Goal: Task Accomplishment & Management: Use online tool/utility

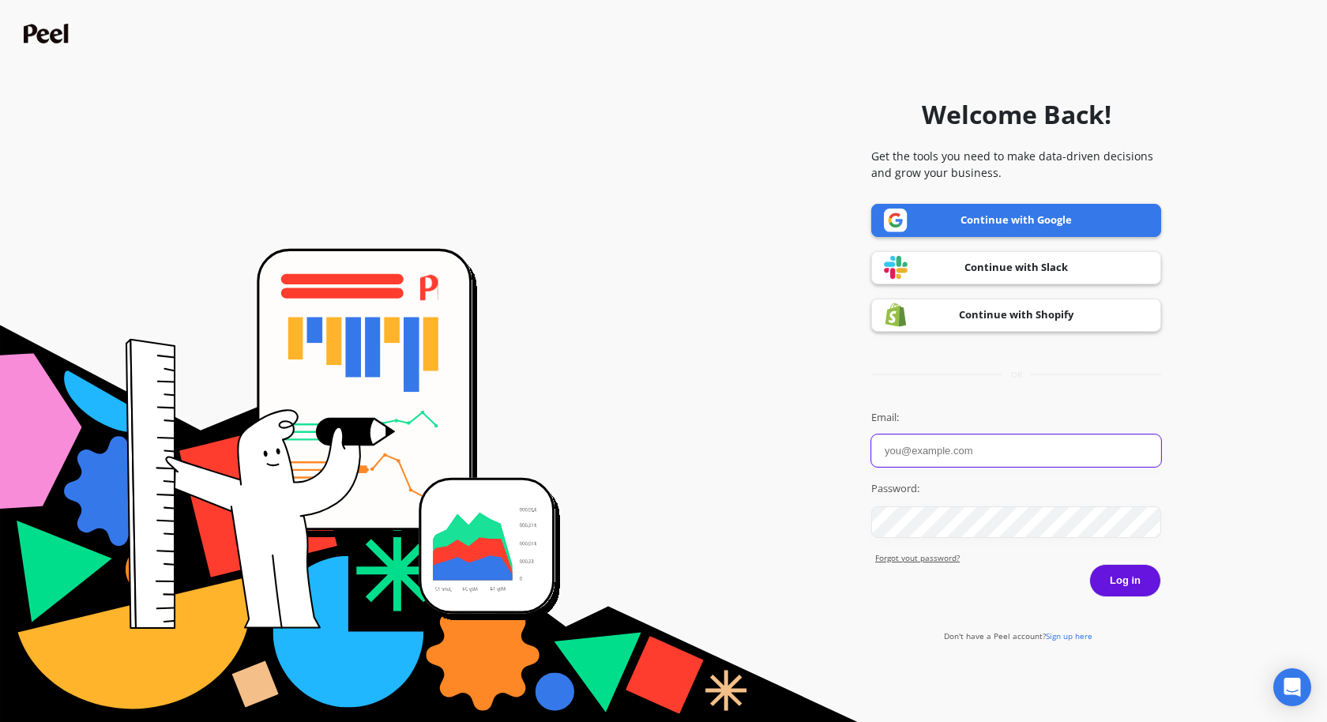
type input "Ashley Ho"
click at [1139, 589] on button "Log in" at bounding box center [1125, 580] width 72 height 33
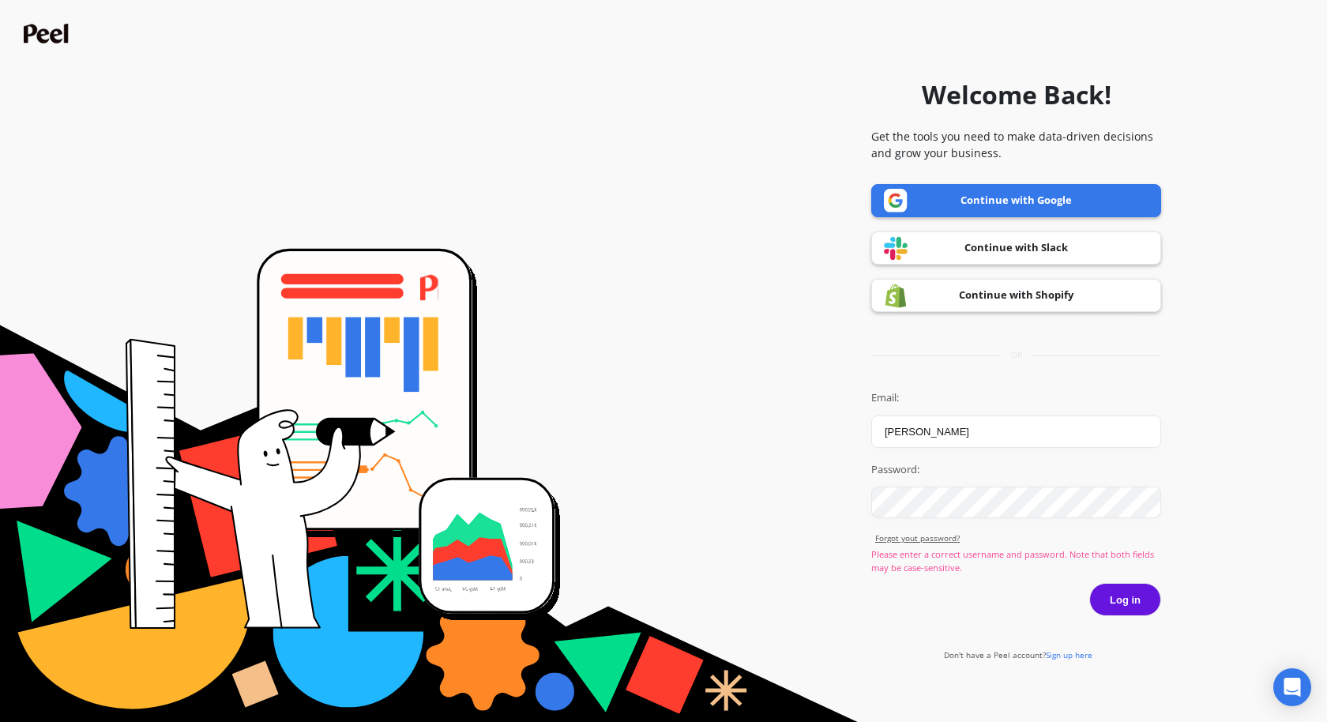
click at [1113, 186] on link "Continue with Google" at bounding box center [1016, 200] width 290 height 33
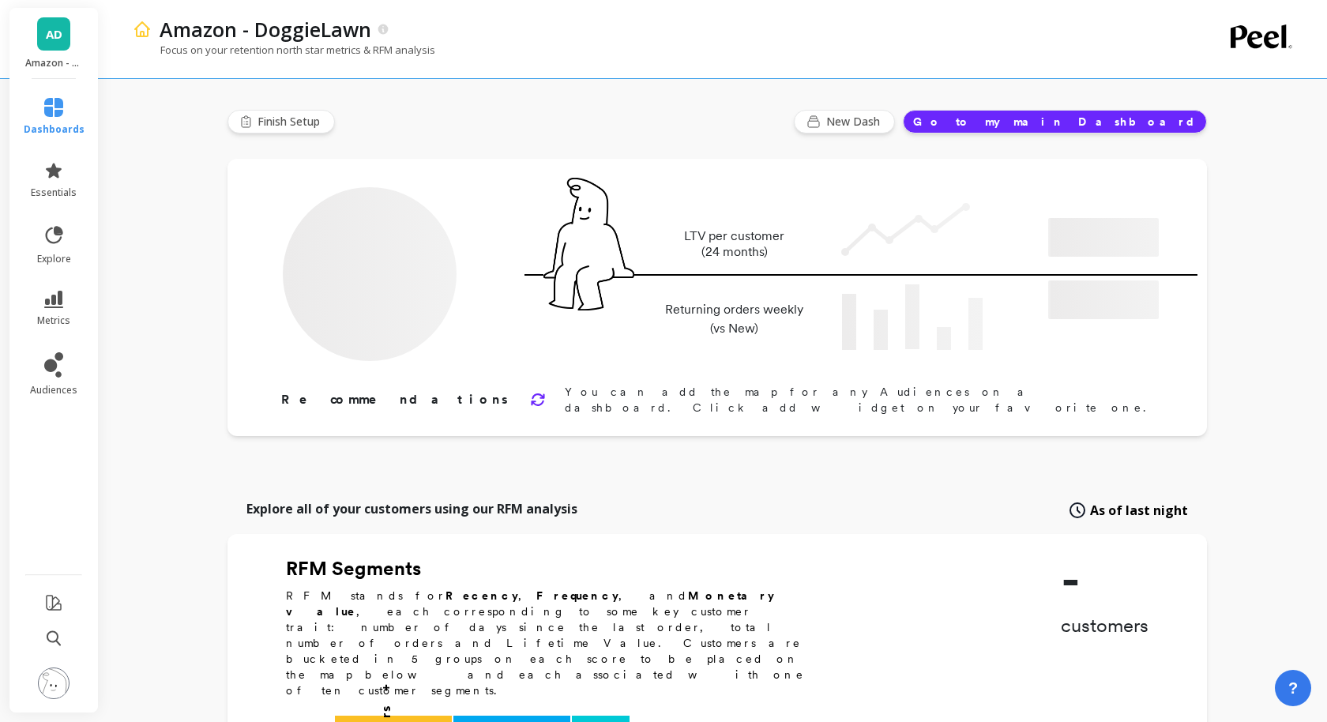
type input "Champions"
type input "5053"
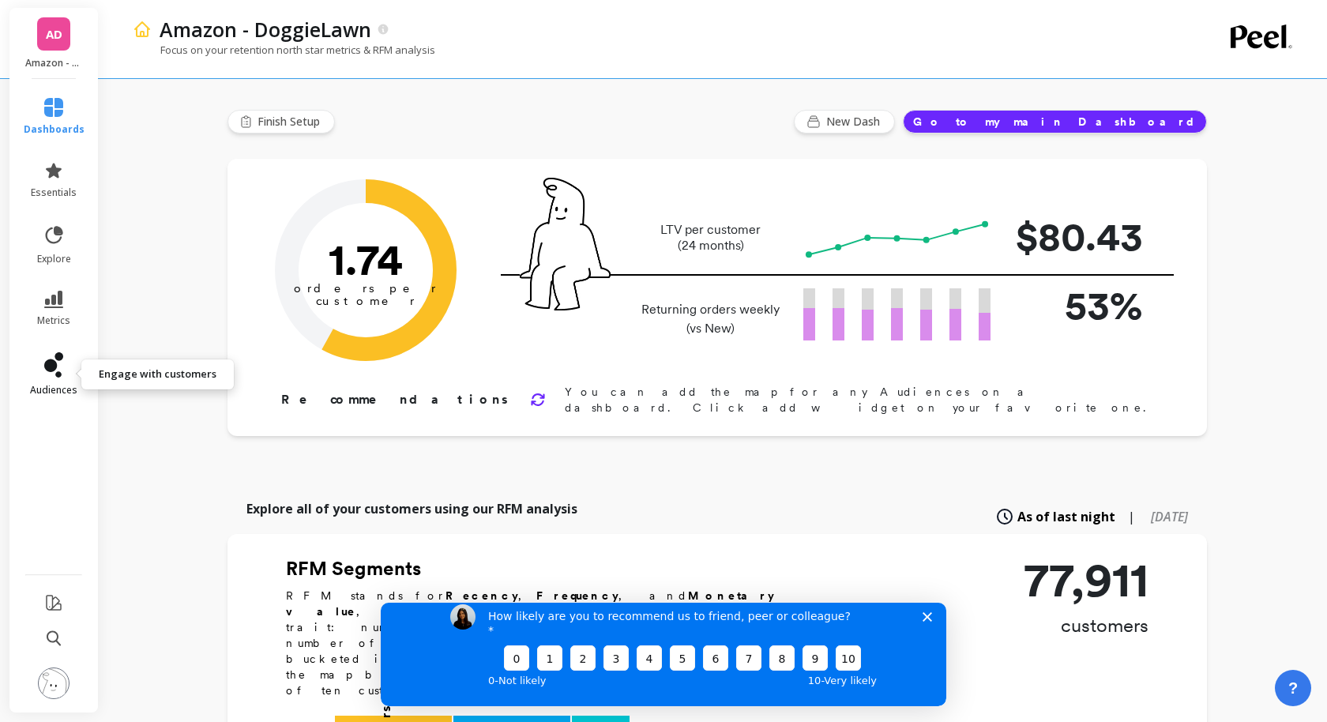
click at [53, 366] on icon at bounding box center [50, 365] width 13 height 13
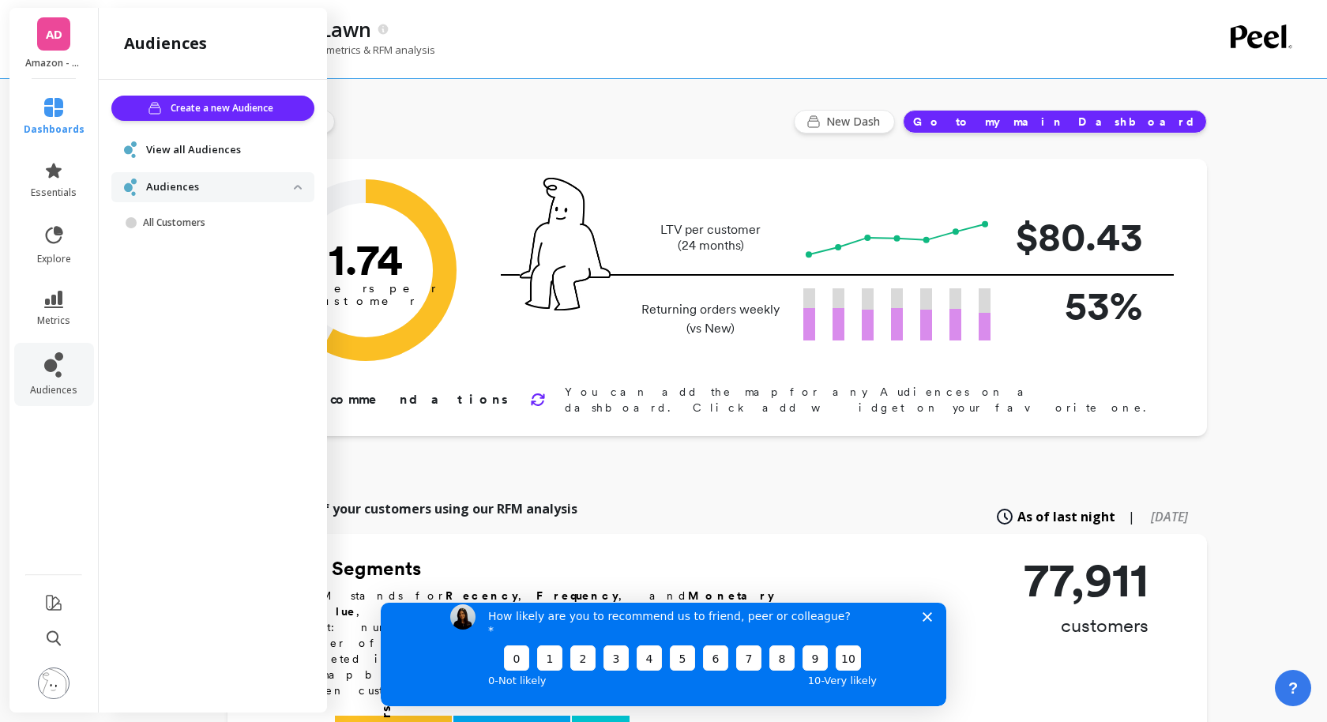
click at [224, 152] on span "View all Audiences" at bounding box center [193, 150] width 95 height 16
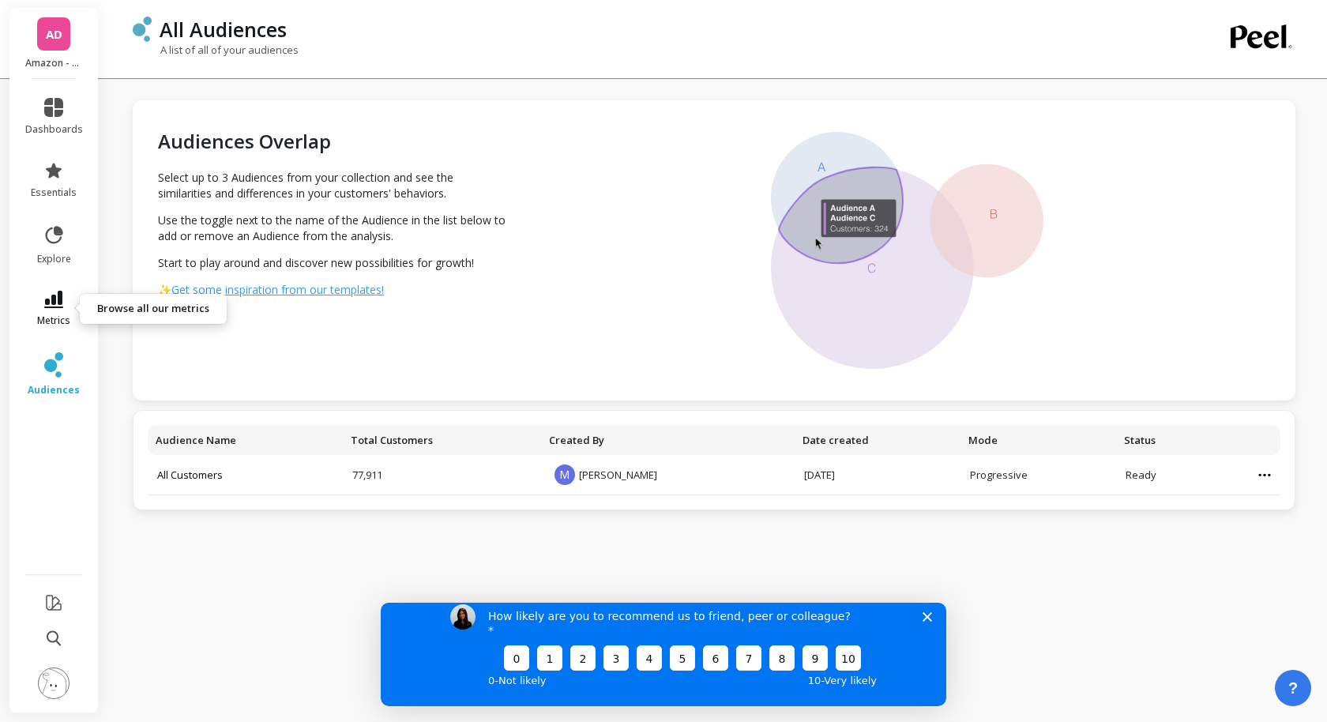
click at [51, 305] on icon at bounding box center [53, 299] width 19 height 17
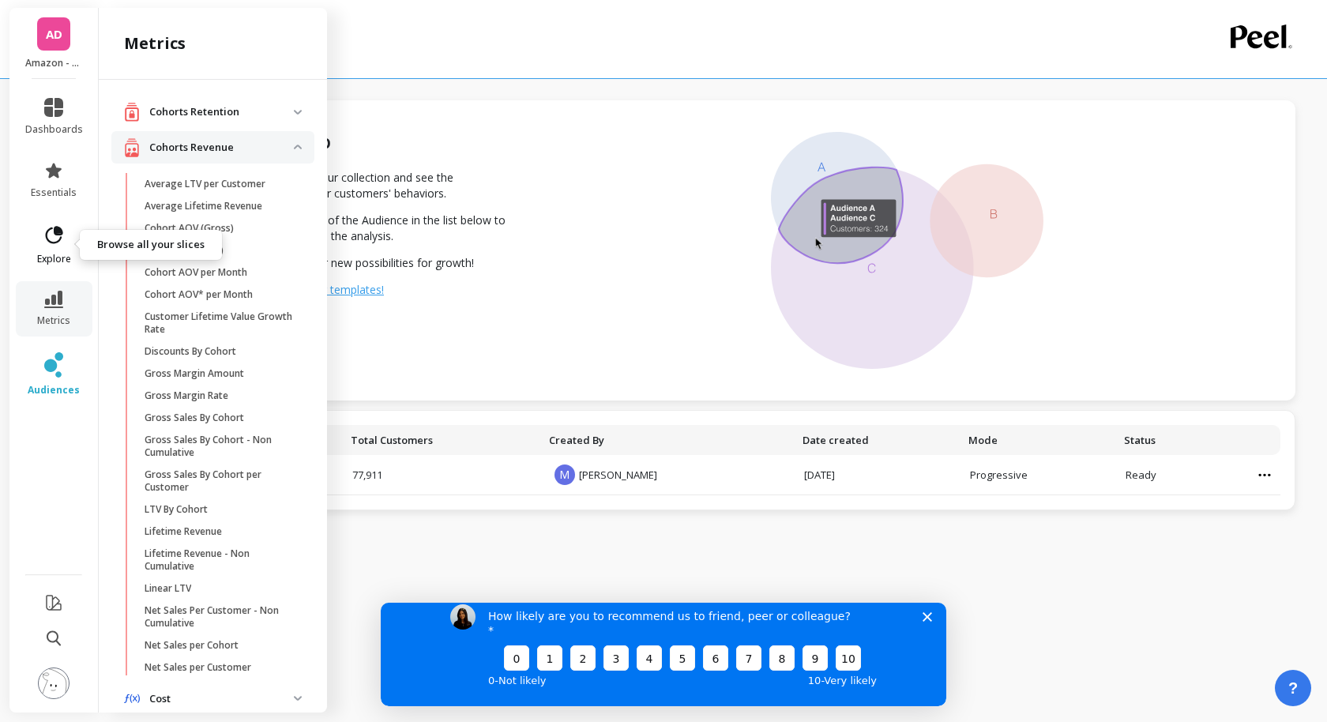
click at [51, 246] on icon at bounding box center [54, 235] width 22 height 22
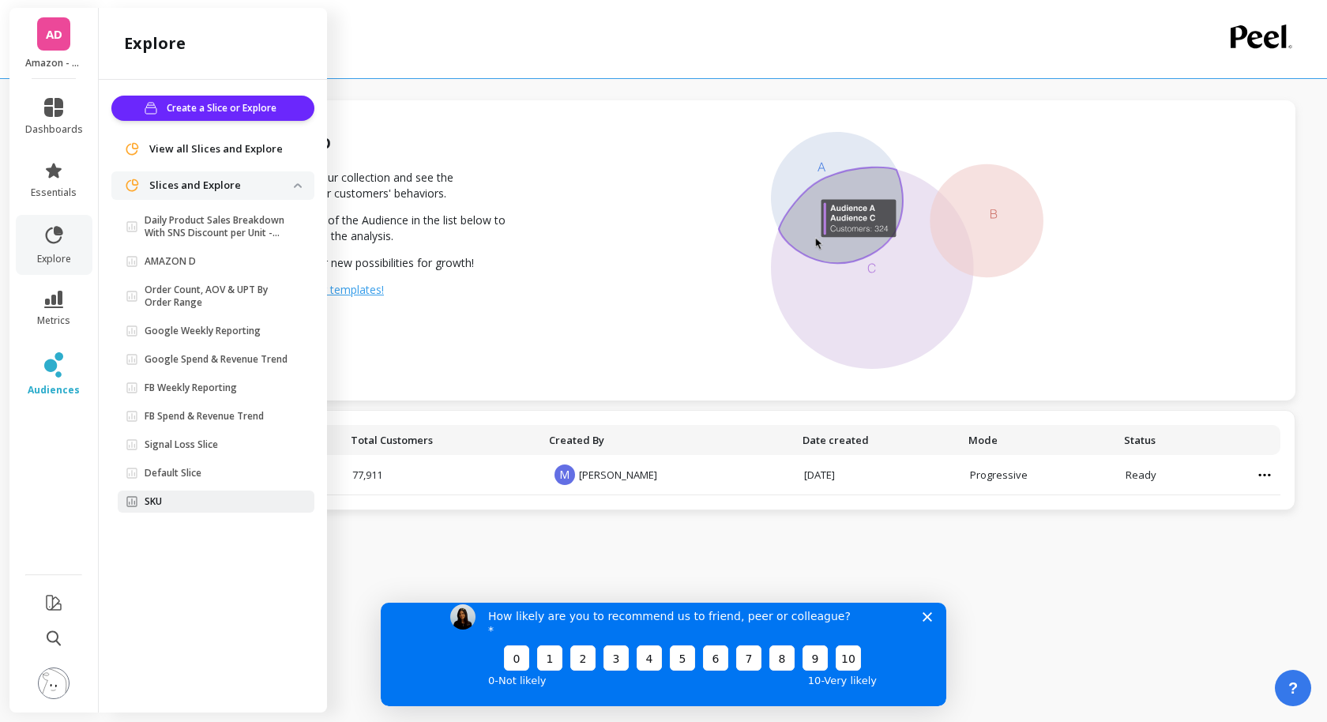
click at [187, 500] on span "SKU" at bounding box center [210, 501] width 168 height 13
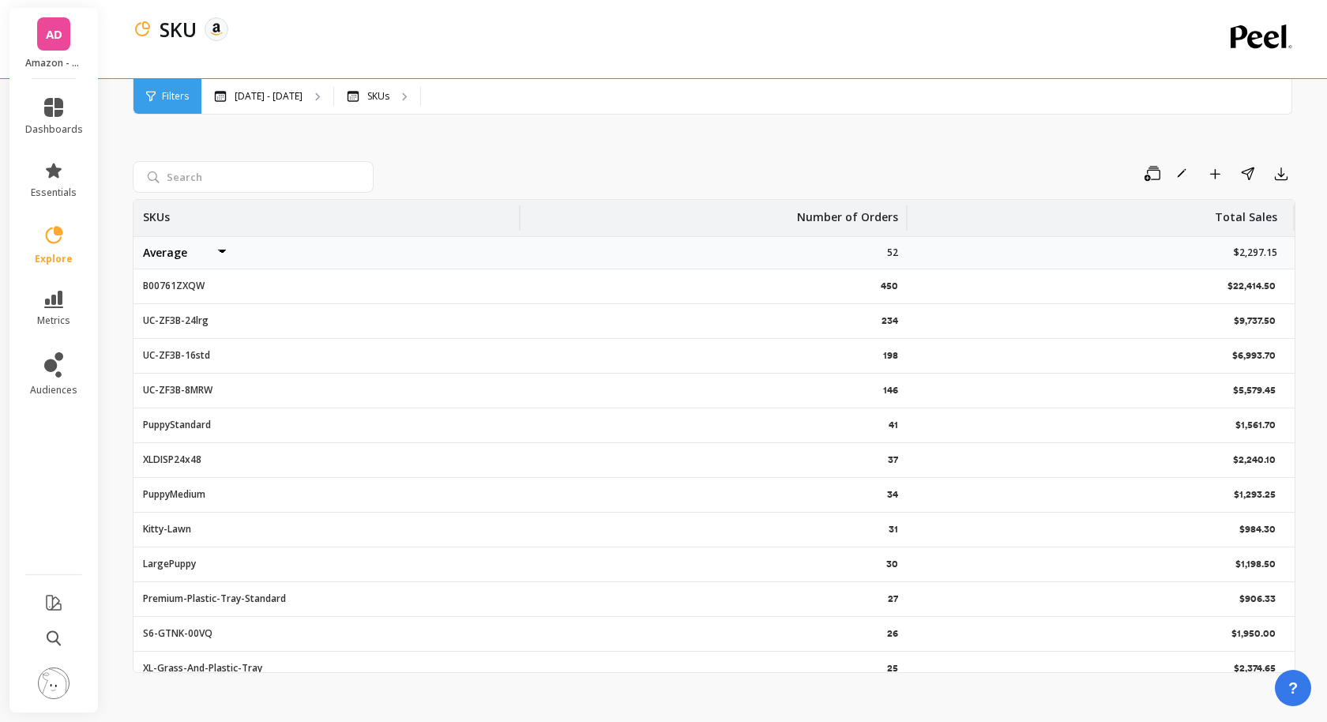
scroll to position [13, 0]
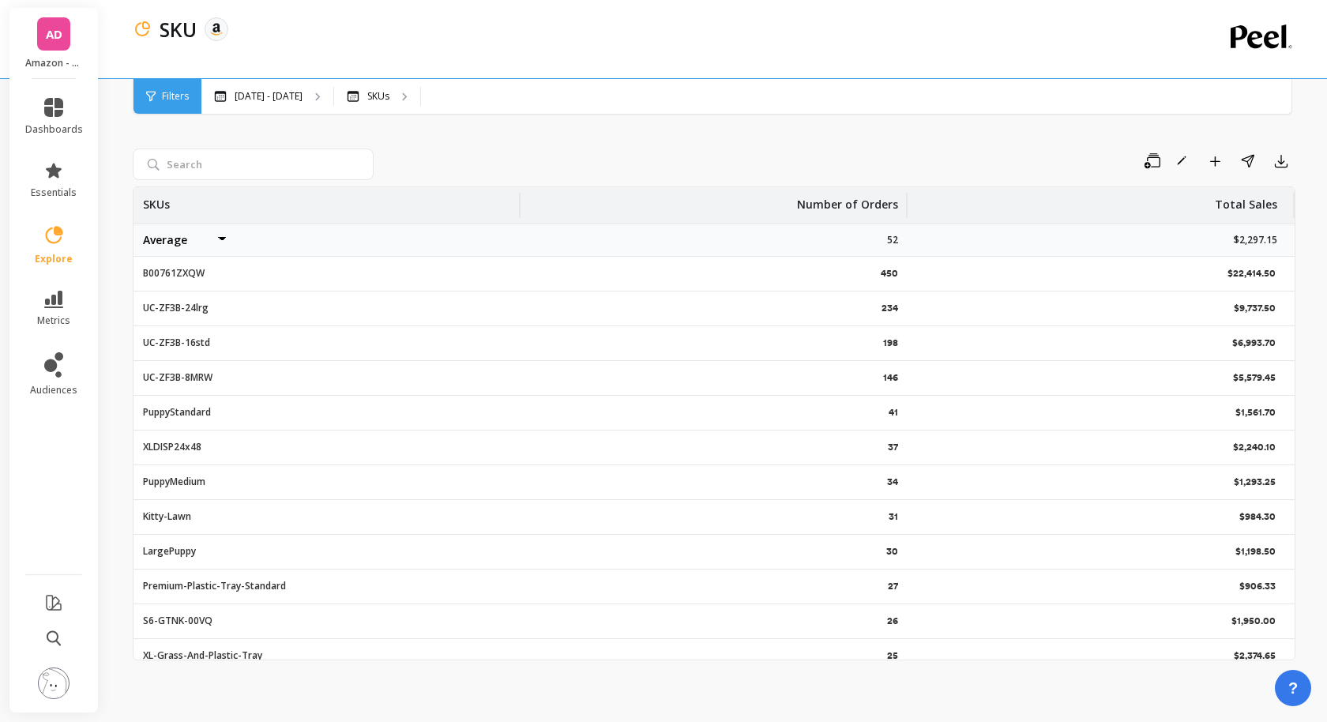
click at [56, 35] on span "AD" at bounding box center [54, 34] width 17 height 18
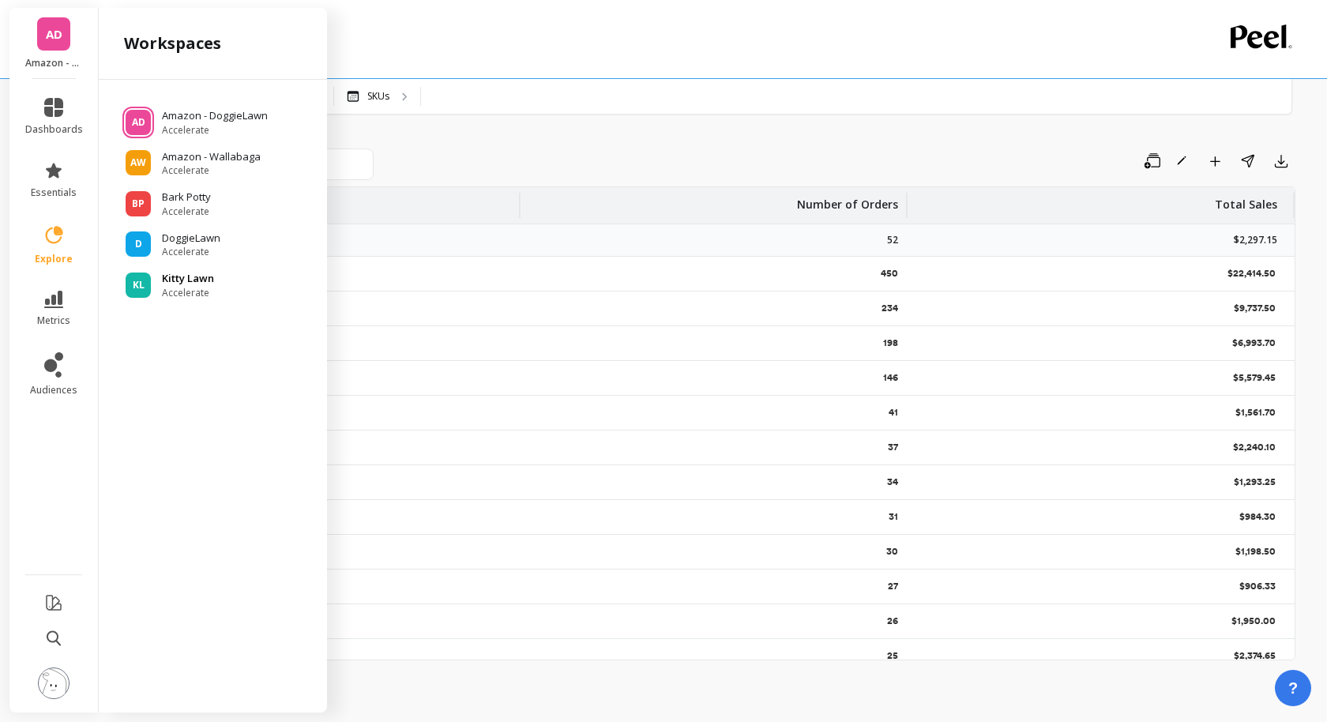
click at [195, 287] on span "Accelerate" at bounding box center [188, 293] width 52 height 13
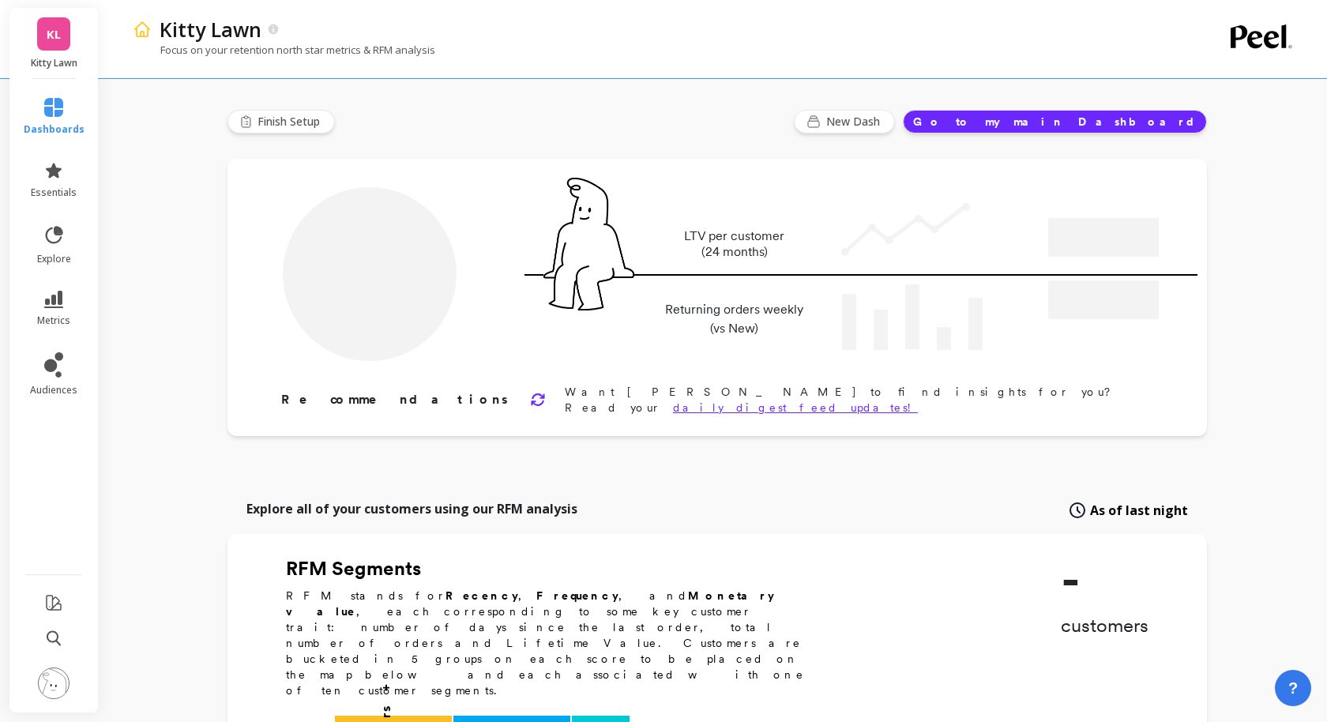
type input "Champions"
type input "928"
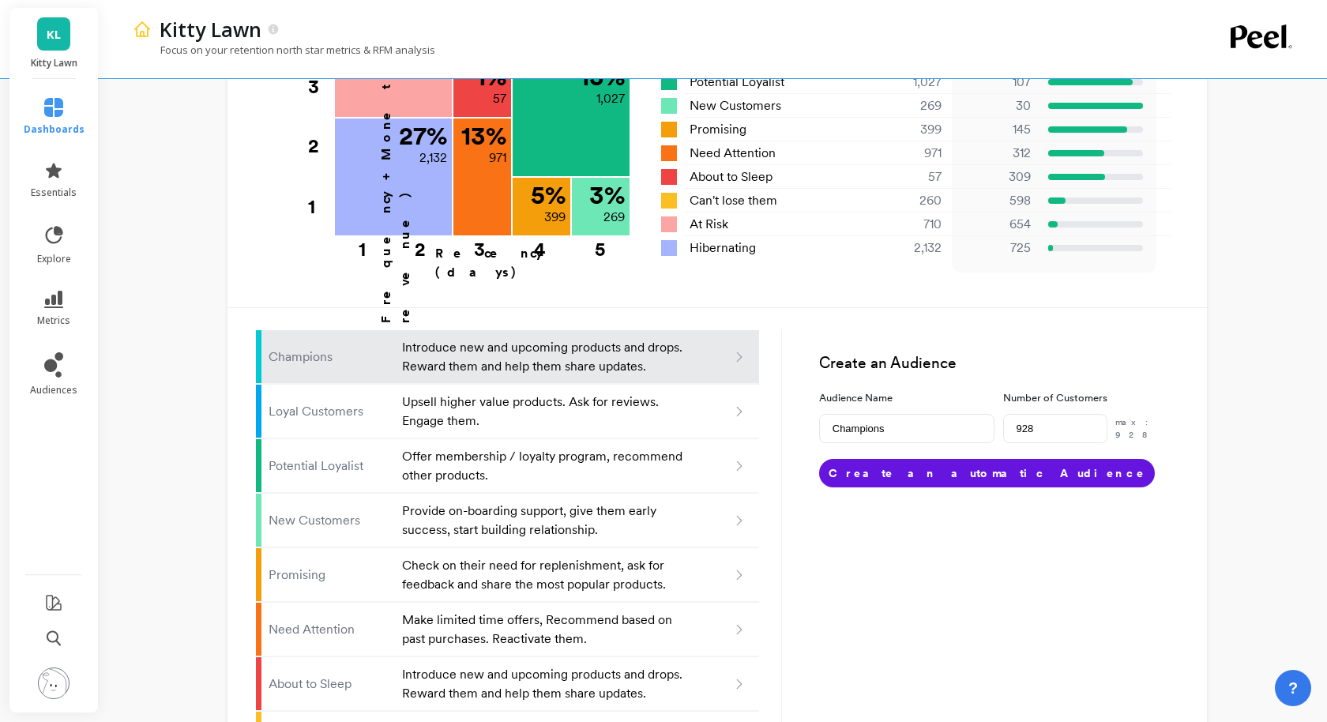
scroll to position [922, 0]
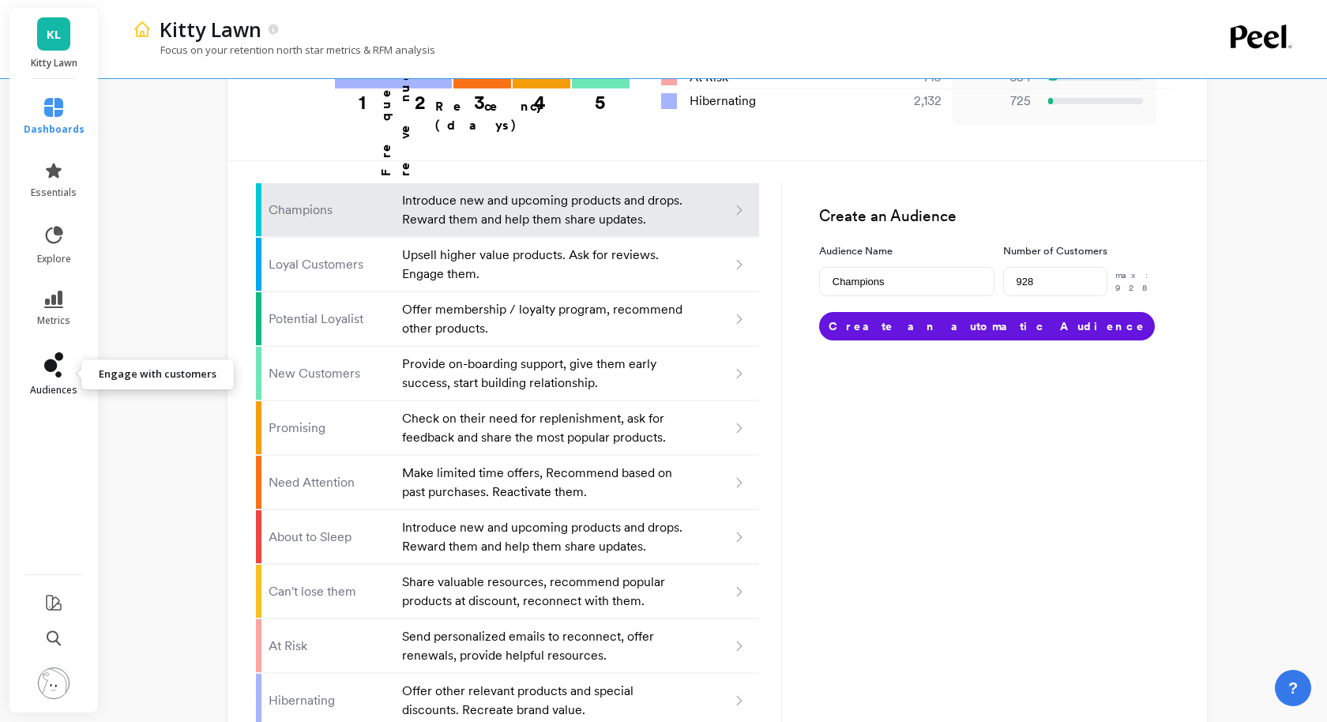
click at [51, 374] on icon at bounding box center [53, 364] width 19 height 25
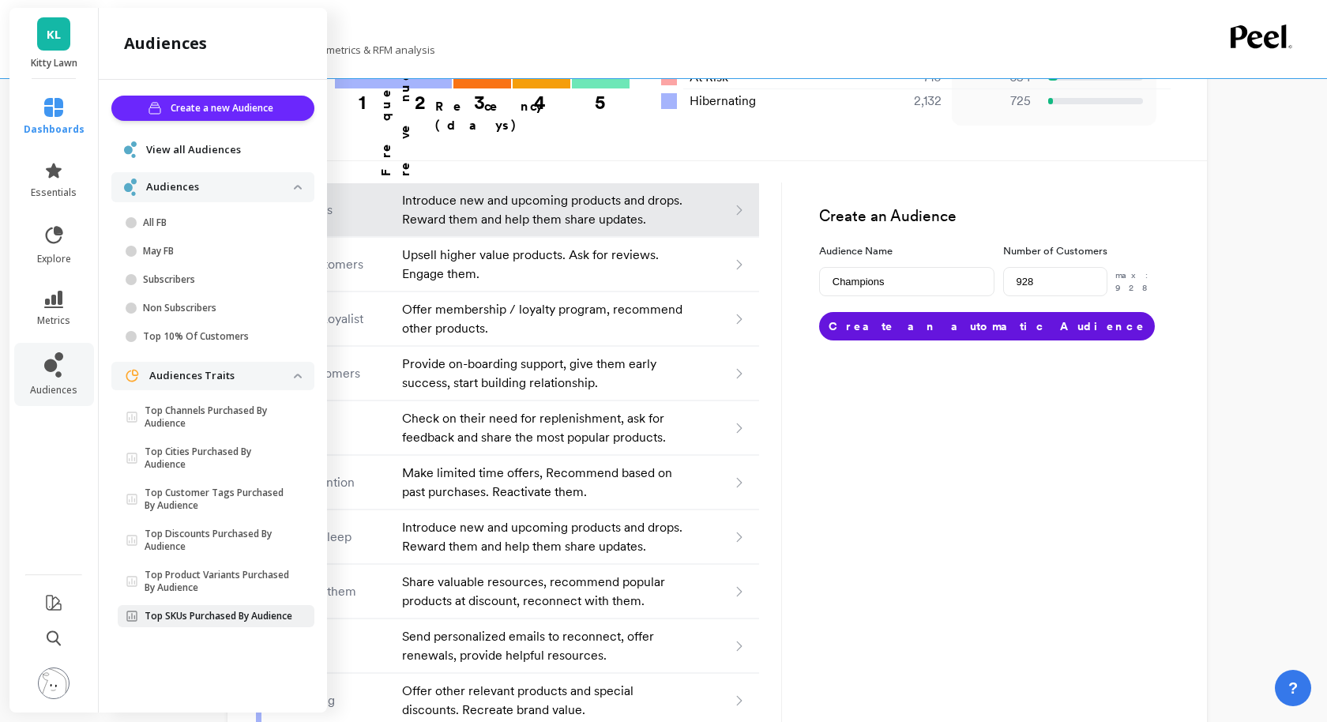
click at [223, 627] on link "Top SKUs Purchased By Audience" at bounding box center [216, 616] width 197 height 22
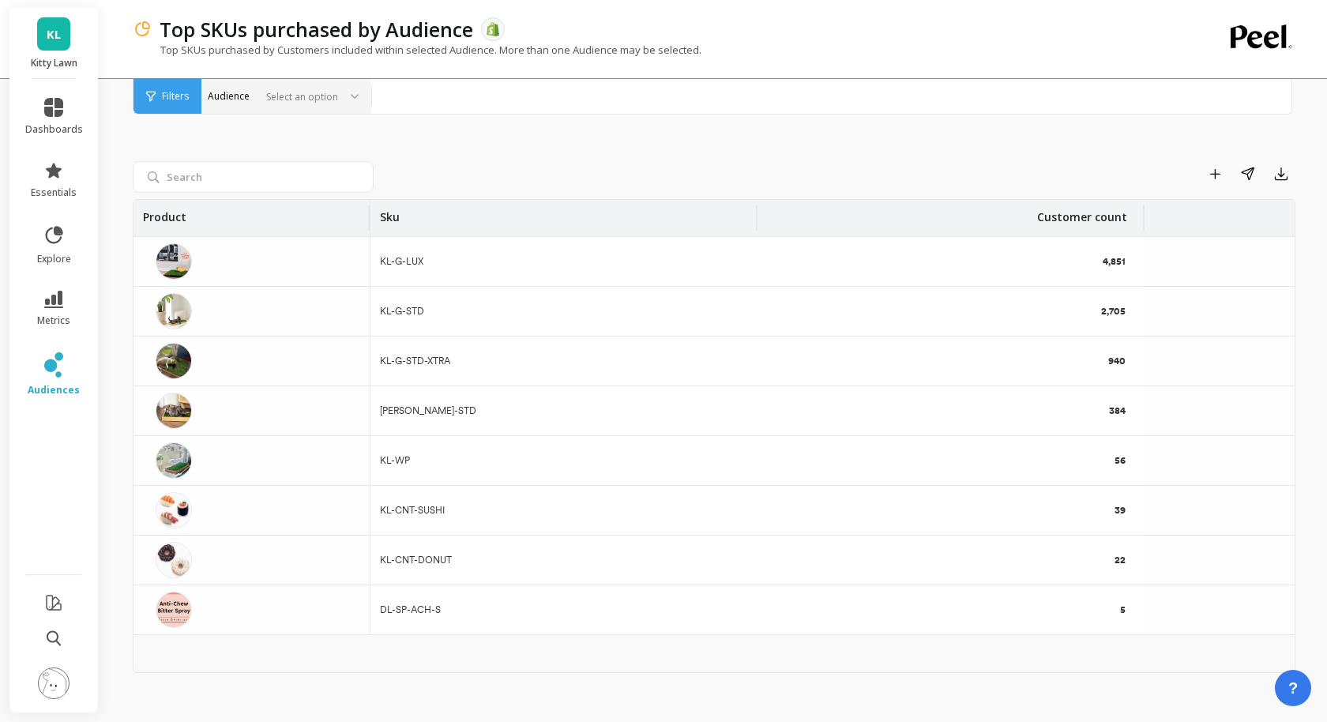
click at [328, 102] on div at bounding box center [299, 96] width 78 height 15
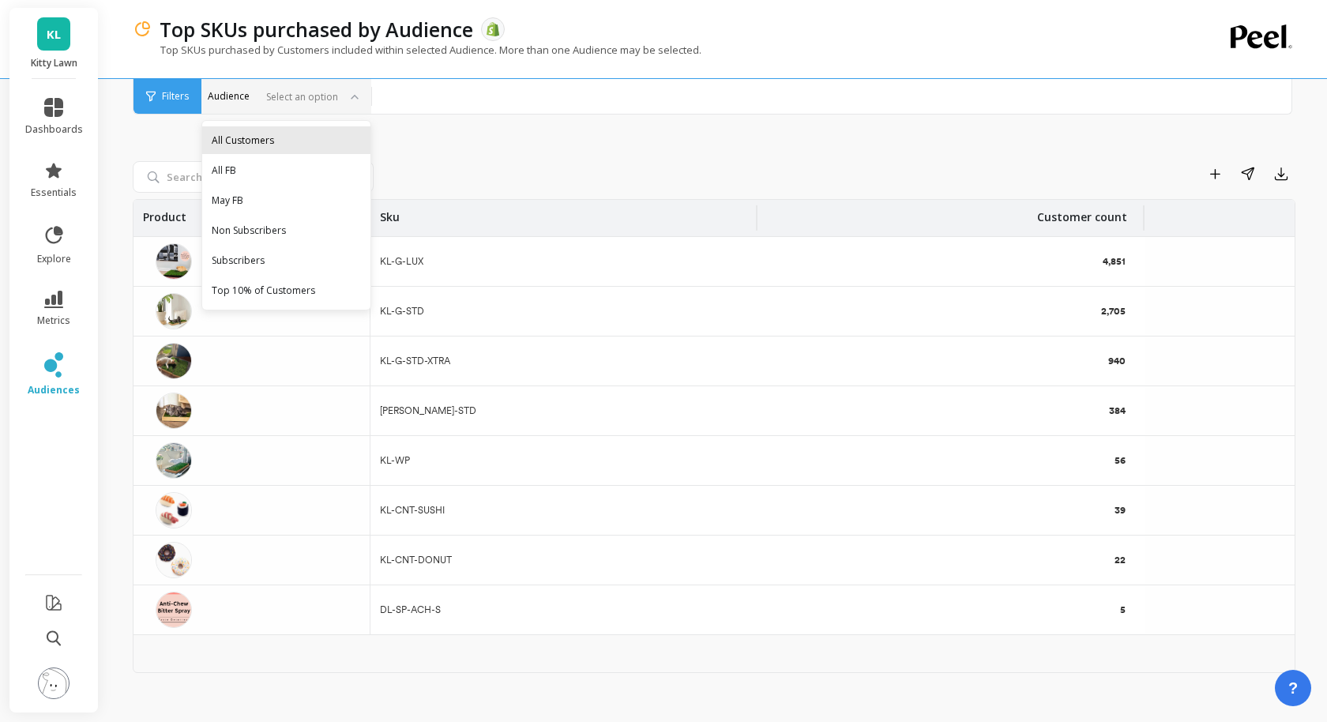
click at [318, 137] on div "All Customers" at bounding box center [286, 140] width 149 height 15
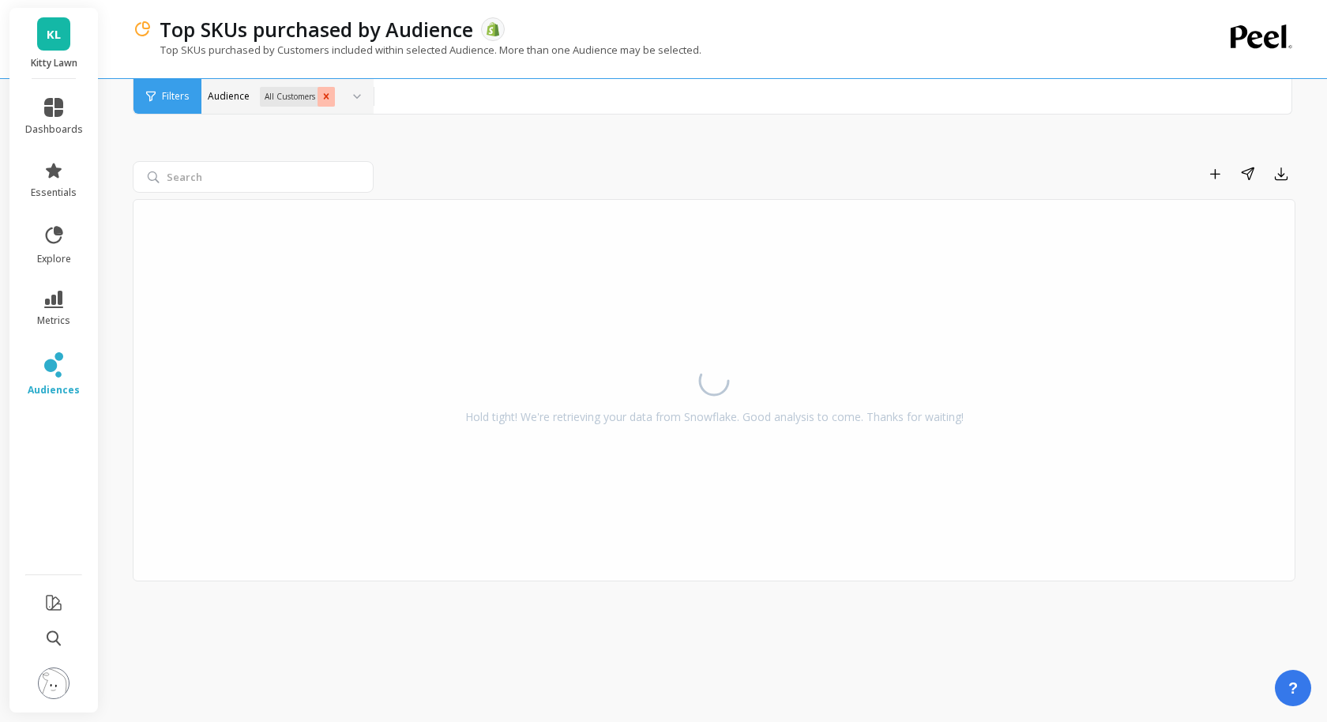
click at [325, 92] on icon "Remove All Customers" at bounding box center [326, 96] width 11 height 11
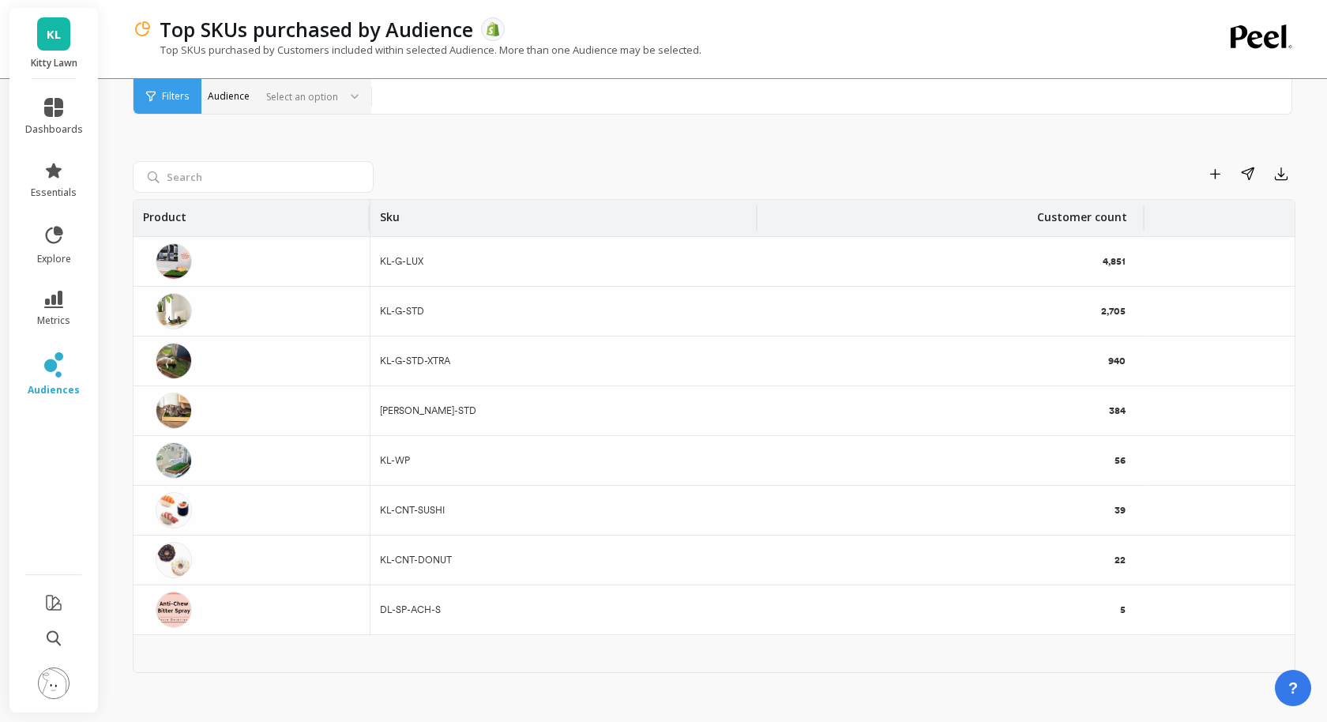
click at [440, 148] on div "Add to Dashboard Share Export Product Sku Customer count KL-G-LUX 4,851 KL-G-ST…" at bounding box center [714, 399] width 1163 height 633
click at [297, 93] on div at bounding box center [299, 96] width 78 height 15
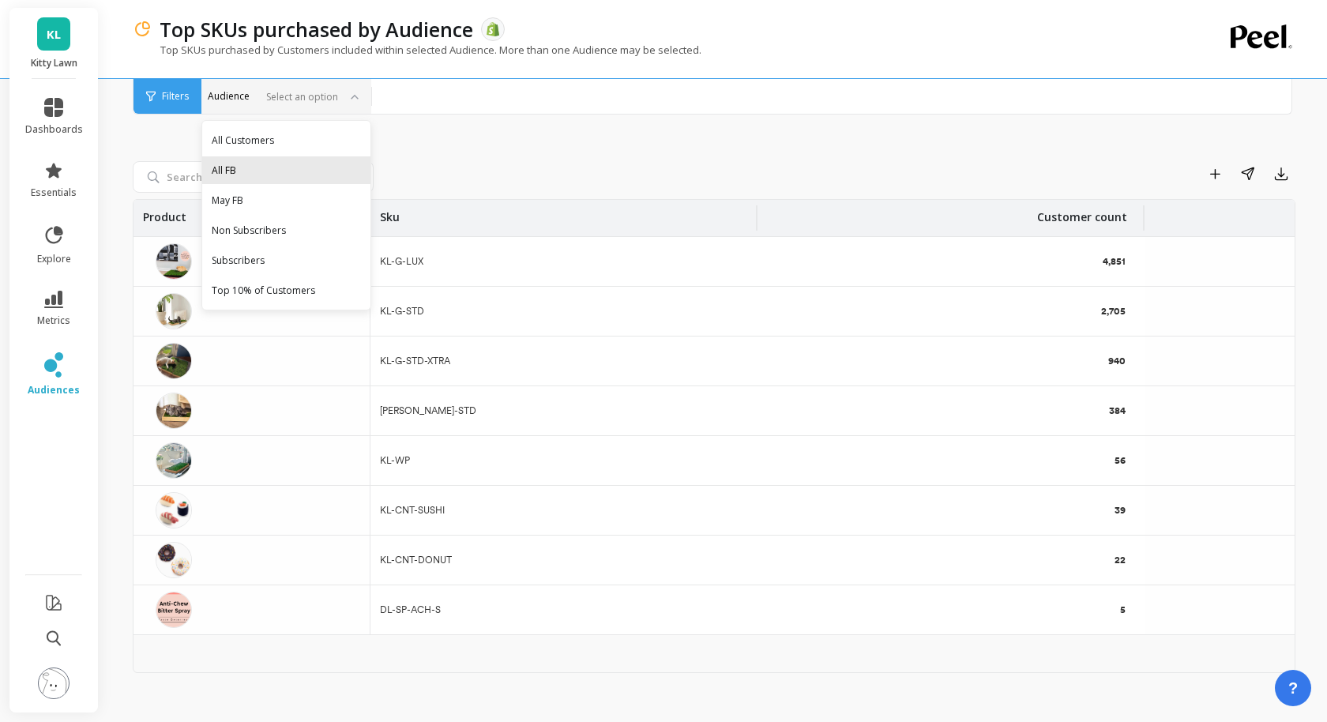
click at [287, 179] on div "All FB" at bounding box center [286, 170] width 168 height 28
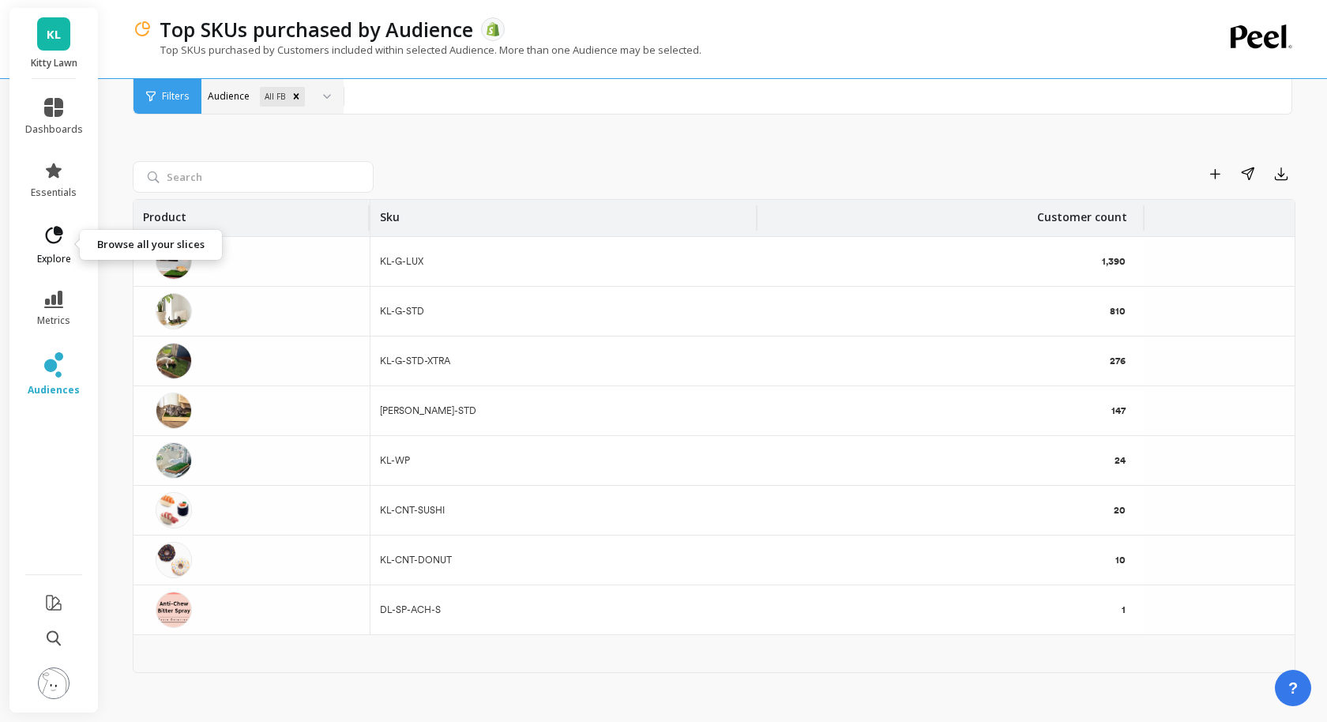
click at [68, 253] on span "explore" at bounding box center [54, 259] width 34 height 13
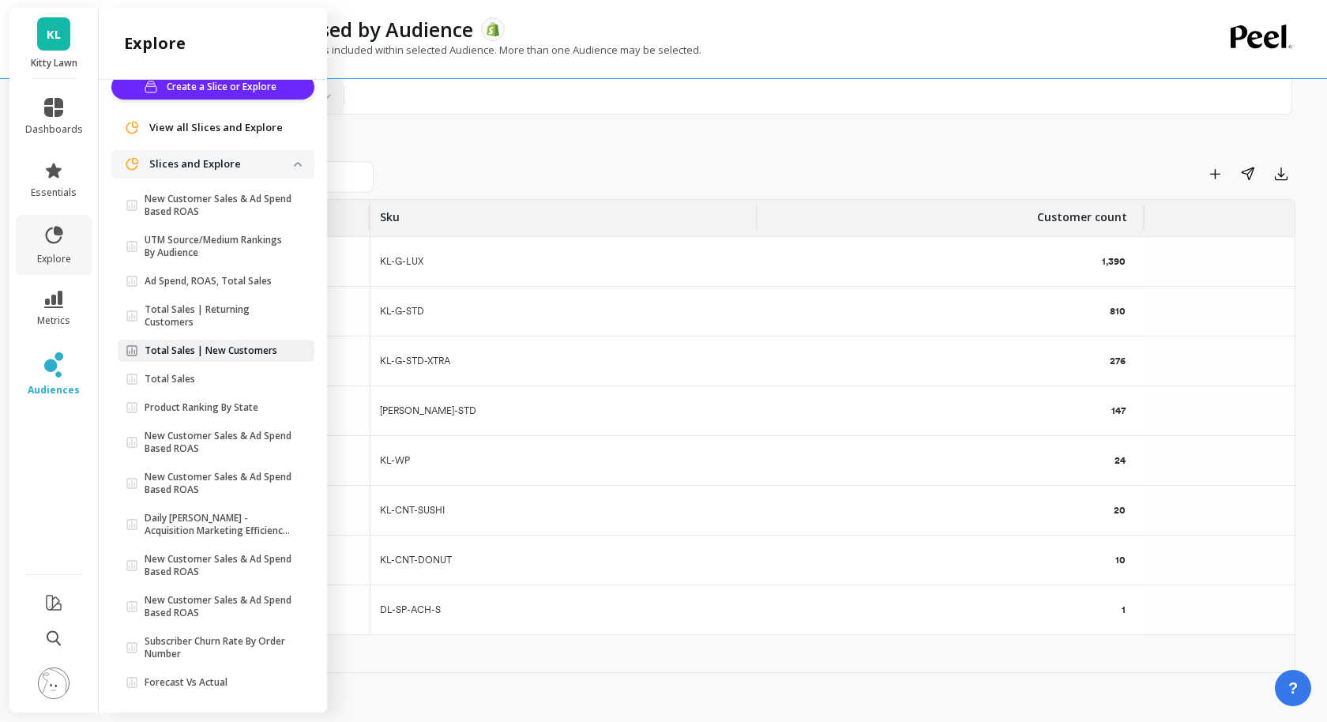
scroll to position [30, 0]
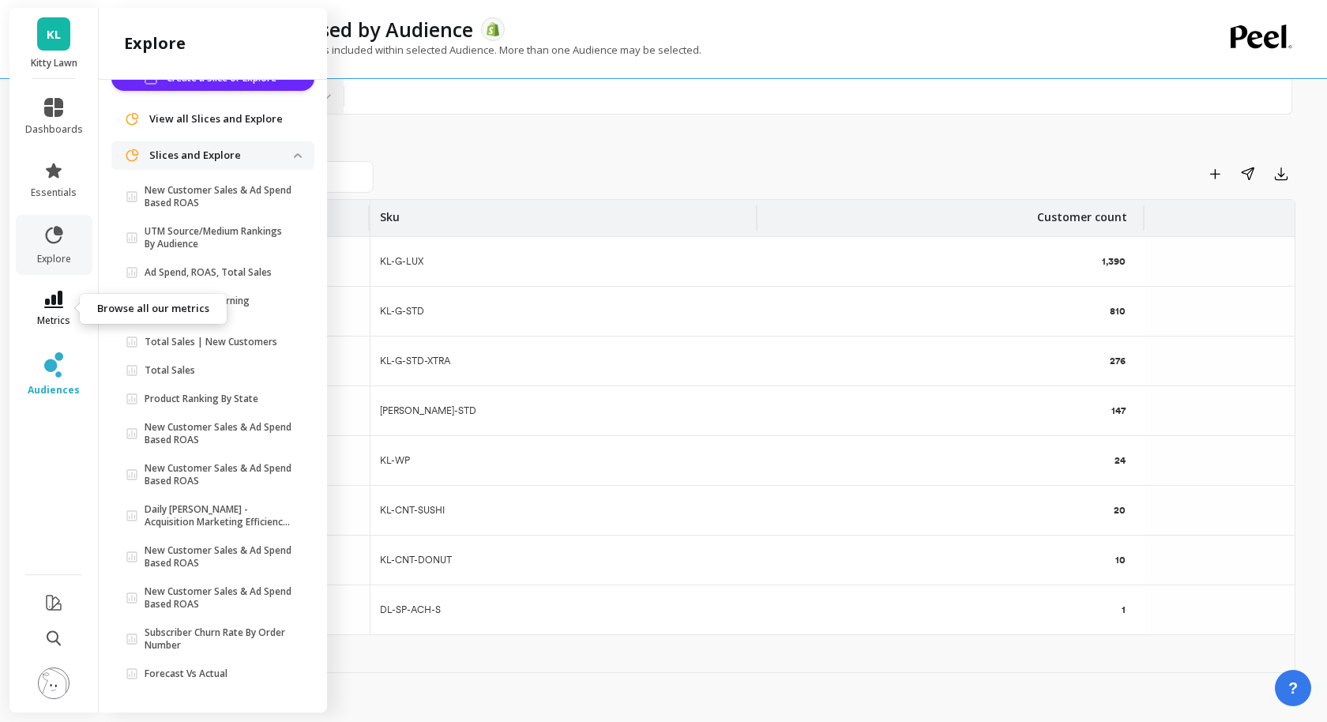
click at [43, 314] on span "metrics" at bounding box center [53, 320] width 33 height 13
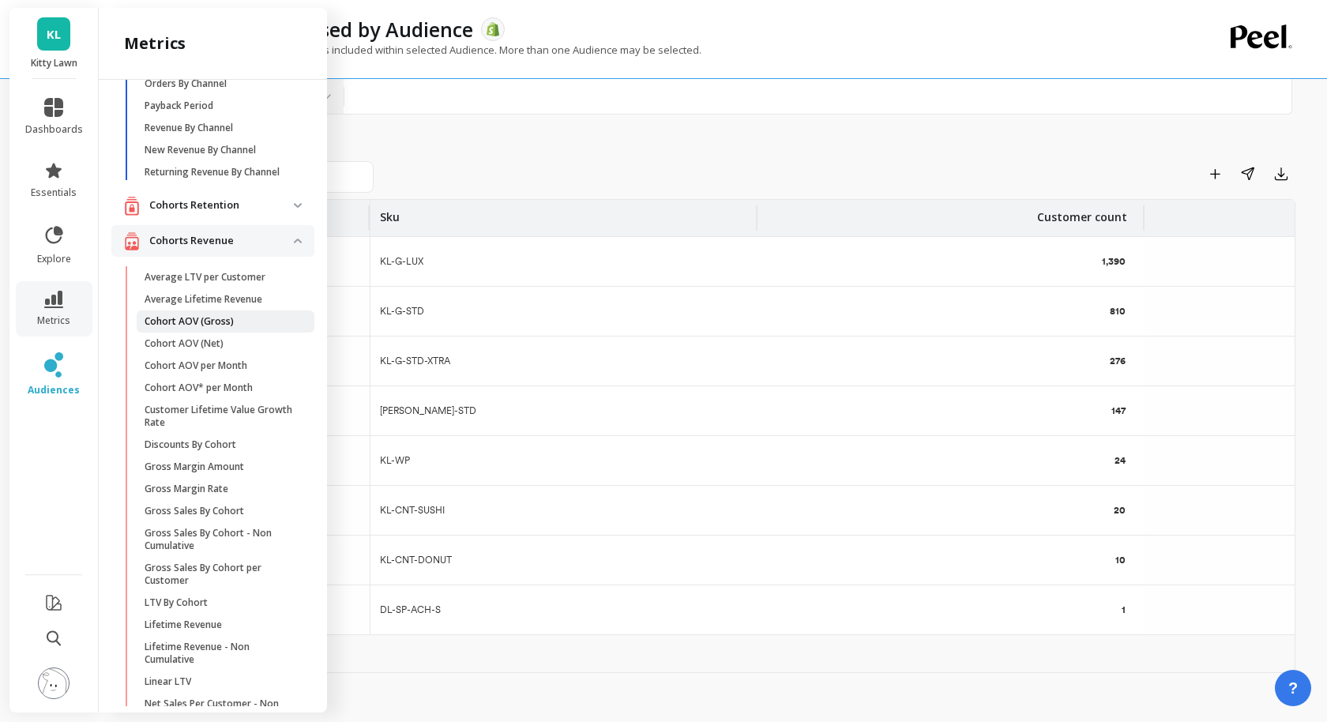
scroll to position [84, 0]
click at [223, 324] on p "Cohort AOV (Gross)" at bounding box center [189, 320] width 89 height 13
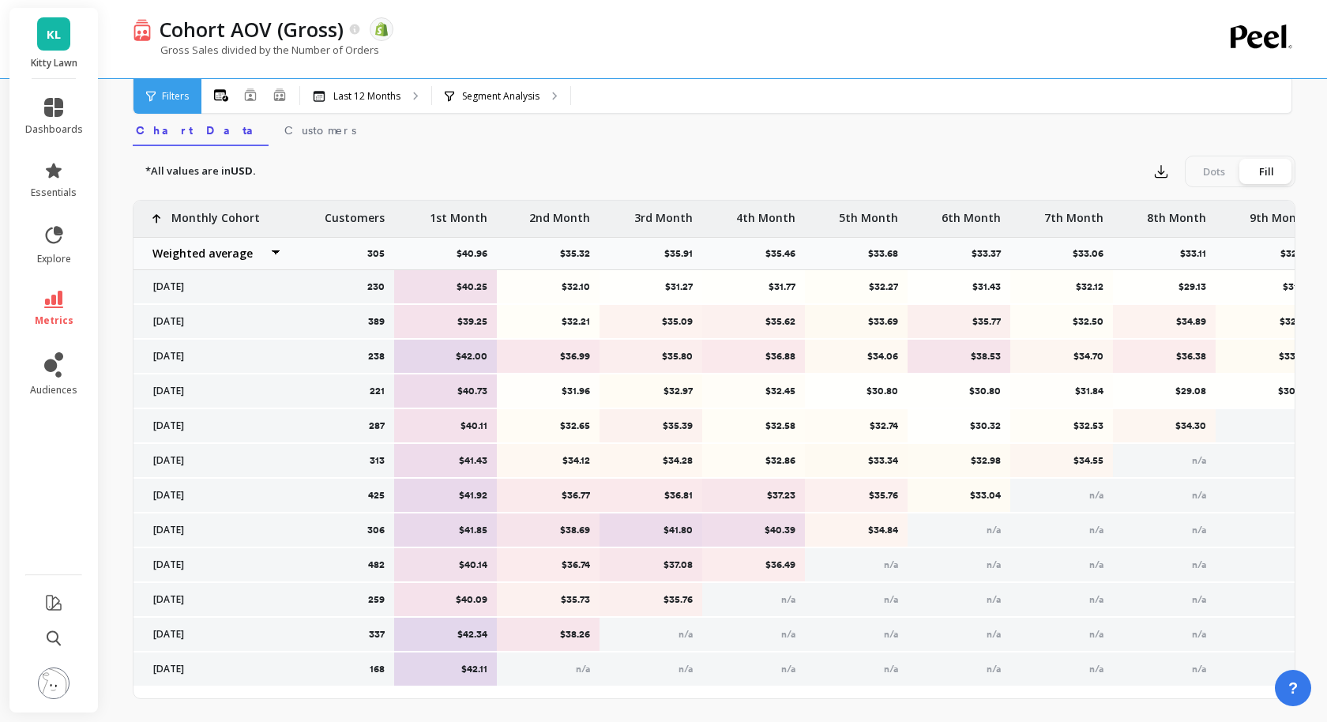
scroll to position [566, 0]
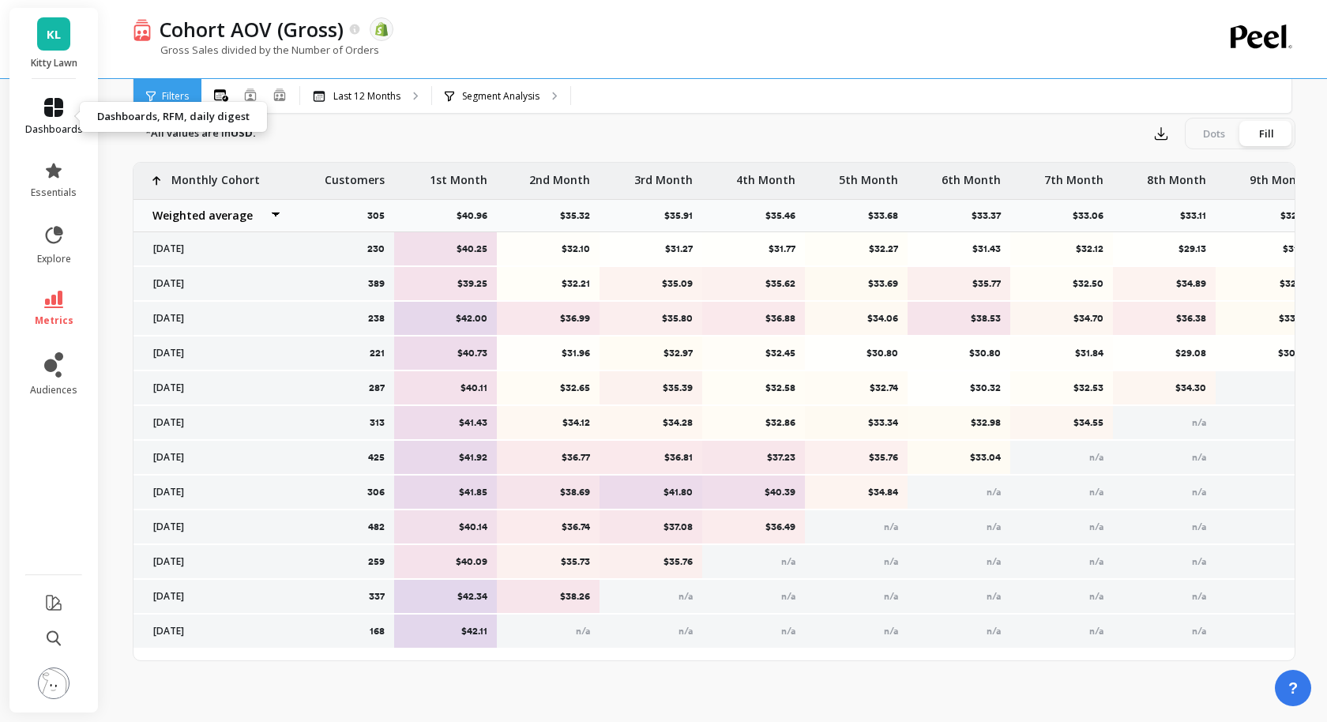
click at [60, 123] on span "dashboards" at bounding box center [54, 129] width 58 height 13
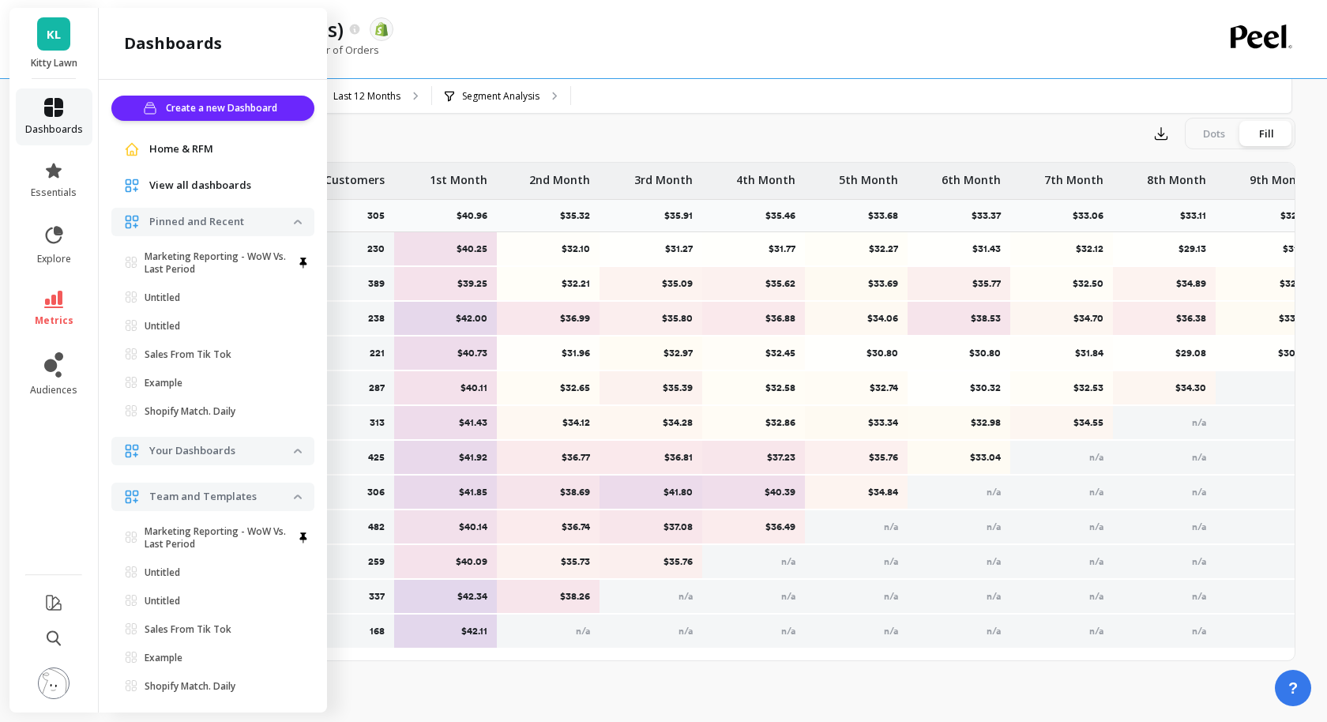
scroll to position [13, 0]
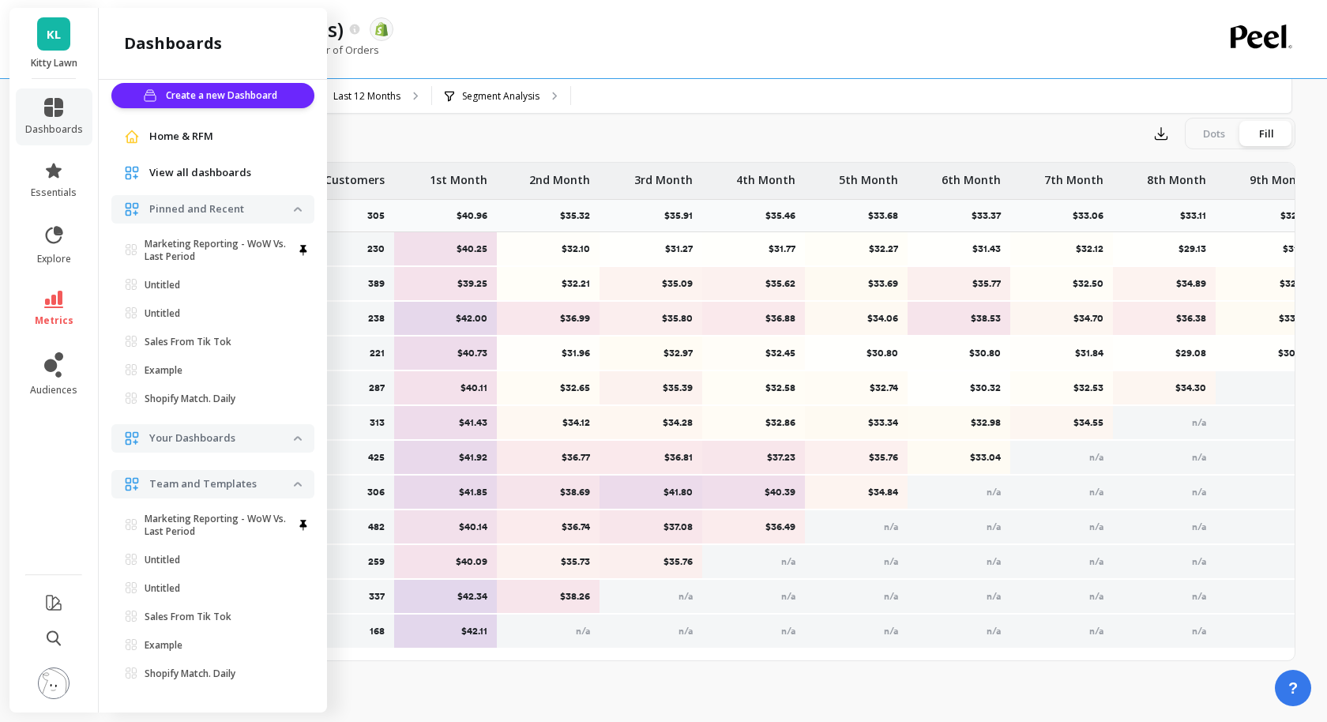
click at [158, 174] on span "View all dashboards" at bounding box center [200, 173] width 102 height 16
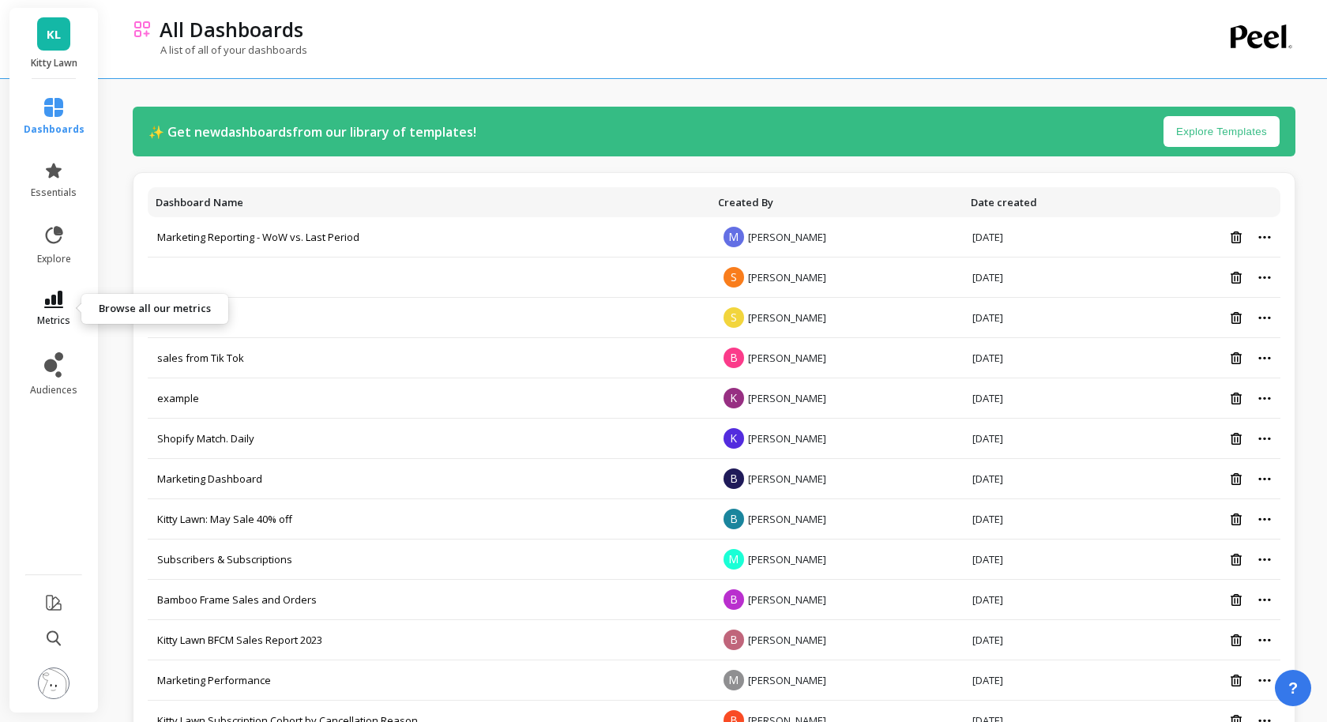
click at [64, 315] on span "metrics" at bounding box center [53, 320] width 33 height 13
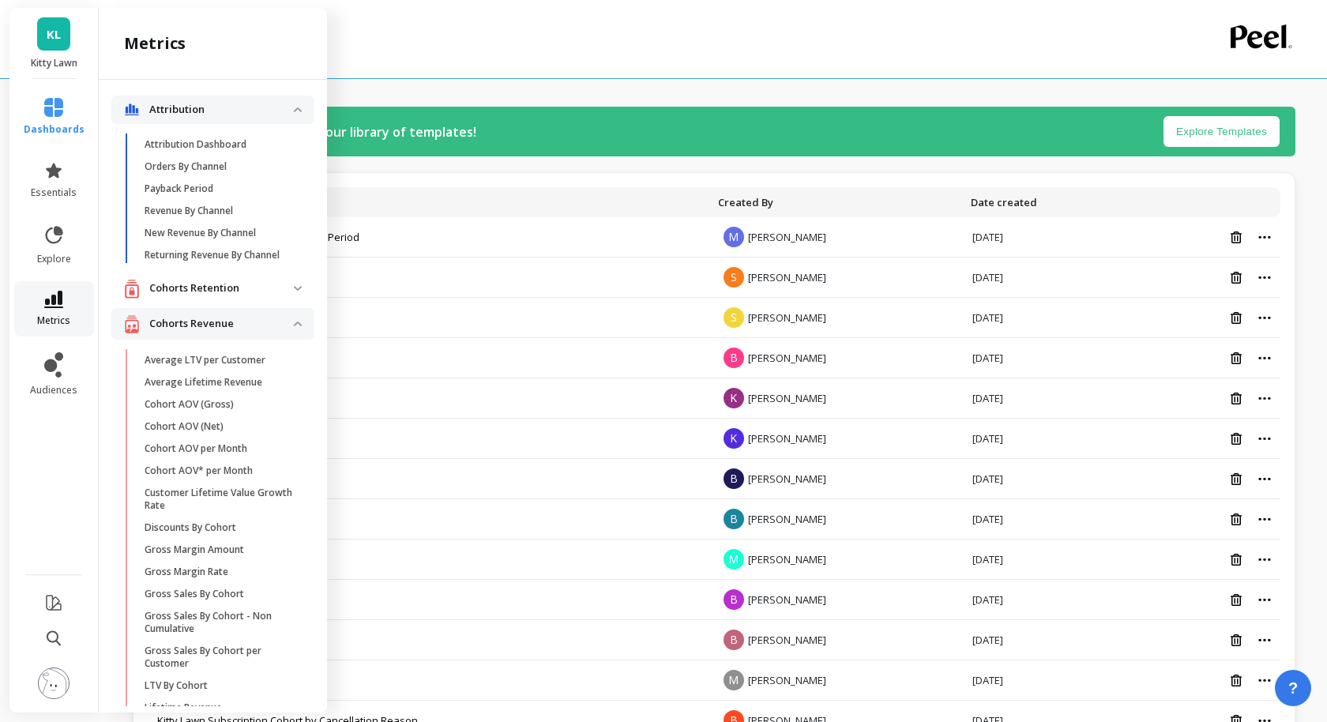
scroll to position [84, 0]
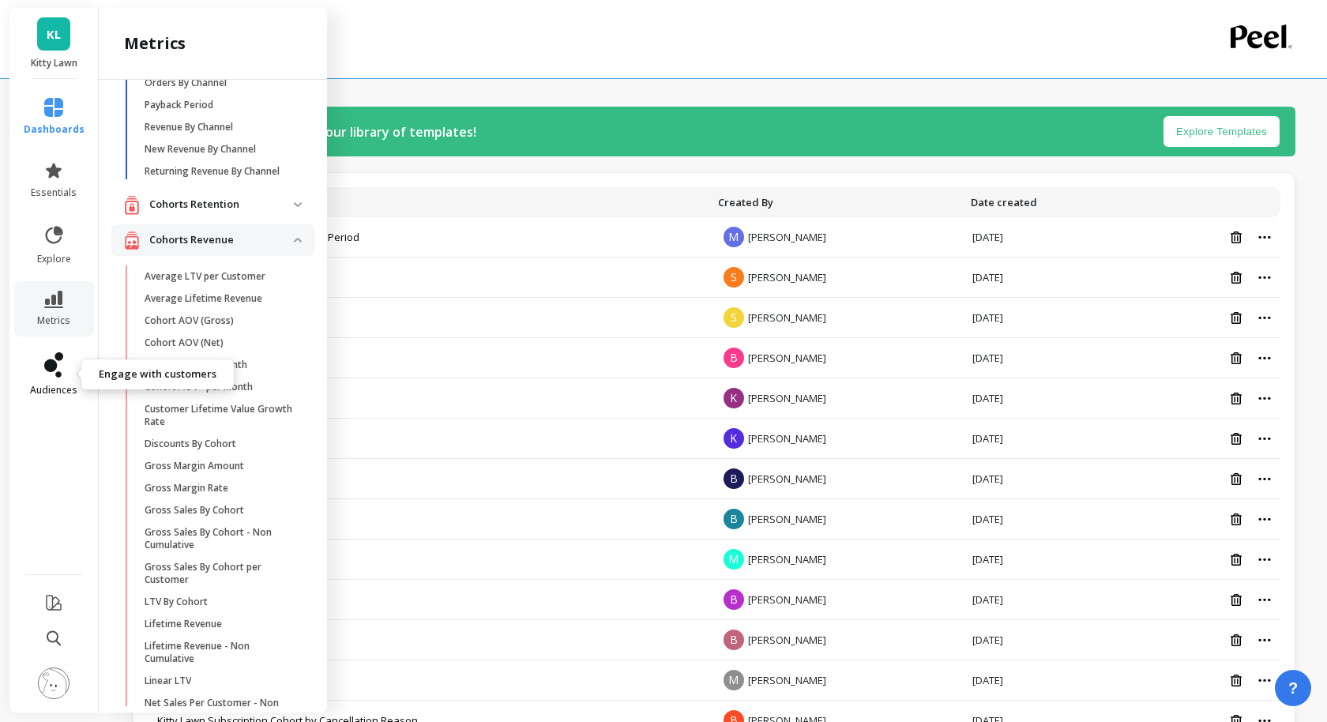
click at [55, 382] on link "audiences" at bounding box center [54, 374] width 61 height 44
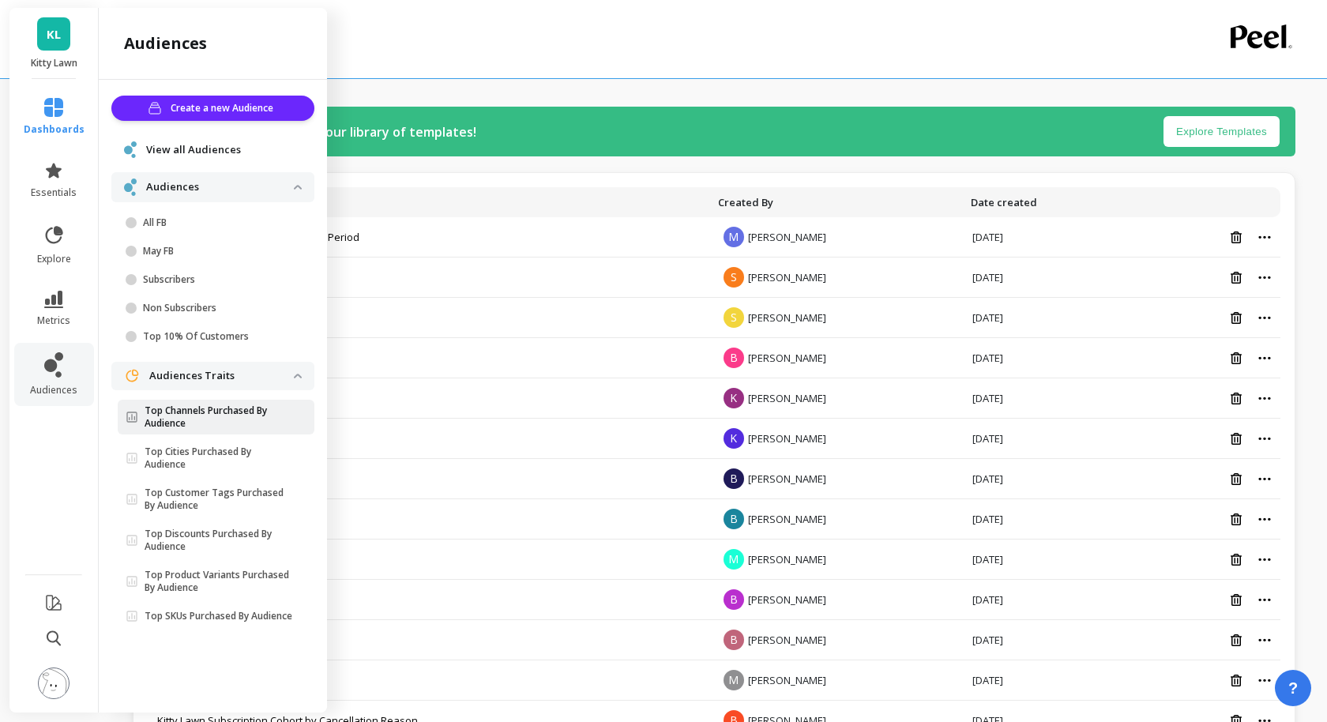
click at [199, 423] on p "Top Channels Purchased By Audience" at bounding box center [219, 416] width 149 height 25
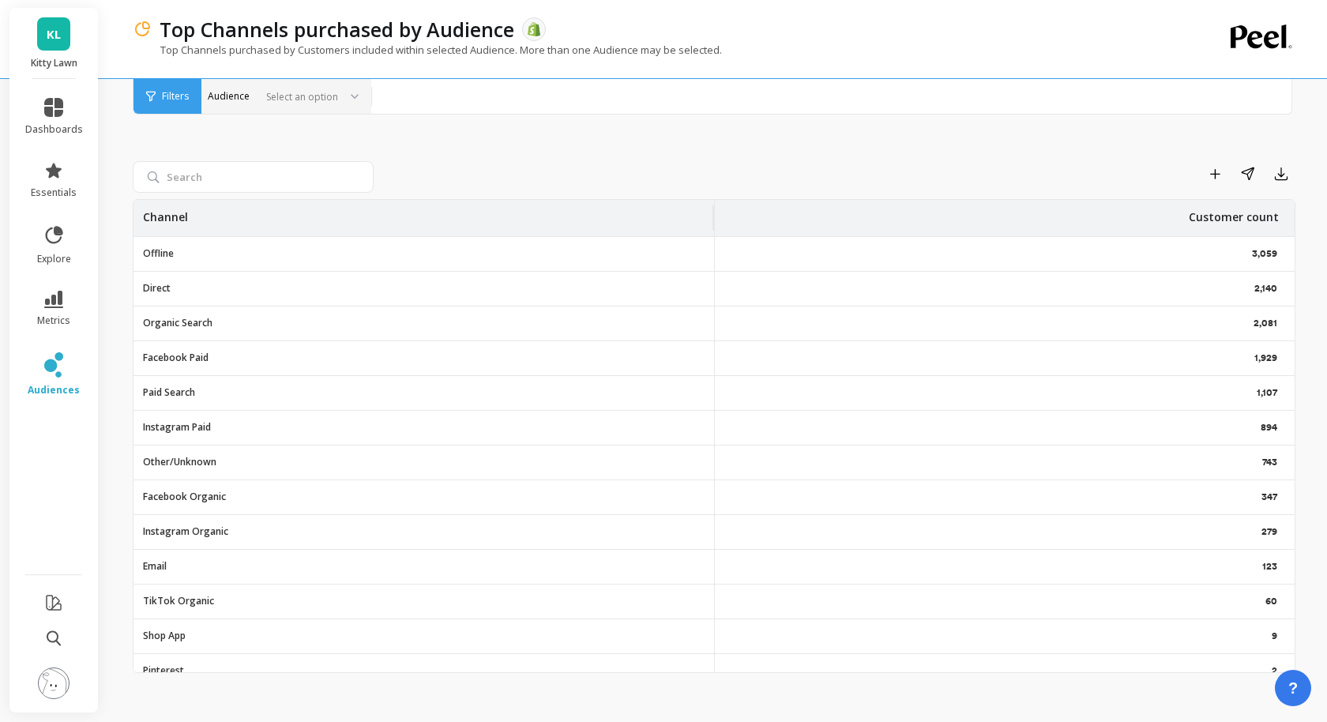
click at [330, 100] on div at bounding box center [299, 96] width 78 height 15
click at [427, 153] on div "Add to Dashboard Share Export Channel Customer count Offline 3,059 Direct 2,140…" at bounding box center [714, 399] width 1163 height 633
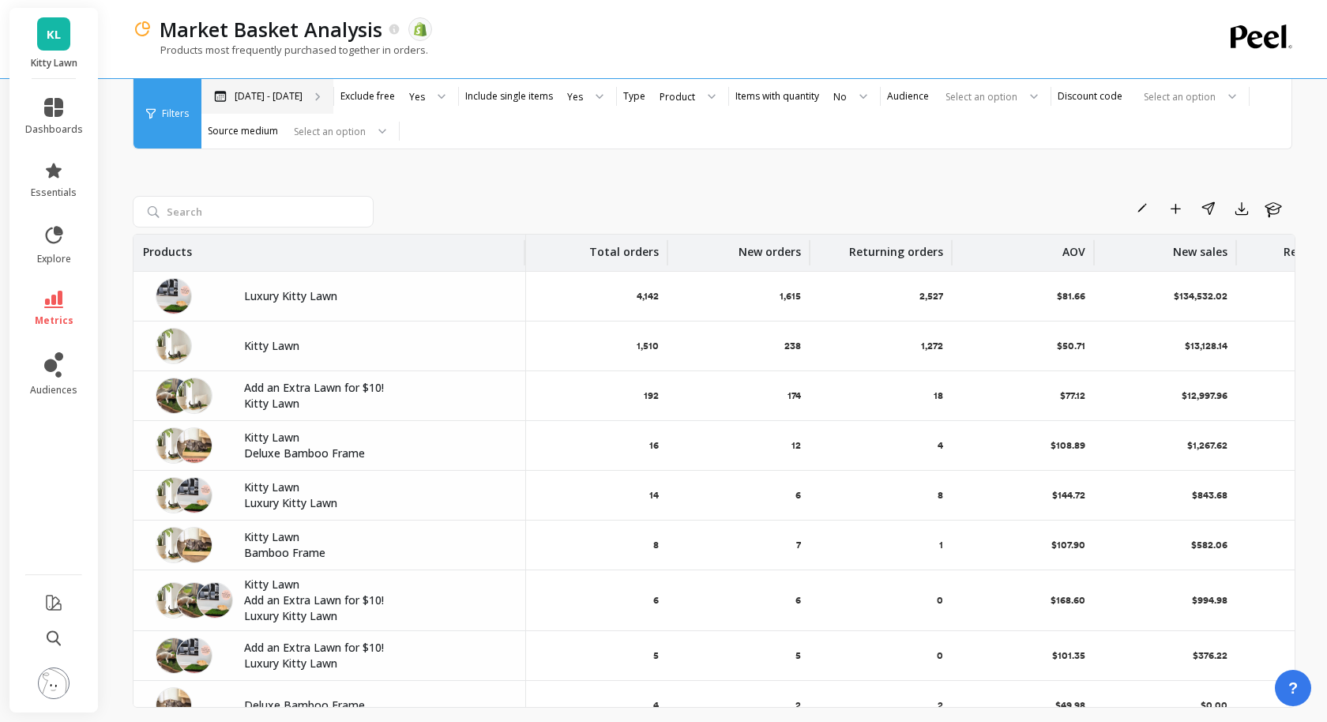
click at [314, 101] on div "Feb 17 - Aug 17" at bounding box center [267, 96] width 132 height 35
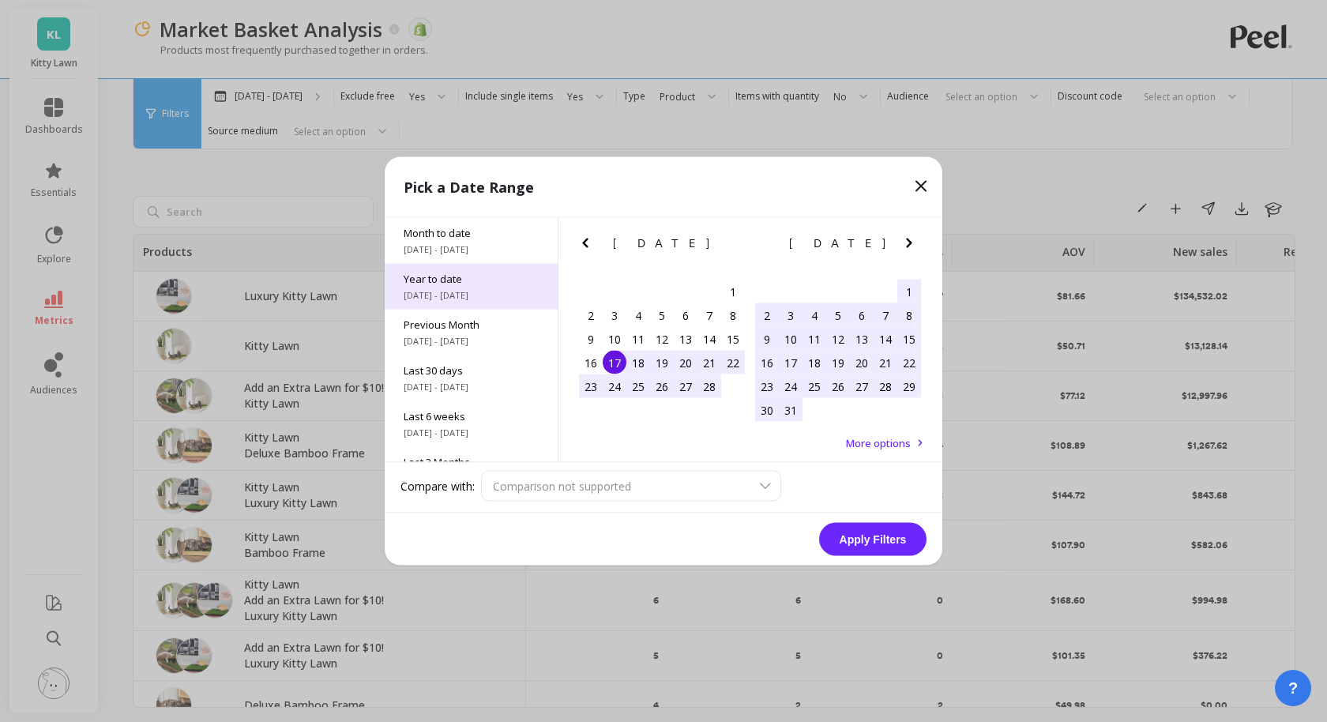
click at [489, 287] on div "Year to date 1/1/2025 - 8/17/2025" at bounding box center [471, 287] width 173 height 46
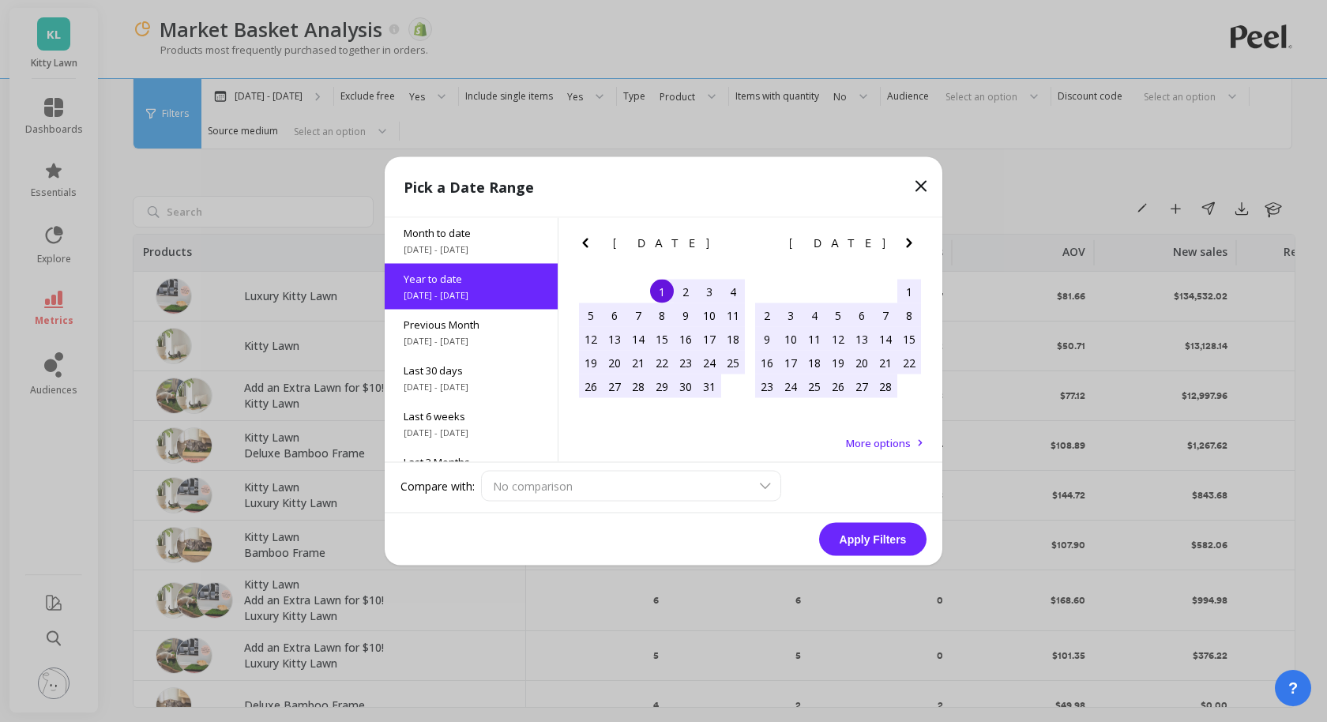
click at [887, 526] on button "Apply Filters" at bounding box center [872, 539] width 107 height 33
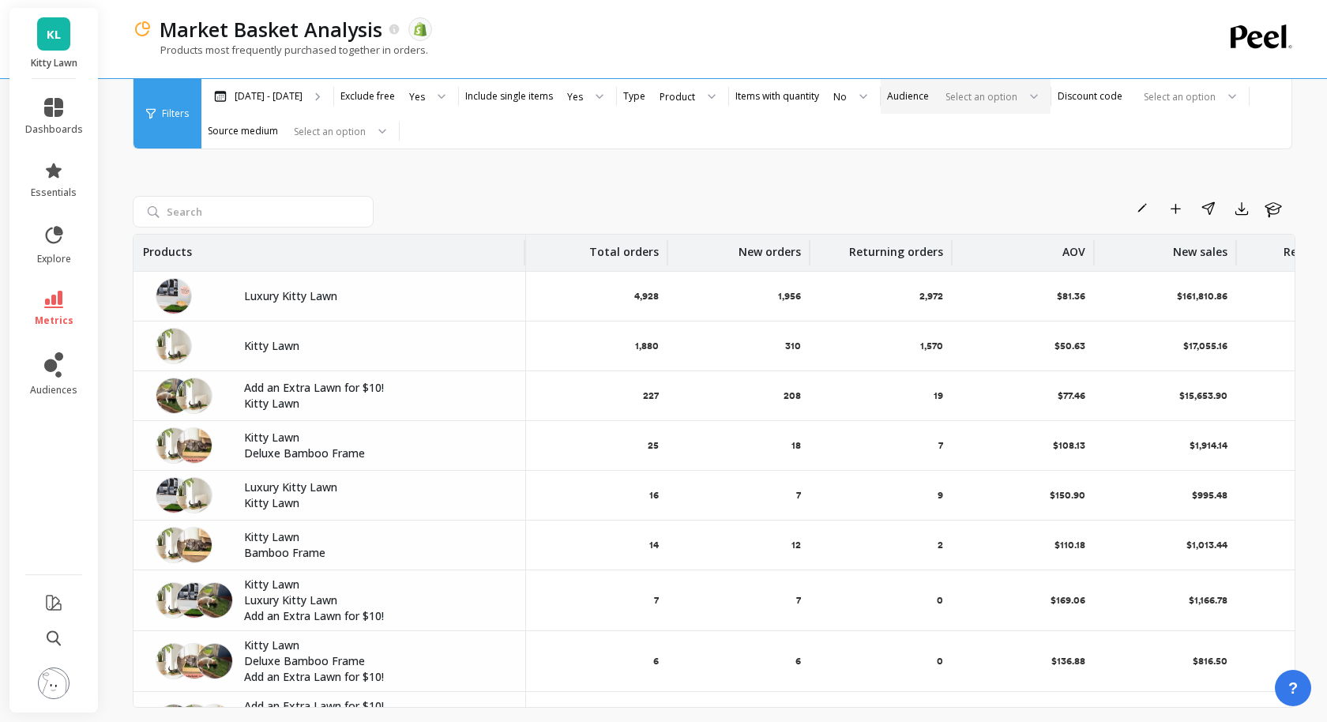
click at [990, 95] on div at bounding box center [978, 96] width 78 height 15
click at [1057, 182] on div "Rename Add to Dashboard Share Export Learn Products Total orders New orders Ret…" at bounding box center [714, 417] width 1163 height 668
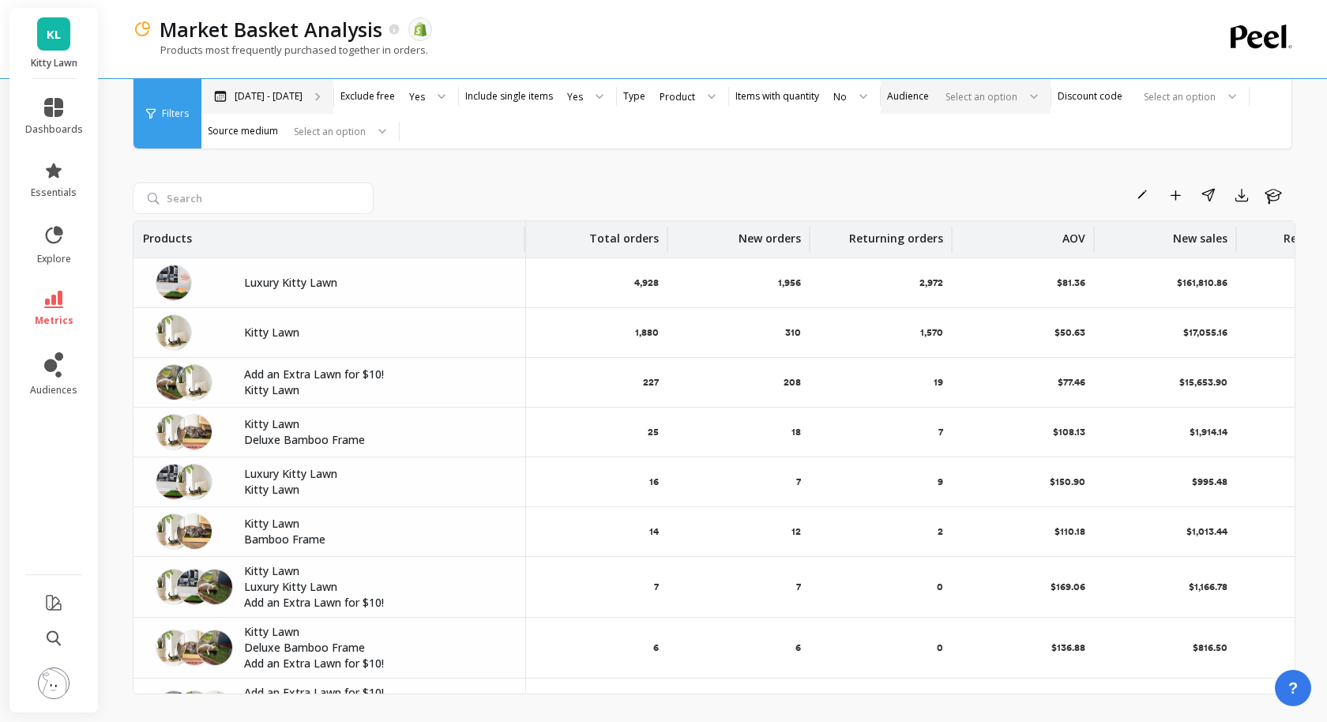
click at [299, 103] on div "Jan 1 - Aug 17" at bounding box center [267, 96] width 132 height 35
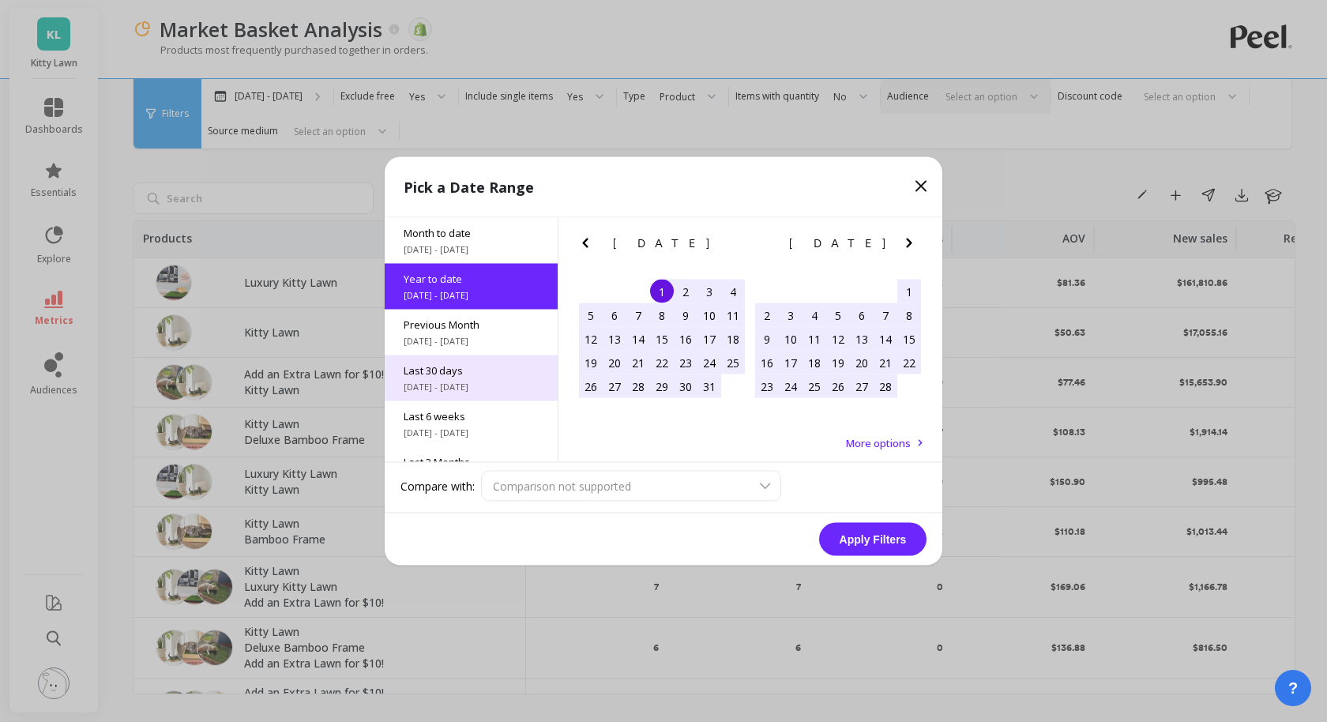
click at [515, 371] on span "Last 30 days" at bounding box center [471, 370] width 135 height 14
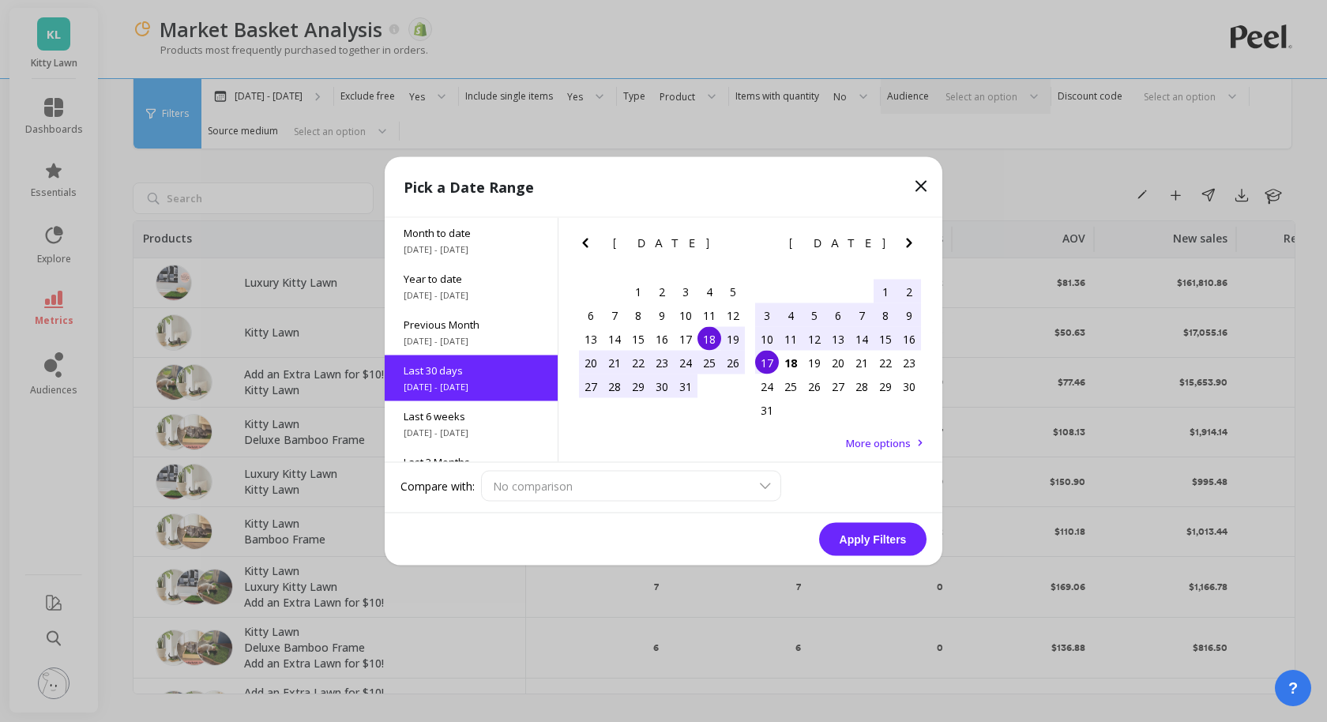
scroll to position [38, 0]
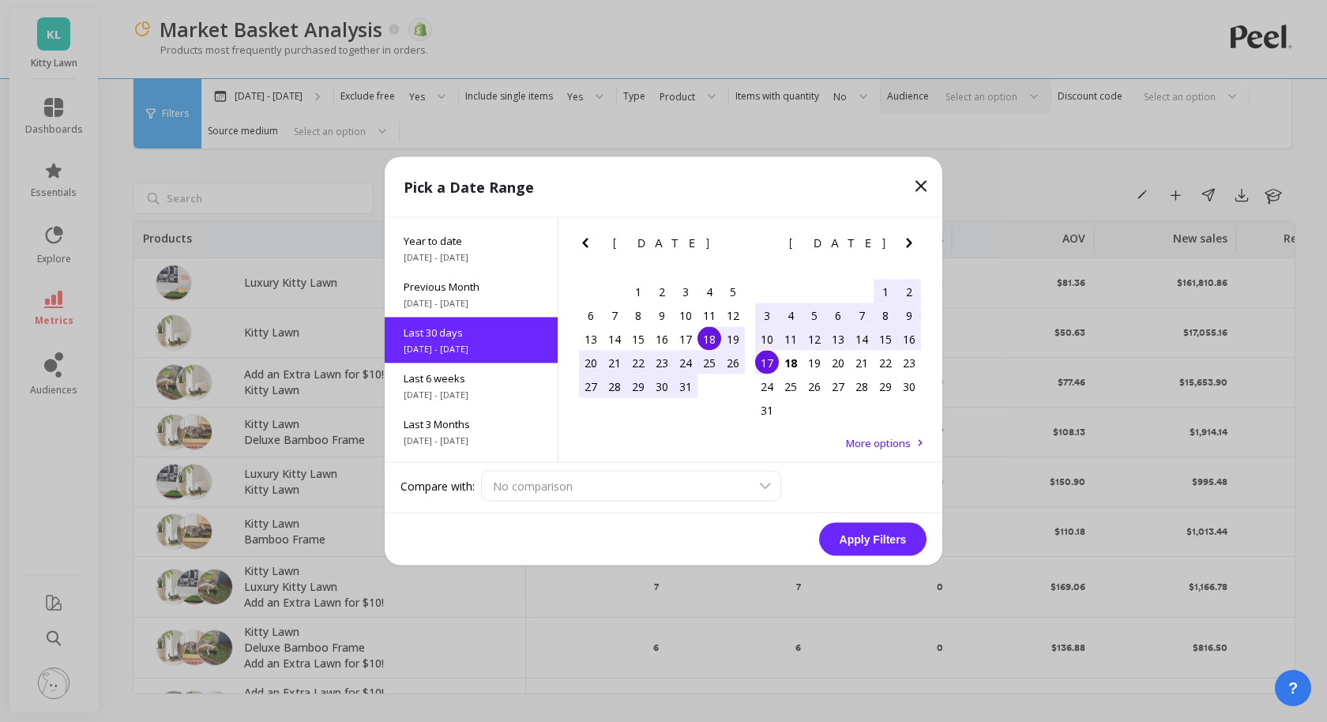
click at [870, 542] on button "Apply Filters" at bounding box center [872, 539] width 107 height 33
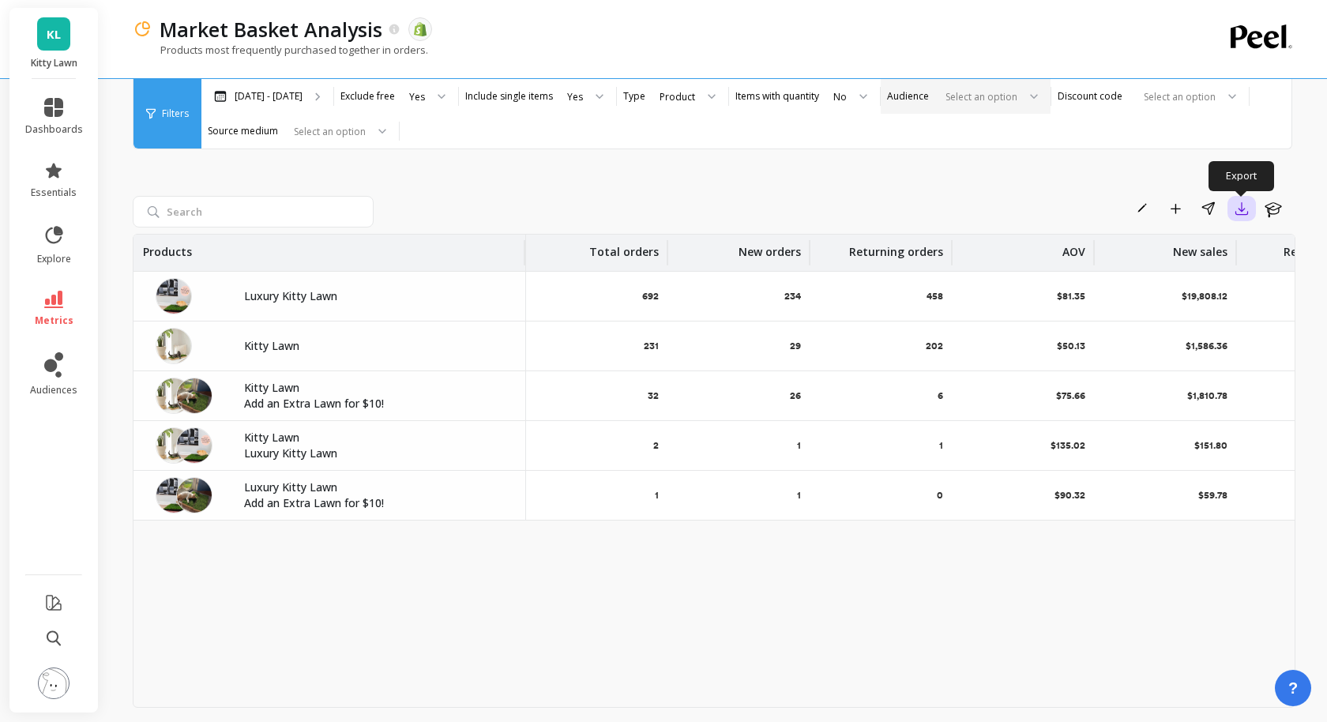
click at [1247, 213] on icon "button" at bounding box center [1242, 209] width 16 height 16
click at [1208, 307] on span "Google Sheets" at bounding box center [1182, 310] width 73 height 16
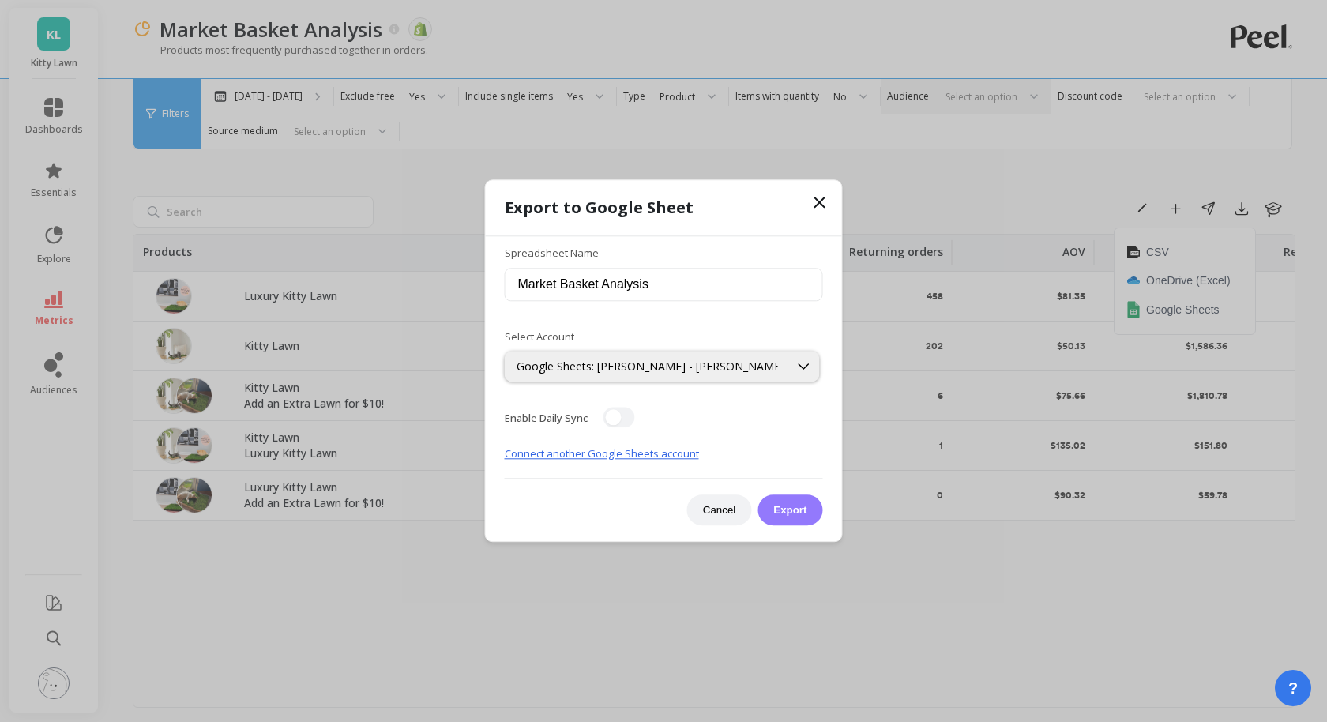
click at [795, 514] on button "Export" at bounding box center [790, 510] width 65 height 31
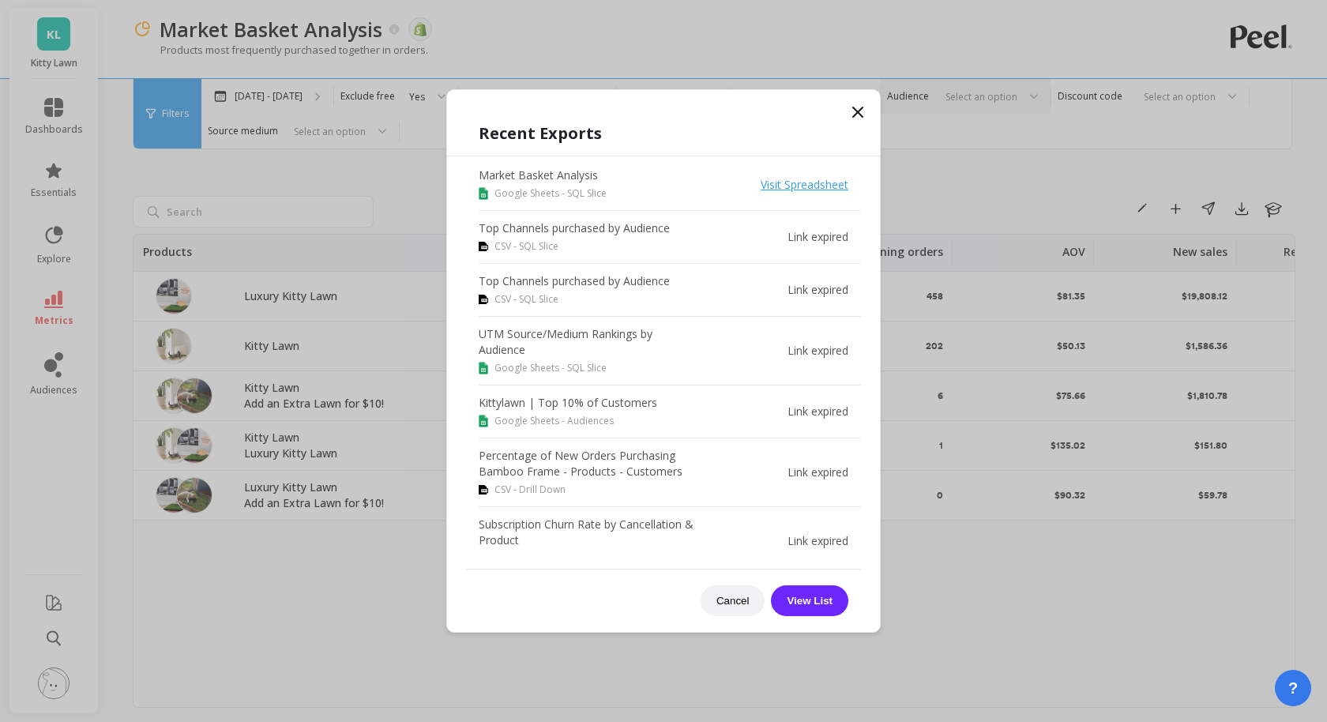
click at [781, 182] on link "Visit Spreadsheet" at bounding box center [805, 184] width 88 height 15
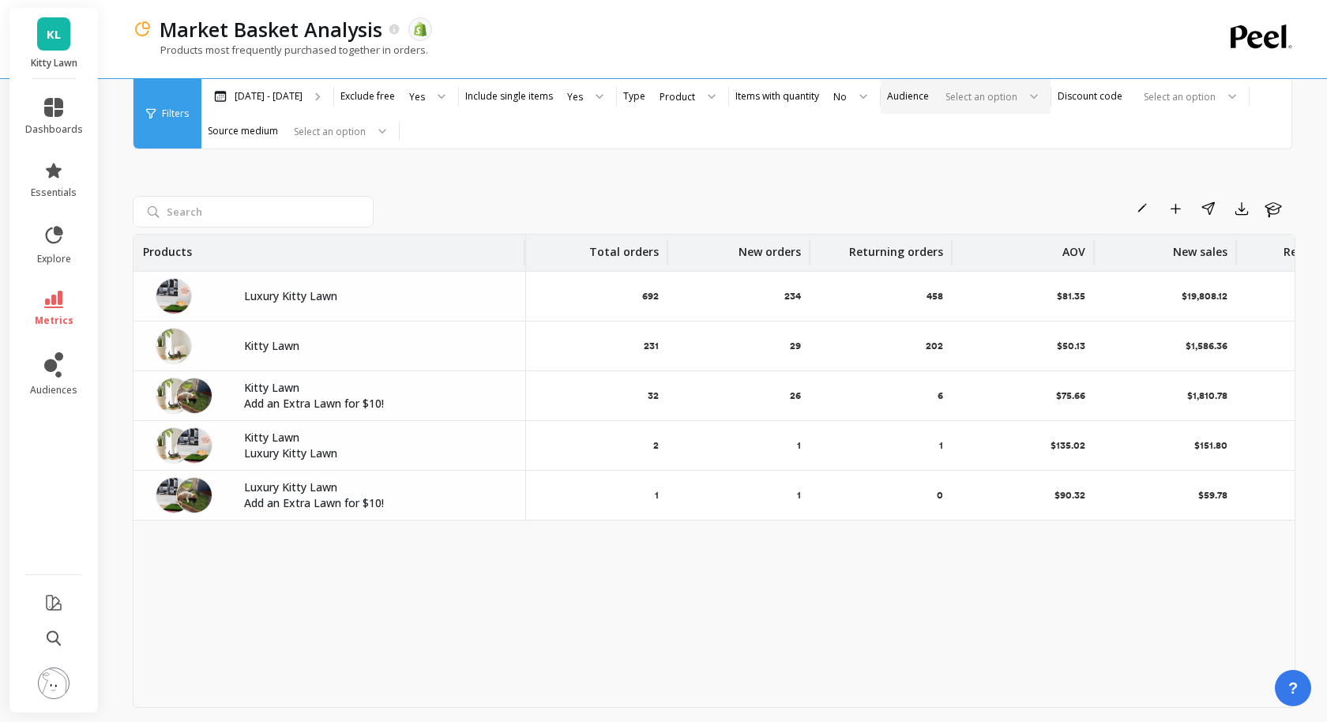
click at [916, 96] on div "Select an option" at bounding box center [957, 97] width 126 height 18
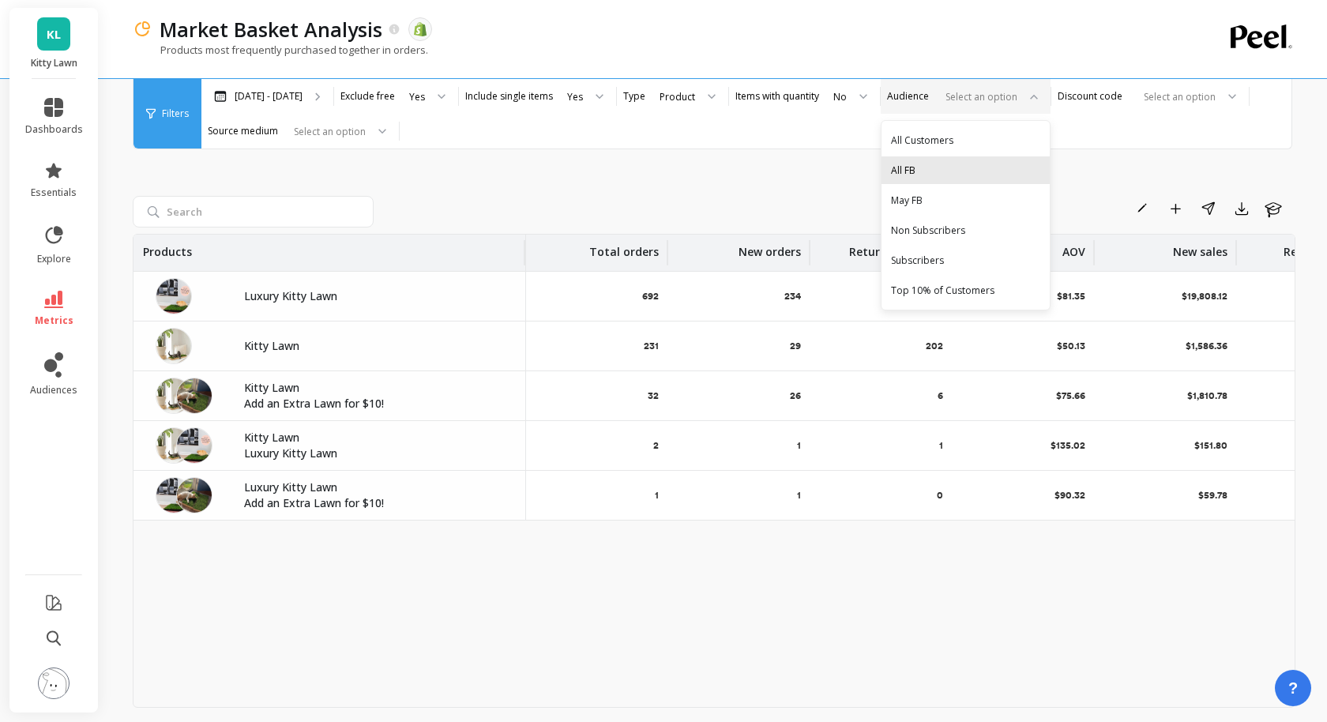
click at [912, 172] on div "All FB" at bounding box center [965, 170] width 149 height 15
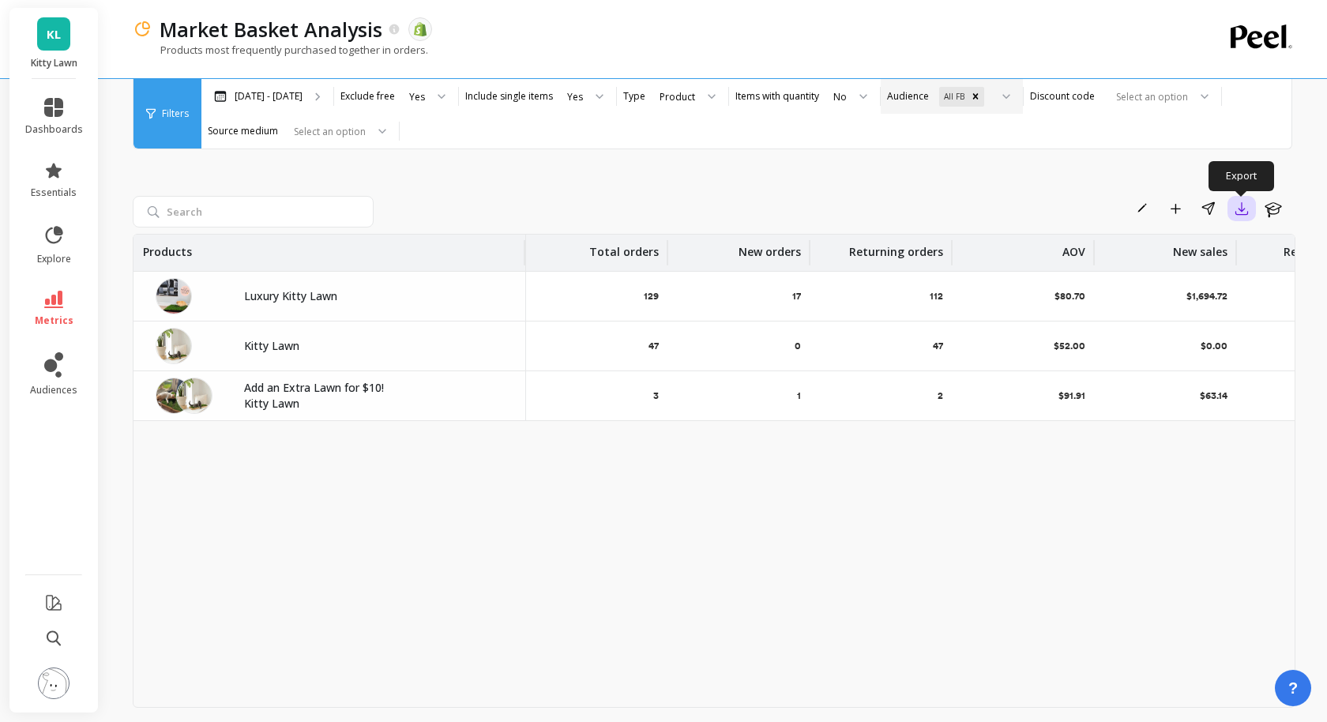
click at [1246, 212] on icon "button" at bounding box center [1242, 209] width 16 height 16
click at [1198, 303] on span "Google Sheets" at bounding box center [1182, 310] width 73 height 16
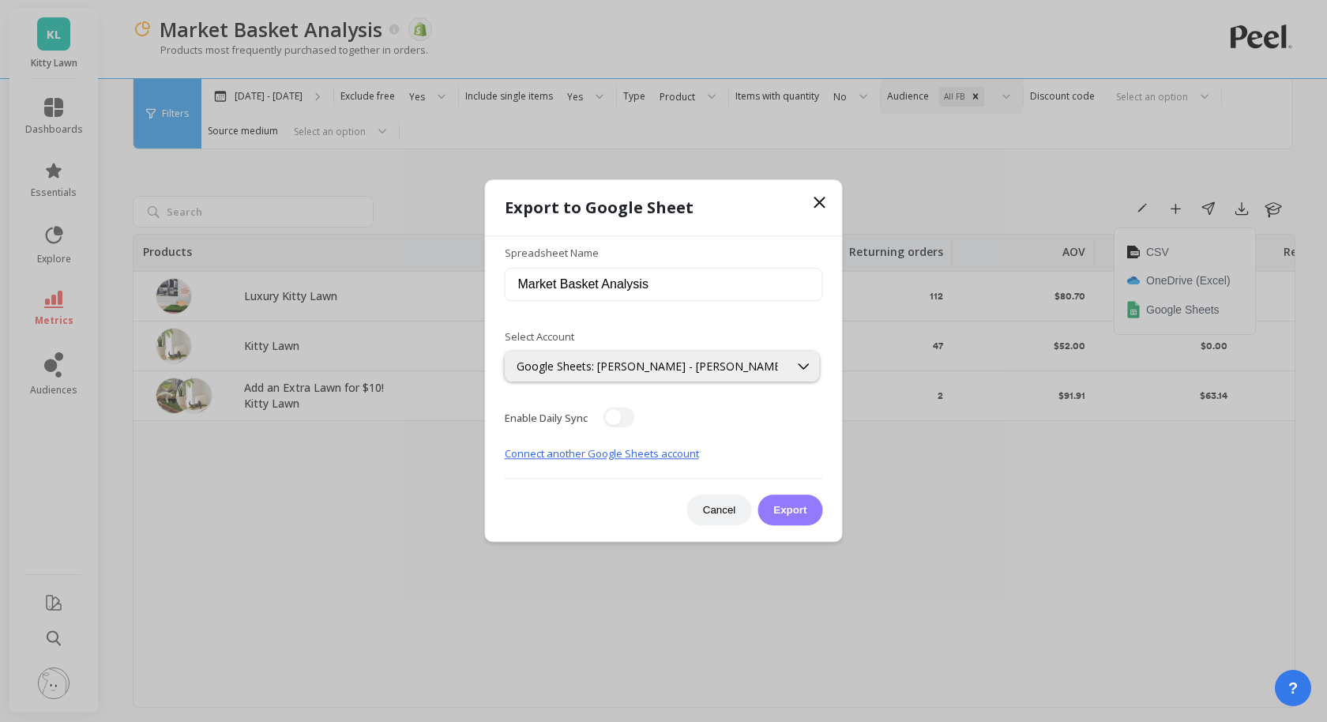
click at [813, 515] on button "Export" at bounding box center [790, 510] width 65 height 31
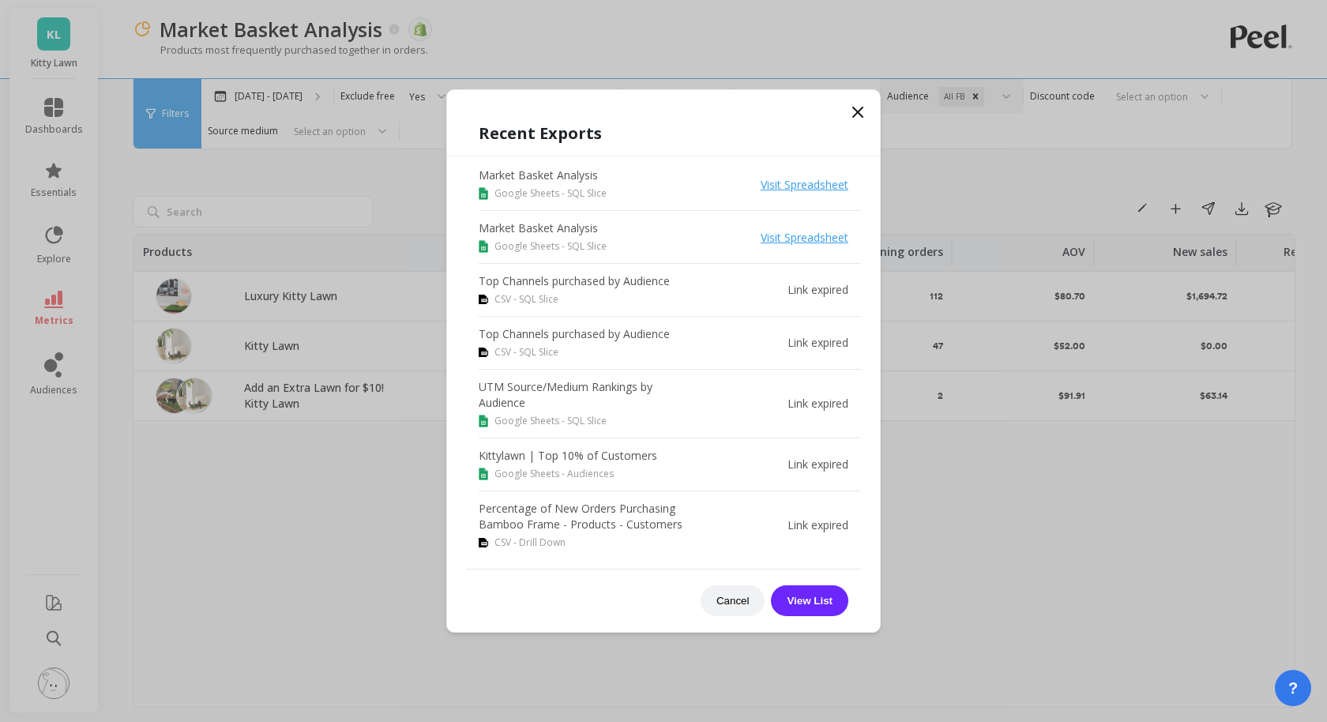
click at [830, 190] on link "Visit Spreadsheet" at bounding box center [805, 184] width 88 height 15
click at [860, 115] on icon at bounding box center [857, 111] width 9 height 9
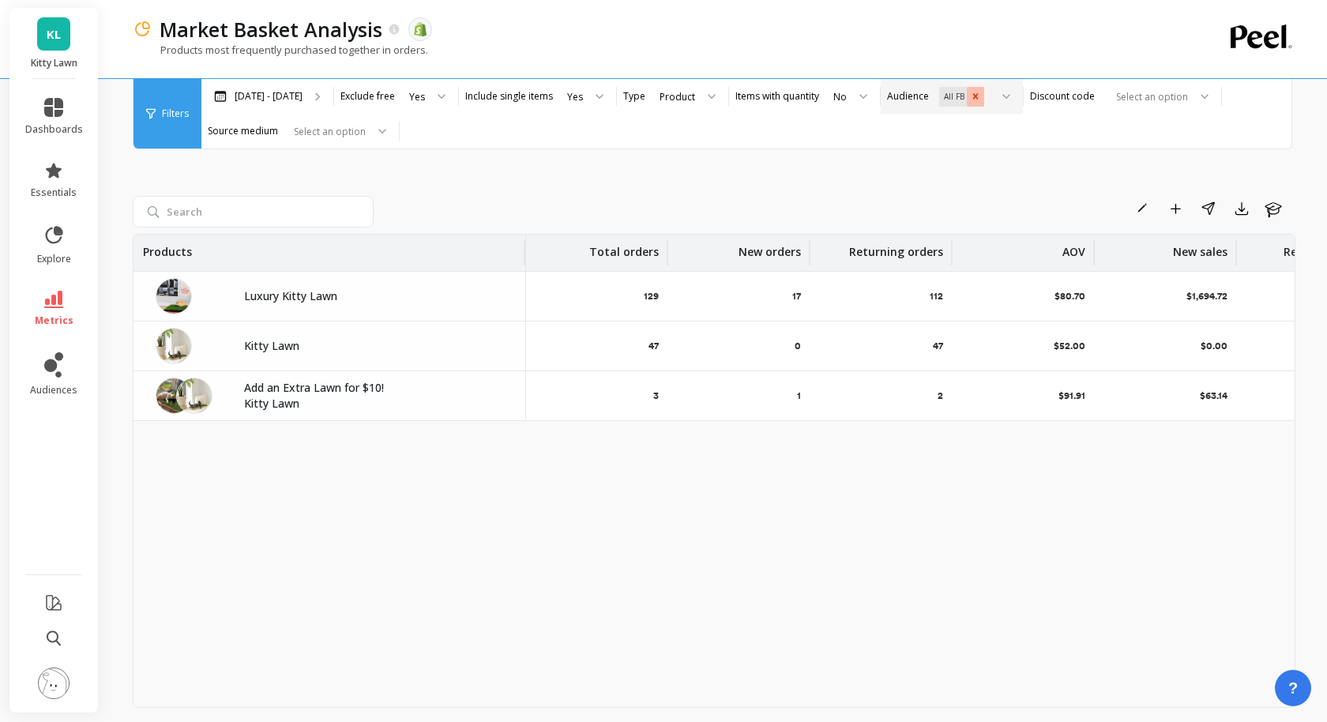
click at [970, 96] on icon "Remove All FB" at bounding box center [975, 96] width 11 height 11
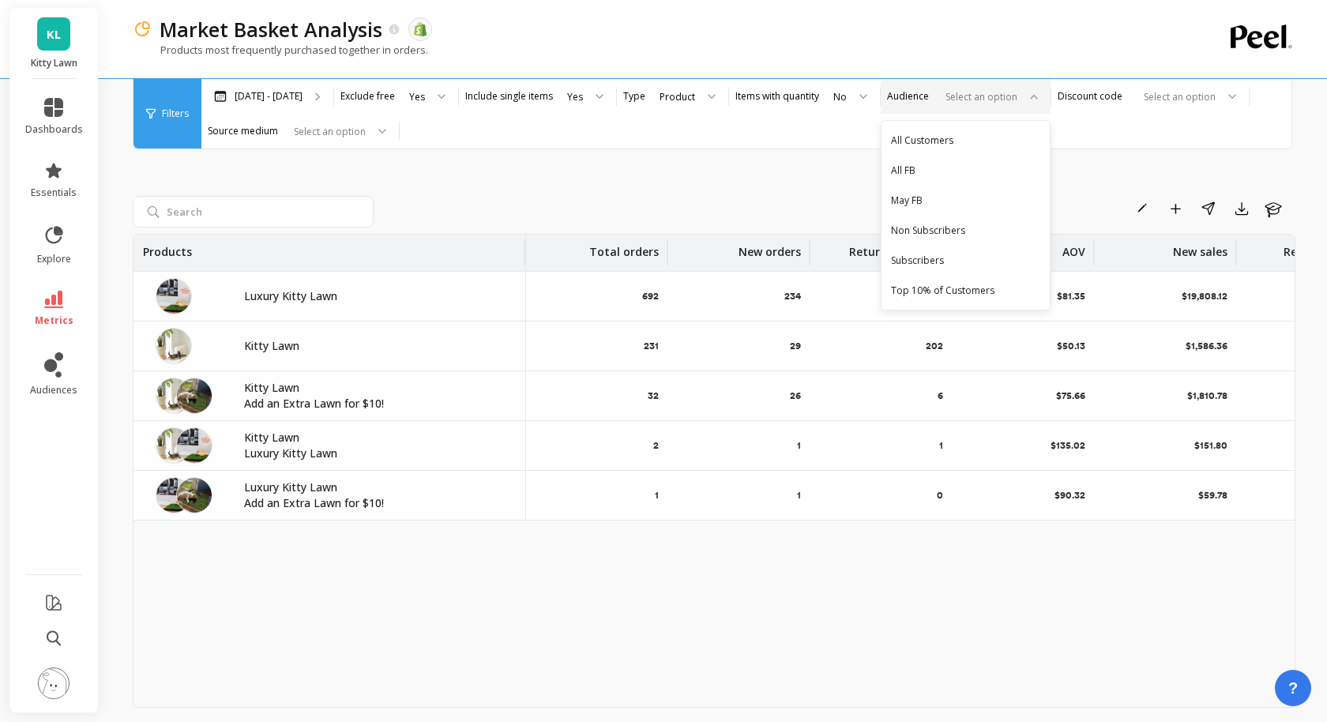
click at [1070, 155] on div "Rename Add to Dashboard Share Export Learn Products Total orders New orders Ret…" at bounding box center [714, 417] width 1163 height 668
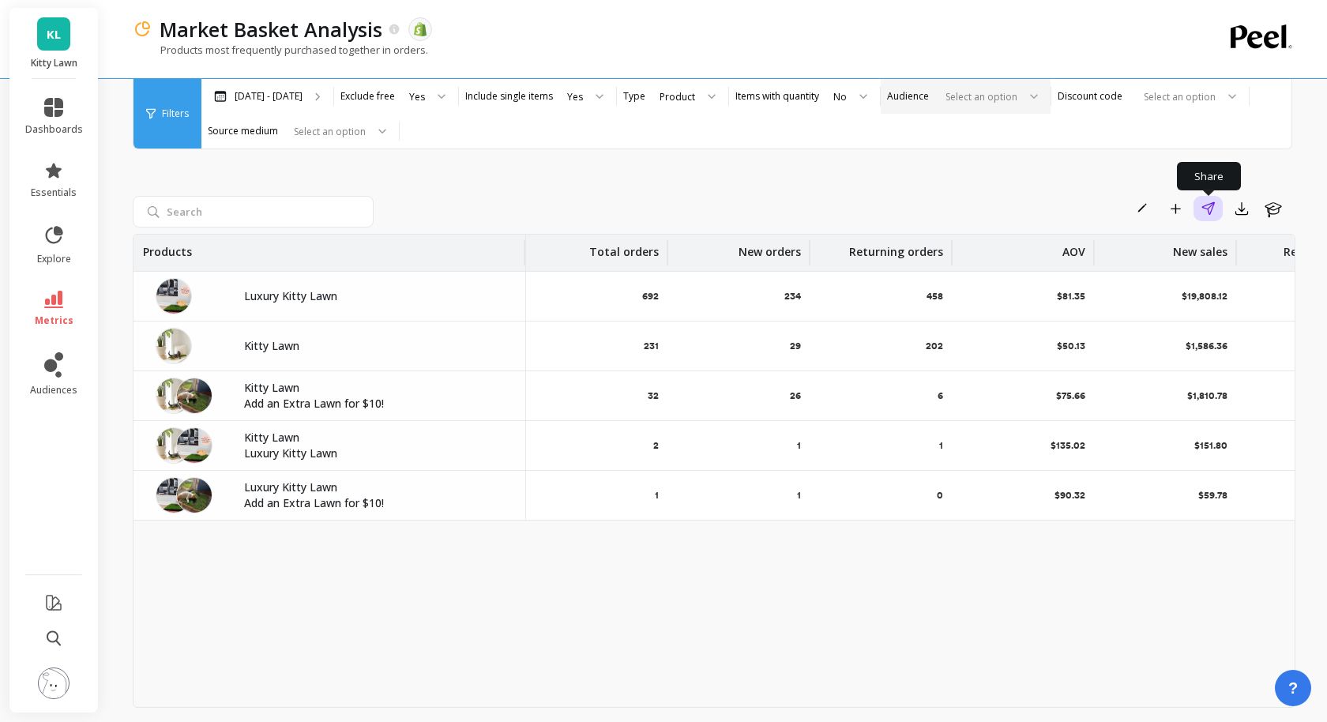
click at [1209, 214] on icon "button" at bounding box center [1208, 208] width 13 height 13
click at [984, 102] on div at bounding box center [978, 96] width 78 height 15
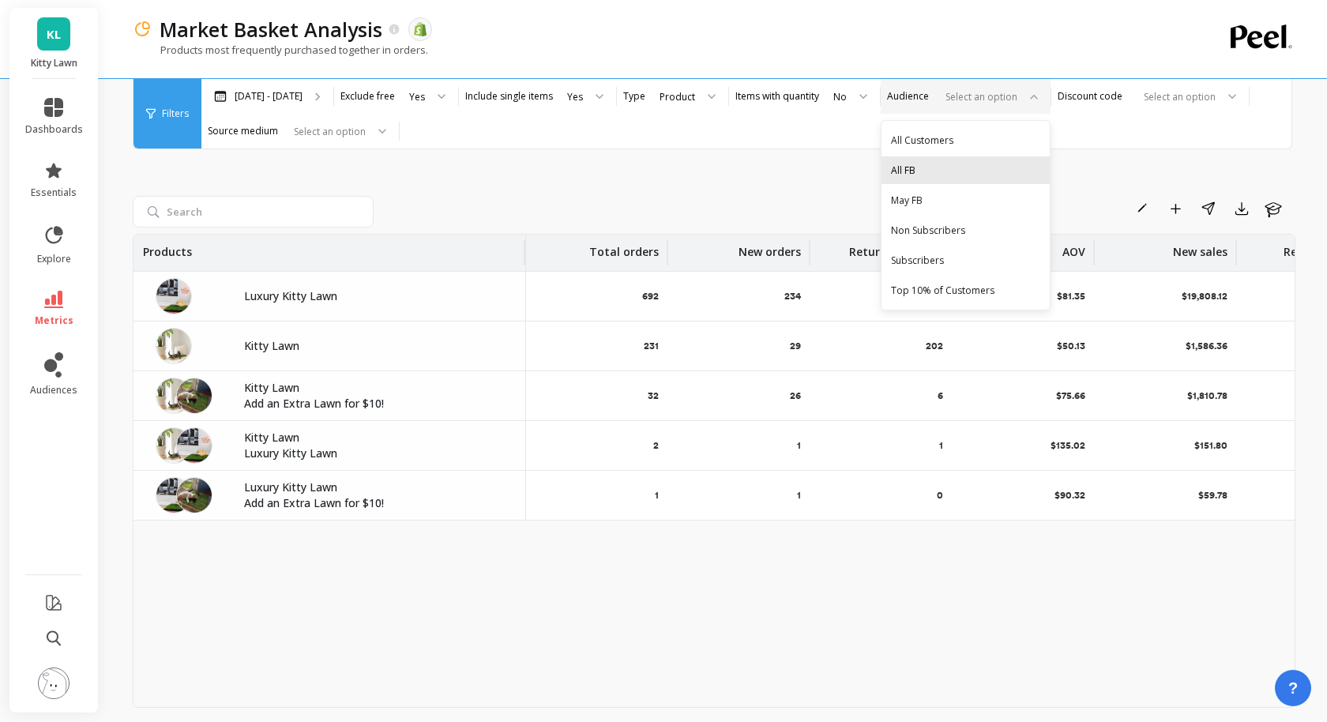
click at [931, 175] on div "All FB" at bounding box center [965, 170] width 149 height 15
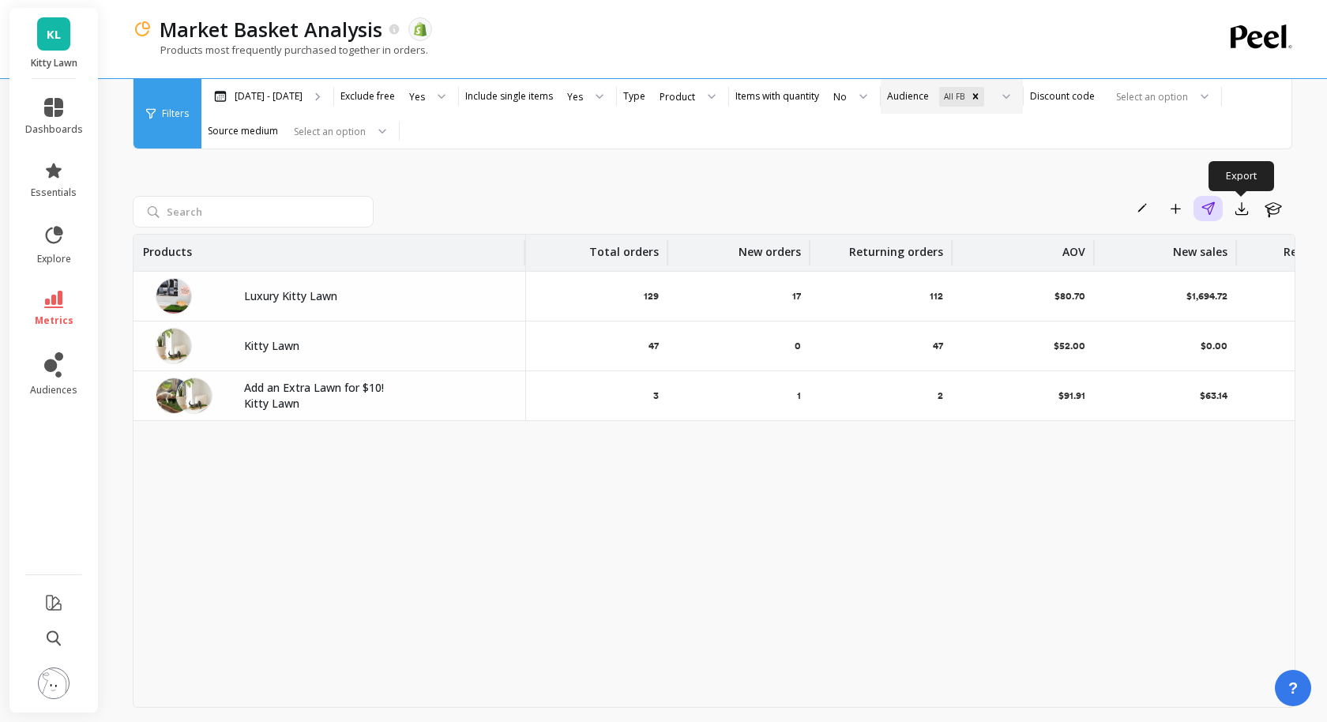
click at [1212, 206] on icon "button" at bounding box center [1208, 207] width 13 height 13
click at [665, 249] on div at bounding box center [666, 252] width 3 height 25
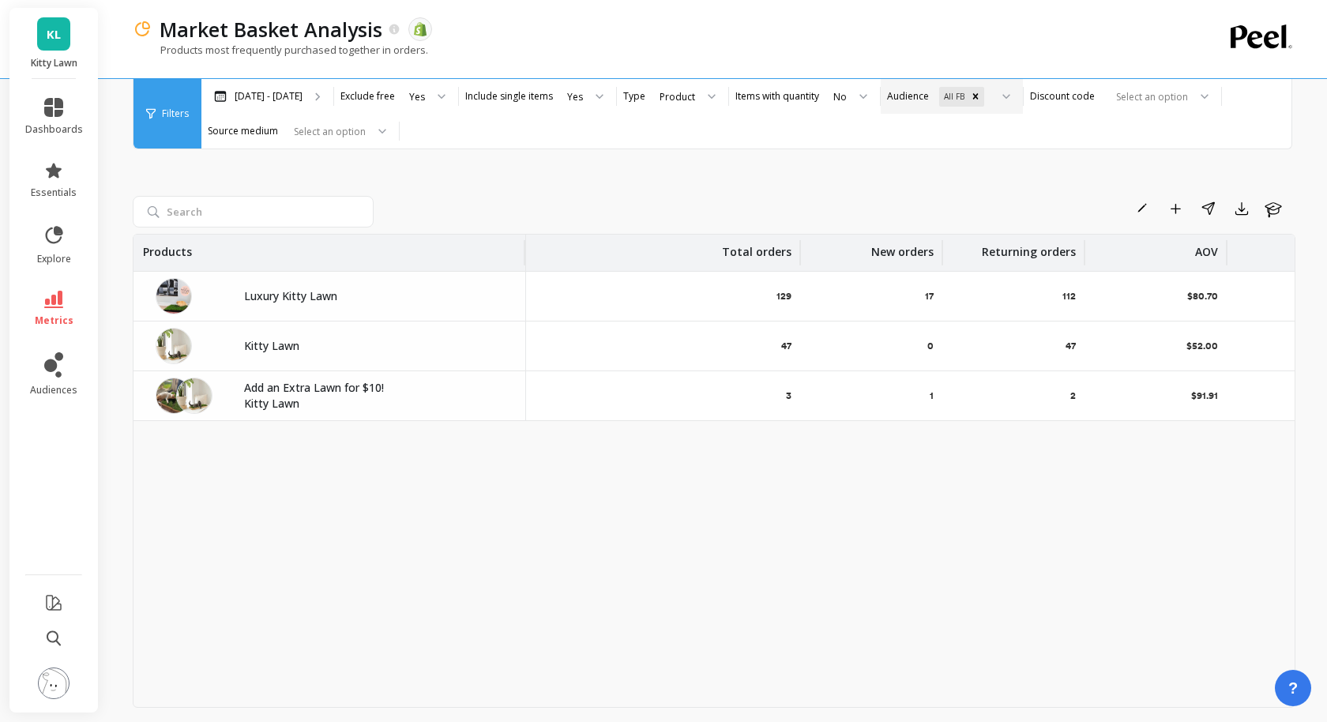
click at [798, 257] on div at bounding box center [799, 252] width 3 height 25
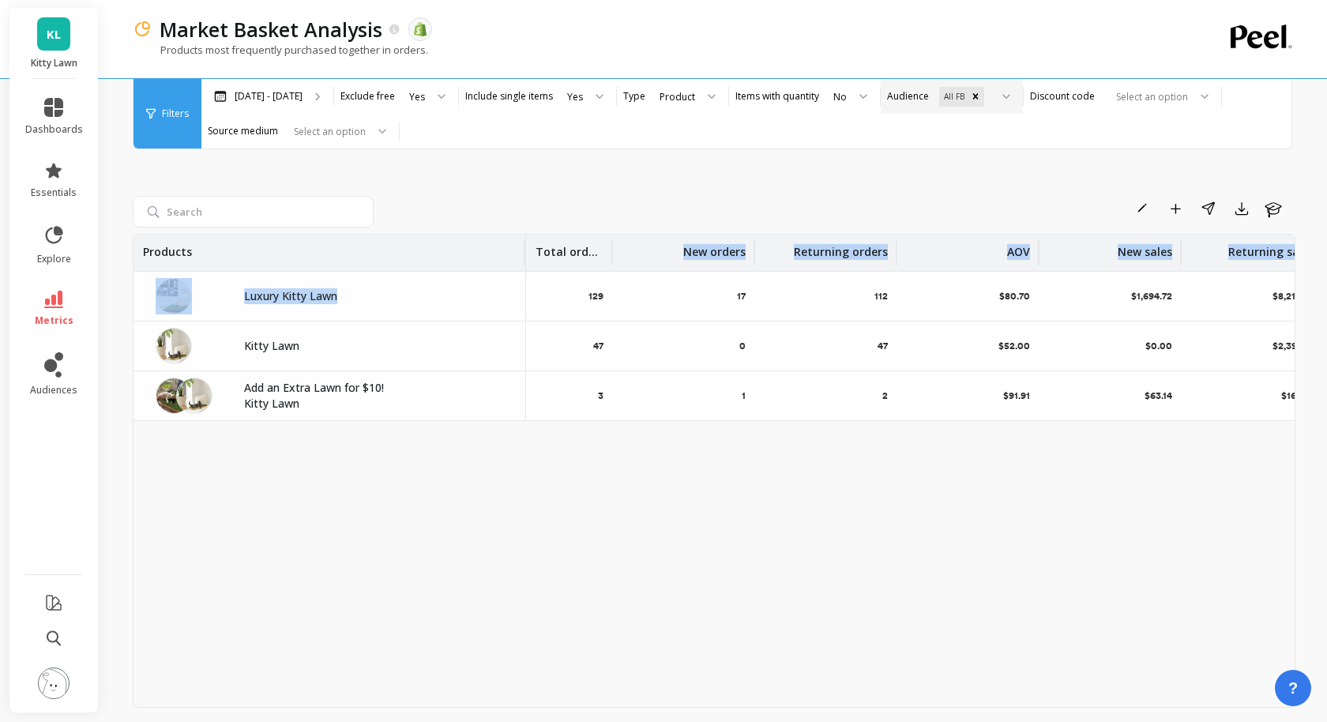
drag, startPoint x: 798, startPoint y: 257, endPoint x: 610, endPoint y: 280, distance: 189.4
click at [610, 280] on table "Products Total orders New orders Returning orders AOV New sales Returning sales…" at bounding box center [714, 328] width 1161 height 186
click at [688, 201] on div "Rename Add to Dashboard Share Export Learn" at bounding box center [838, 208] width 916 height 25
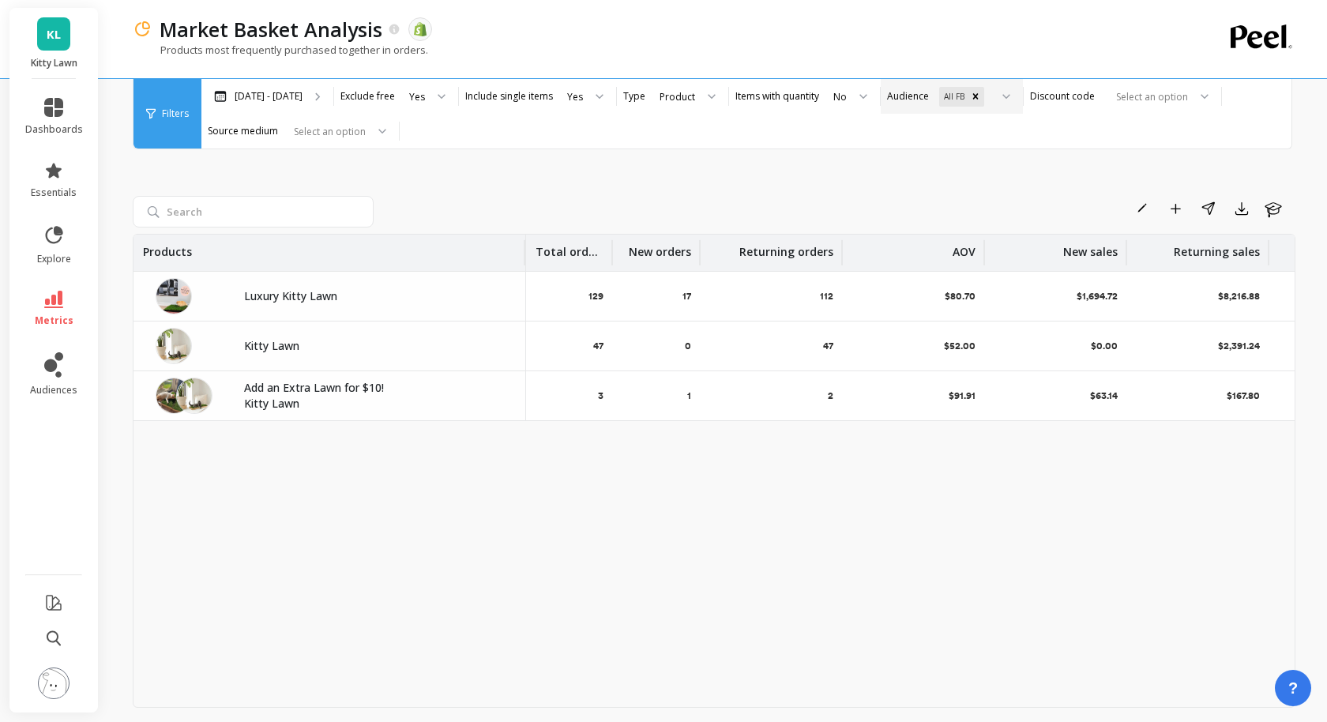
drag, startPoint x: 690, startPoint y: 246, endPoint x: 702, endPoint y: 246, distance: 11.9
click at [701, 246] on div at bounding box center [699, 252] width 3 height 25
click at [843, 248] on div at bounding box center [843, 252] width 3 height 25
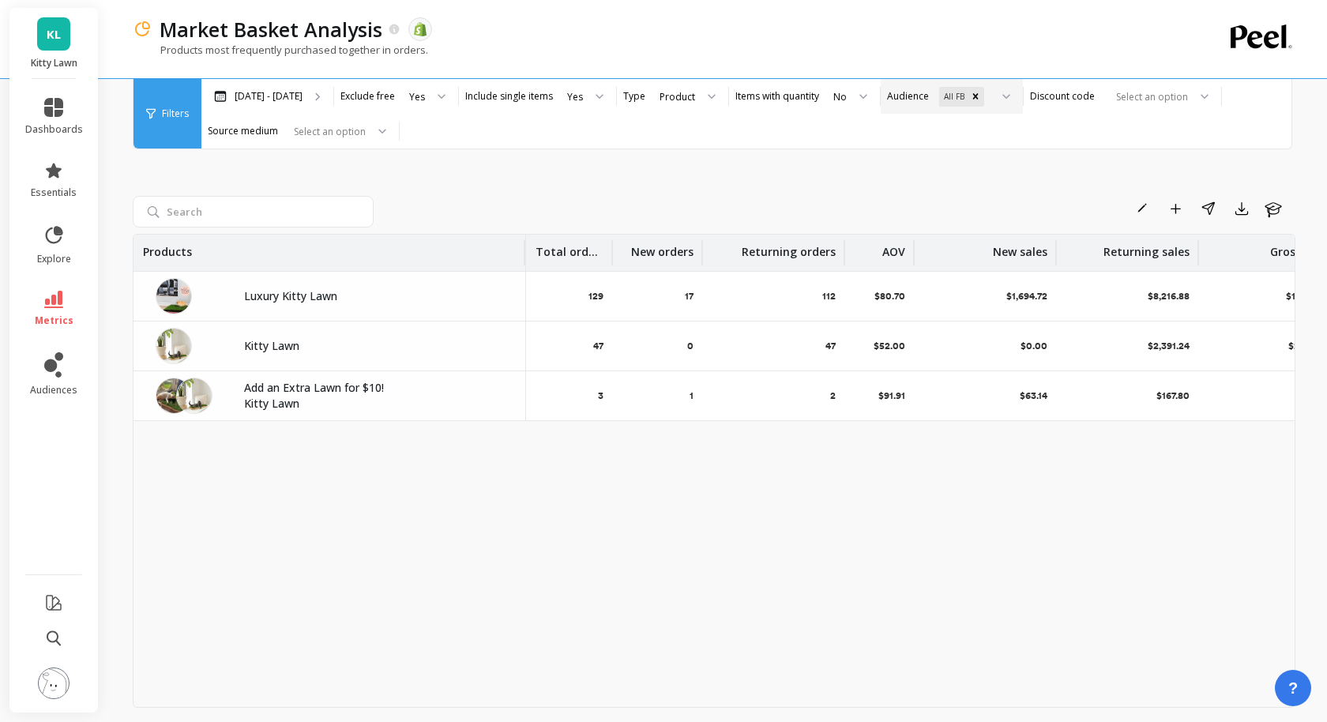
drag, startPoint x: 986, startPoint y: 250, endPoint x: 913, endPoint y: 258, distance: 73.0
click at [913, 258] on div at bounding box center [913, 252] width 3 height 25
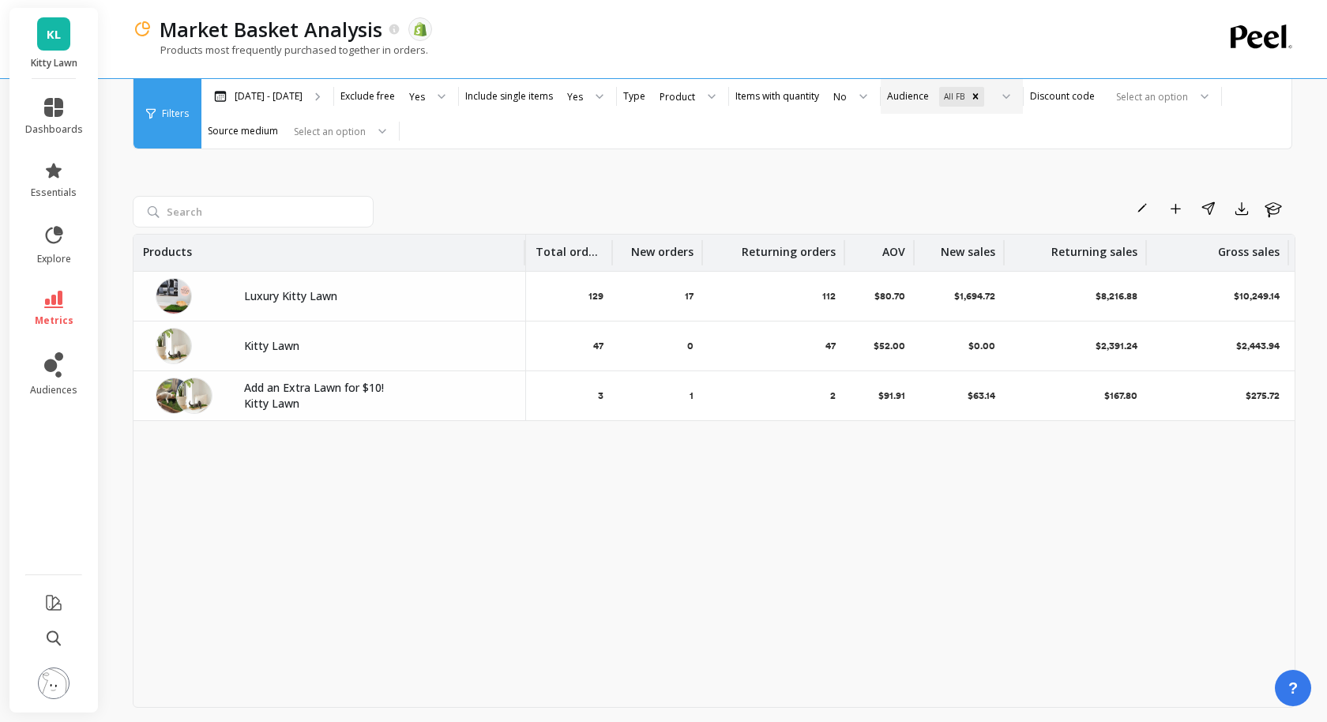
drag, startPoint x: 1055, startPoint y: 247, endPoint x: 1003, endPoint y: 250, distance: 52.2
click at [1003, 250] on div at bounding box center [1003, 252] width 3 height 25
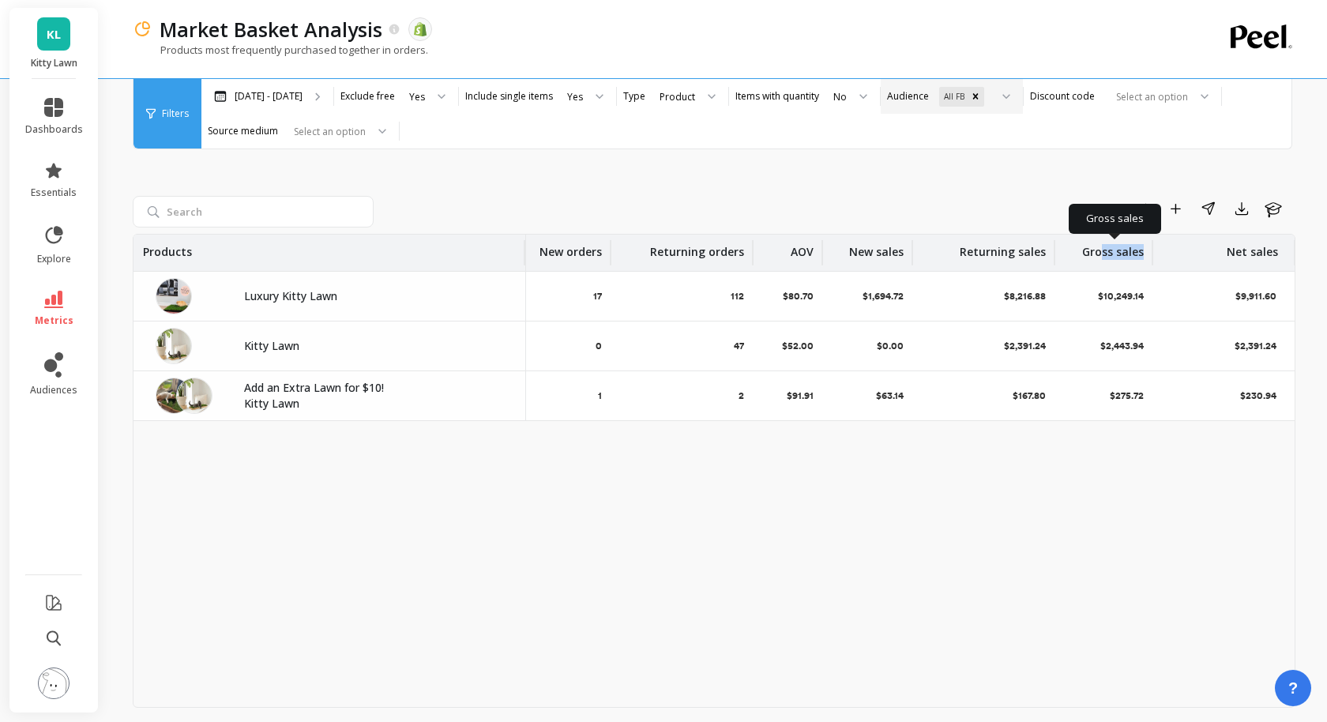
scroll to position [0, 85]
drag, startPoint x: 1151, startPoint y: 250, endPoint x: 1101, endPoint y: 254, distance: 49.9
click at [1101, 254] on th "Gross sales" at bounding box center [1108, 253] width 92 height 36
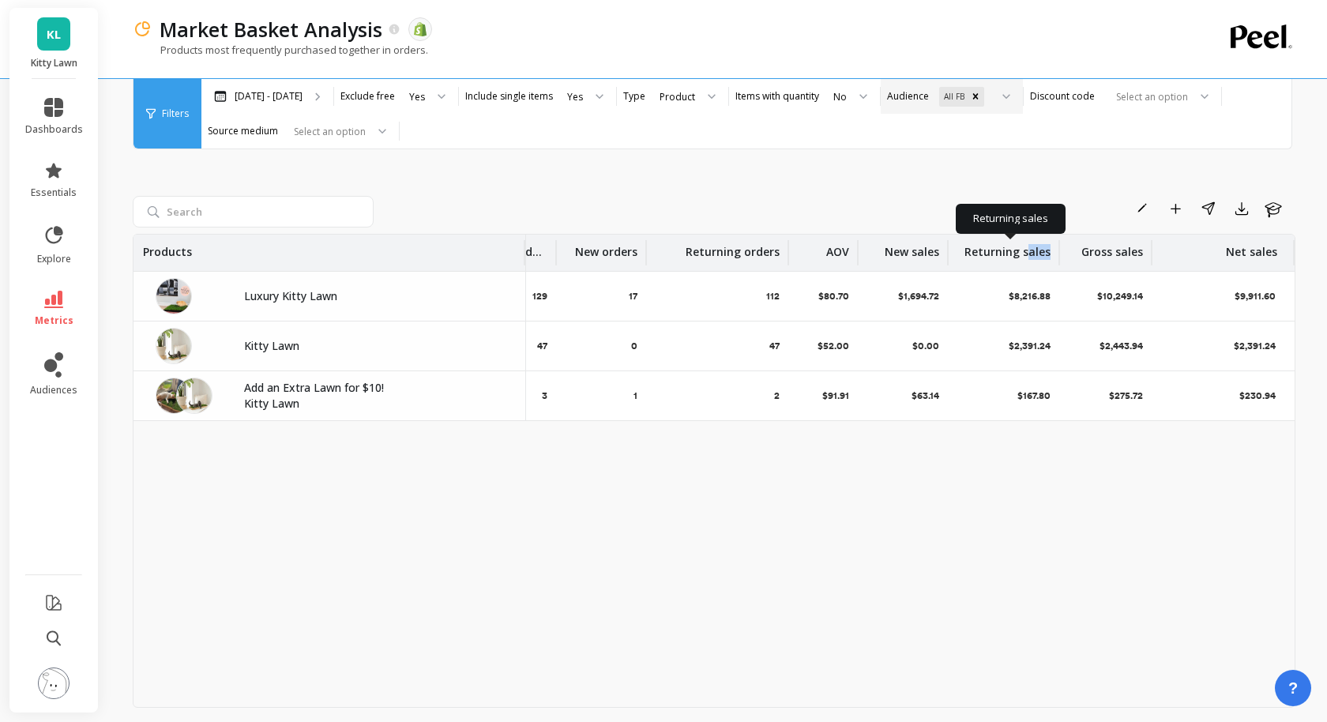
scroll to position [0, 55]
drag, startPoint x: 1059, startPoint y: 250, endPoint x: 1028, endPoint y: 255, distance: 31.2
click at [1028, 255] on th "Returning sales" at bounding box center [1005, 253] width 111 height 36
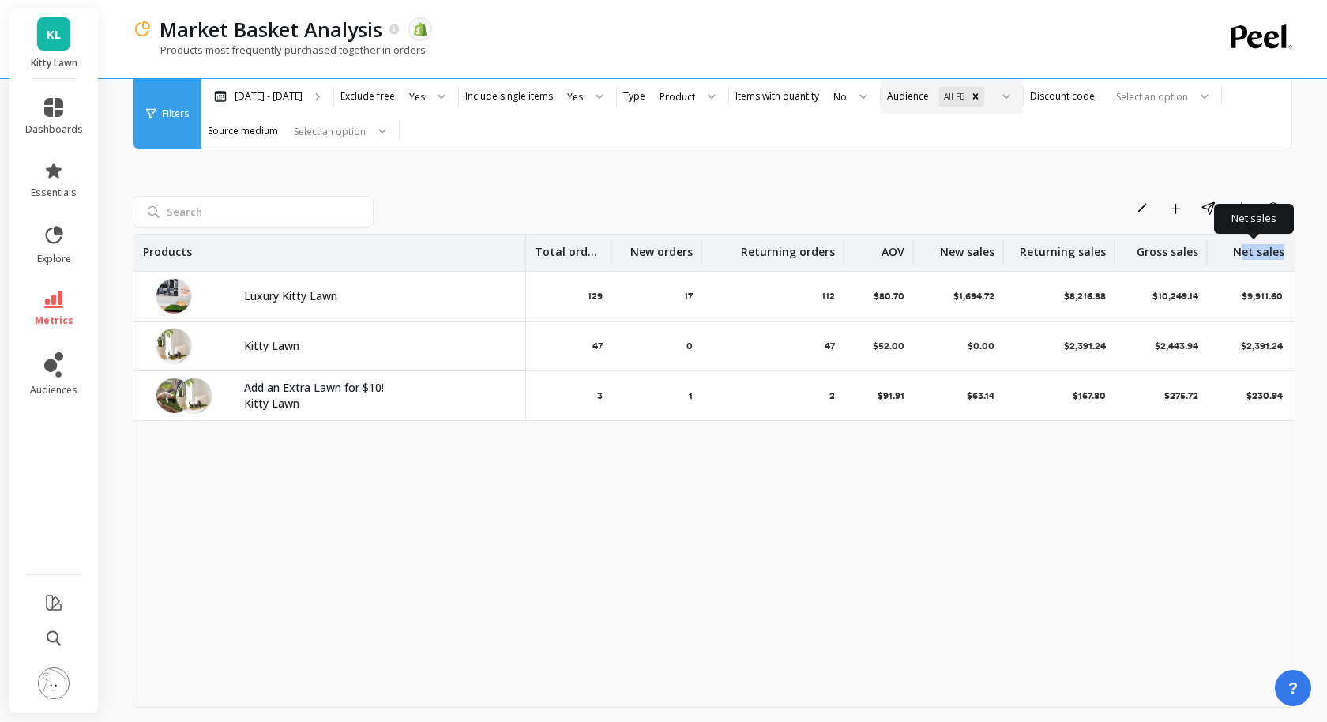
scroll to position [0, 0]
drag, startPoint x: 1293, startPoint y: 254, endPoint x: 1232, endPoint y: 254, distance: 60.8
click at [1232, 254] on th "Net sales" at bounding box center [1249, 253] width 81 height 36
click at [1146, 532] on div "Products Total orders New orders Returning orders AOV New sales Returning sales…" at bounding box center [714, 471] width 1163 height 474
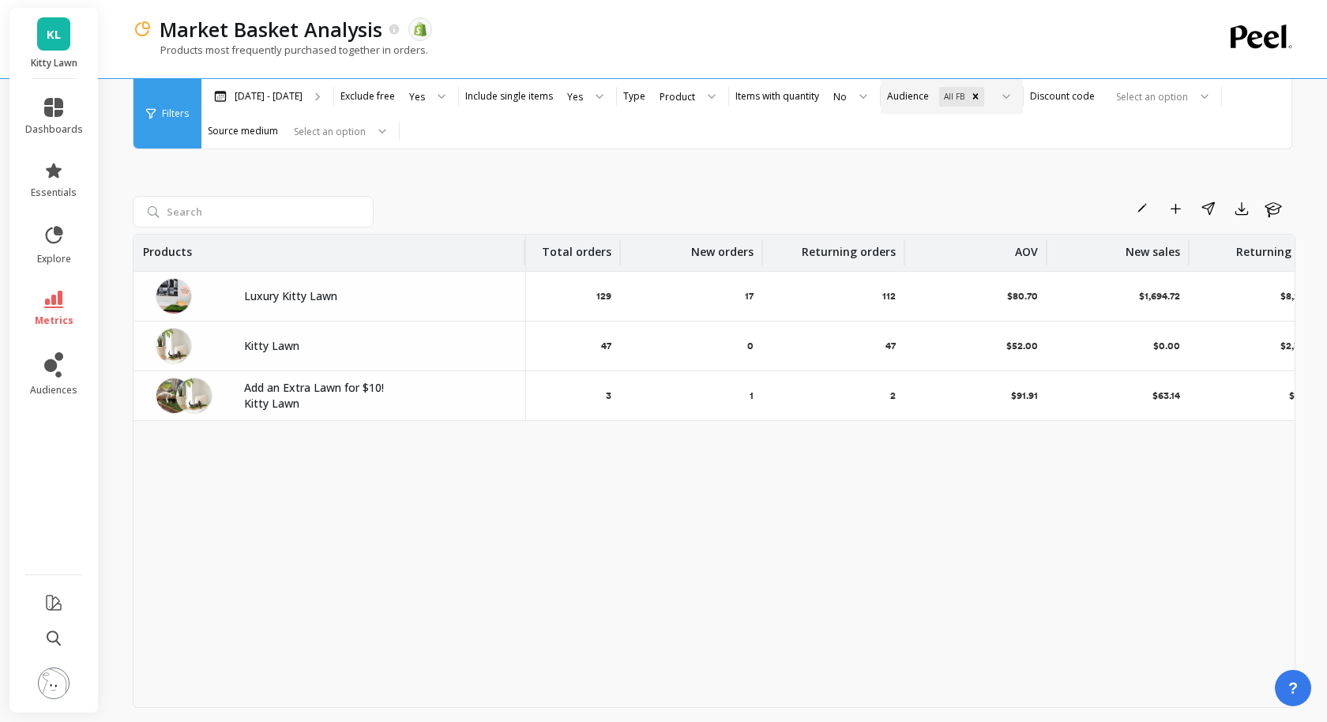
drag, startPoint x: 665, startPoint y: 246, endPoint x: 618, endPoint y: 247, distance: 47.4
click at [618, 247] on div at bounding box center [619, 252] width 3 height 25
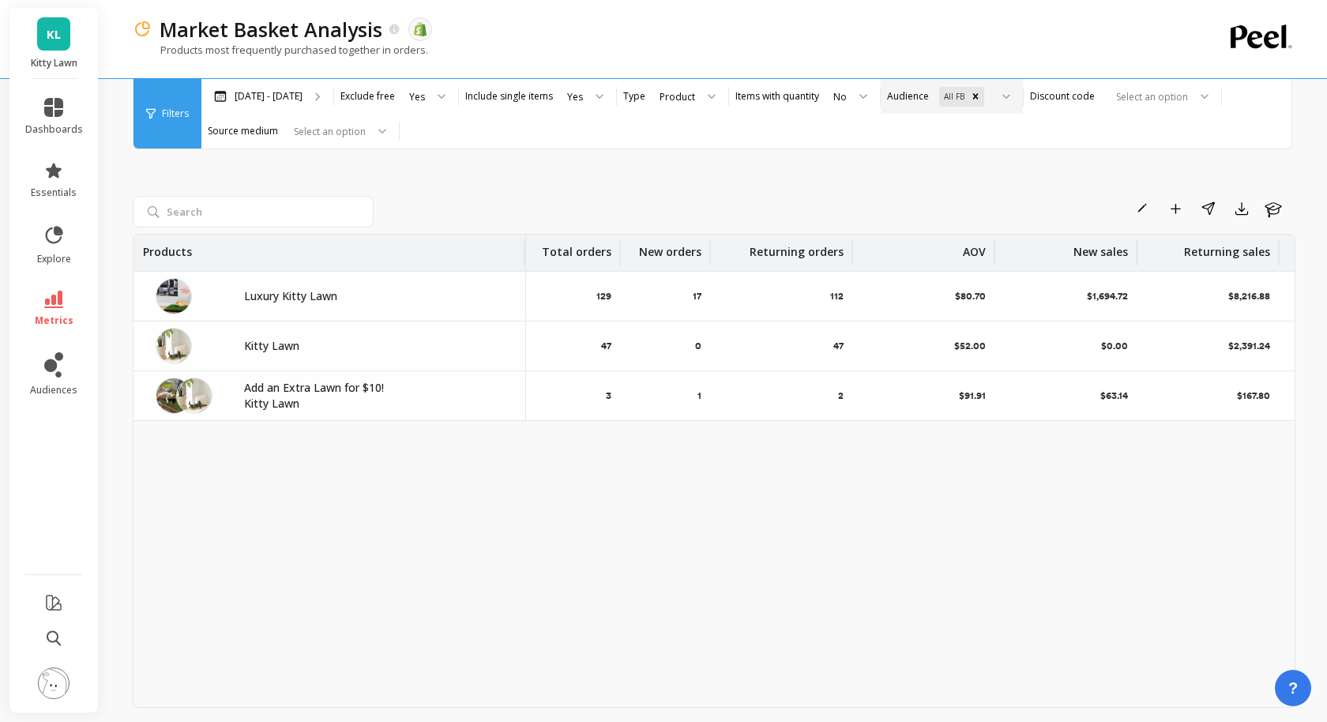
drag, startPoint x: 760, startPoint y: 245, endPoint x: 708, endPoint y: 247, distance: 52.2
click at [708, 247] on div at bounding box center [709, 252] width 3 height 25
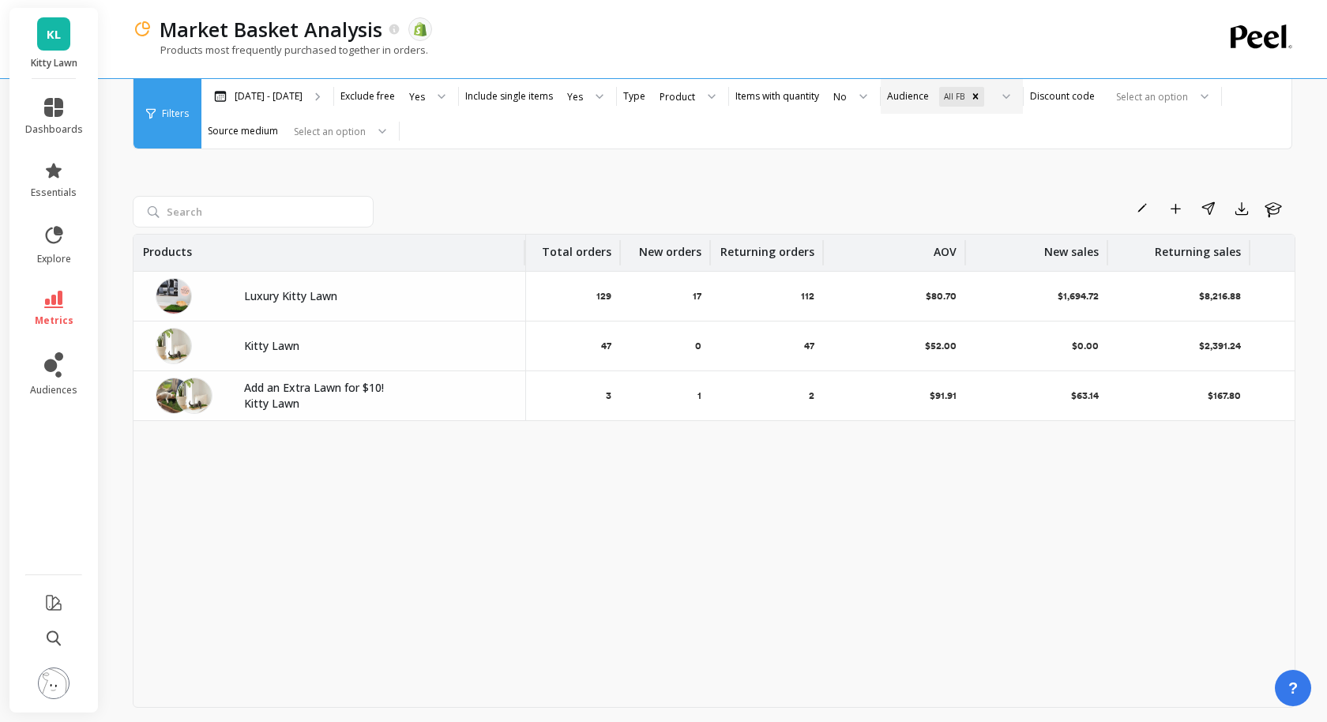
drag, startPoint x: 850, startPoint y: 247, endPoint x: 821, endPoint y: 250, distance: 29.3
click at [821, 250] on div at bounding box center [822, 252] width 3 height 25
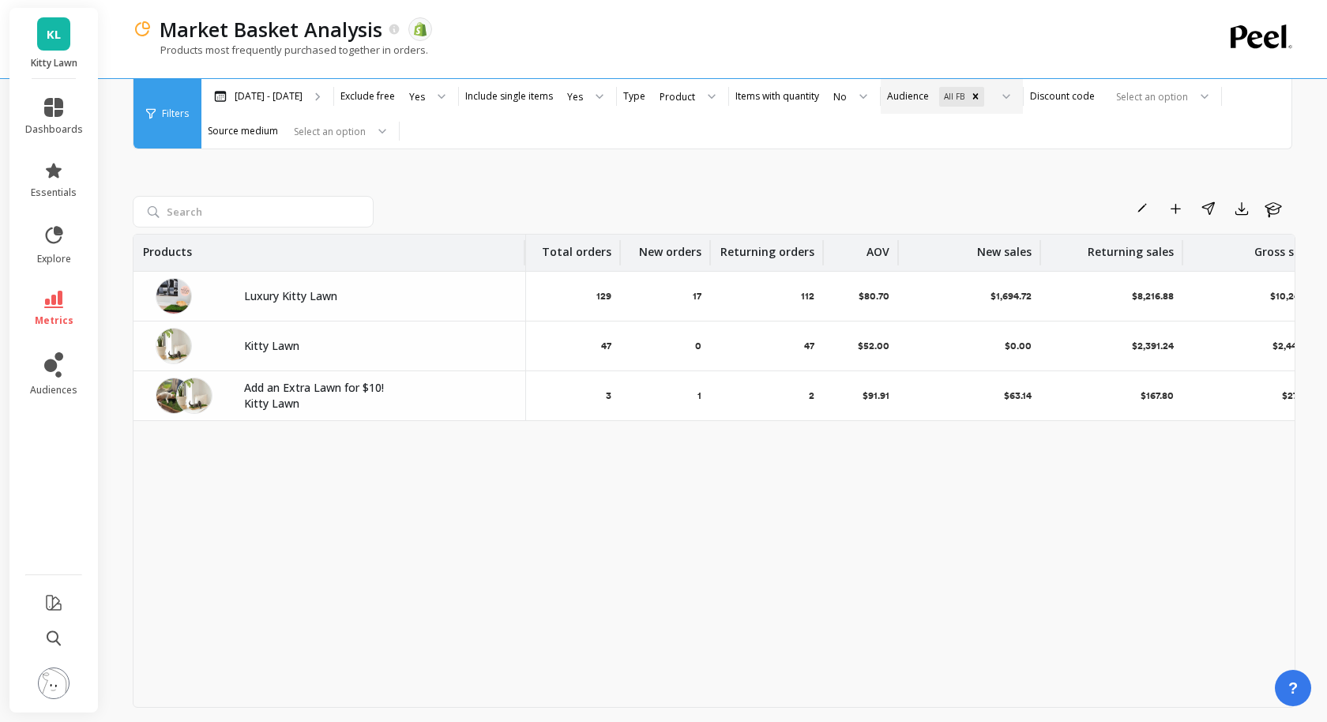
drag, startPoint x: 965, startPoint y: 246, endPoint x: 897, endPoint y: 246, distance: 67.2
click at [897, 246] on tr "Products Total orders New orders Returning orders AOV New sales Returning sales…" at bounding box center [801, 253] width 1334 height 37
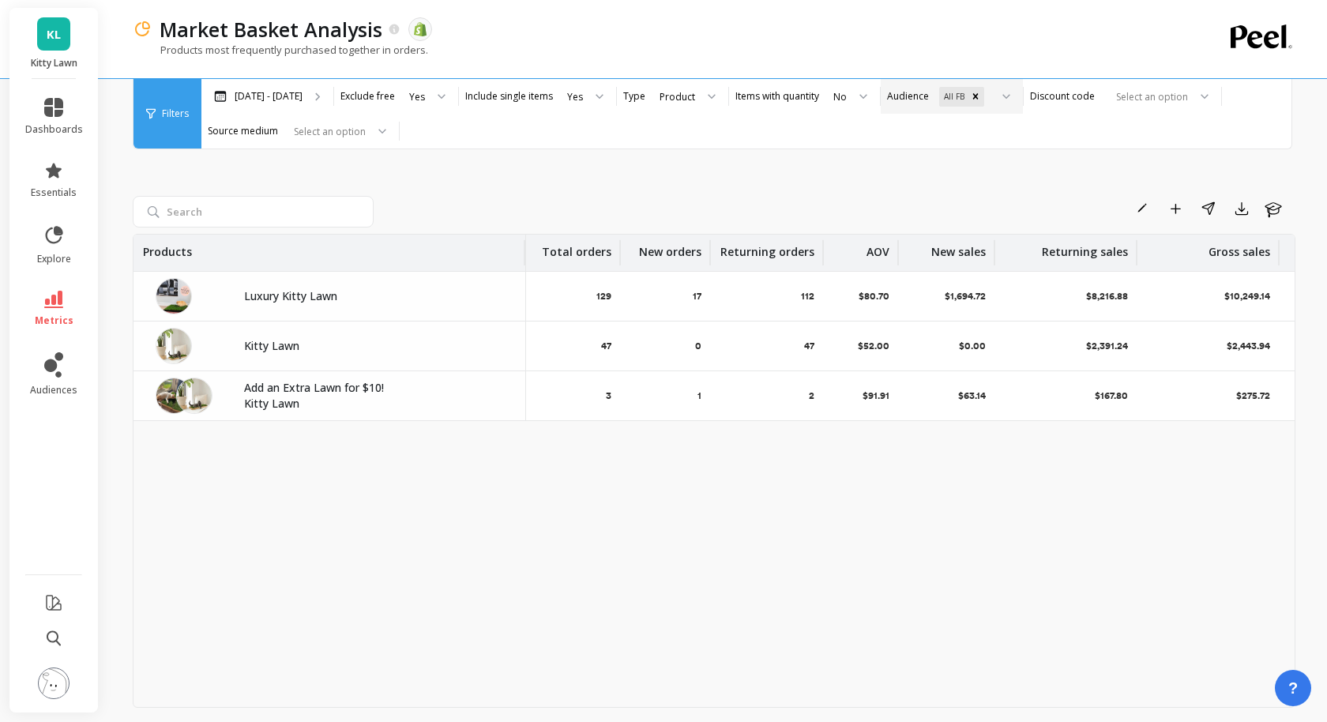
drag, startPoint x: 1038, startPoint y: 246, endPoint x: 992, endPoint y: 246, distance: 45.8
click at [992, 246] on div at bounding box center [993, 252] width 3 height 25
drag, startPoint x: 1134, startPoint y: 253, endPoint x: 1102, endPoint y: 254, distance: 32.4
click at [1102, 254] on div at bounding box center [1103, 252] width 3 height 25
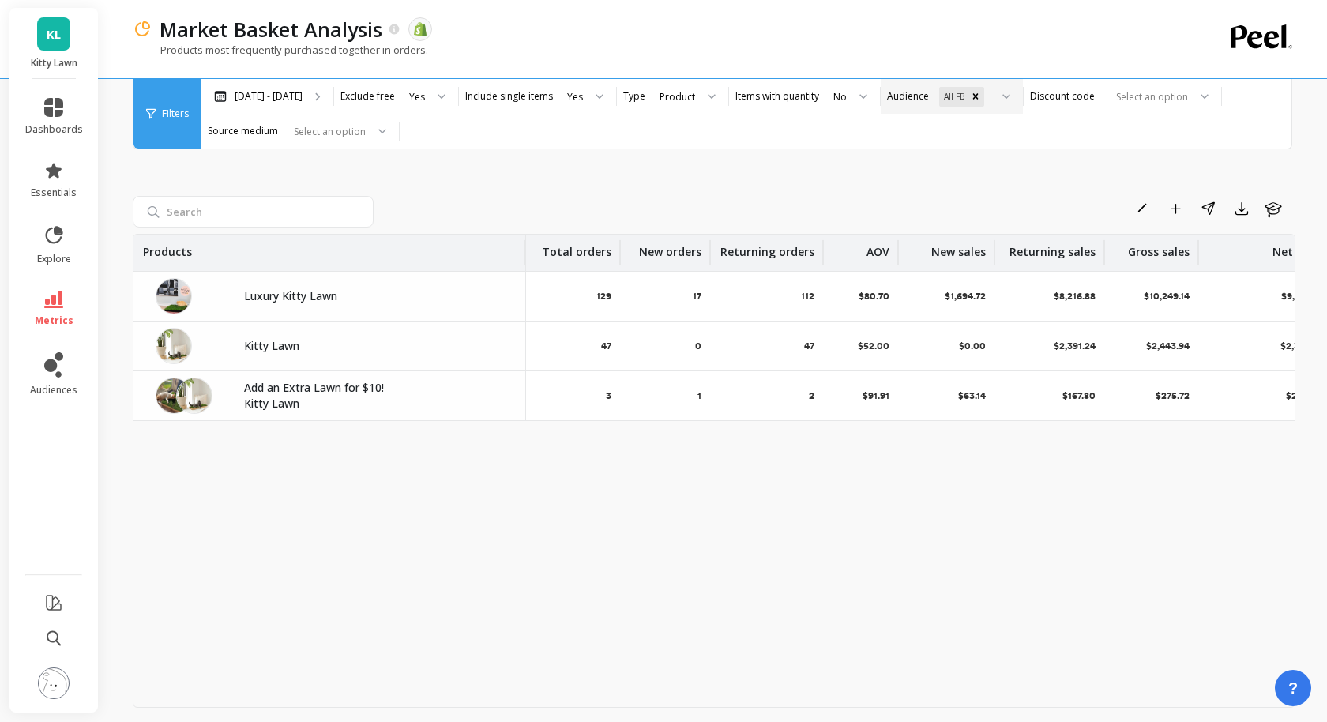
drag, startPoint x: 1246, startPoint y: 254, endPoint x: 1198, endPoint y: 254, distance: 48.2
click at [1198, 254] on div at bounding box center [1197, 252] width 3 height 25
drag, startPoint x: 1293, startPoint y: 252, endPoint x: 1244, endPoint y: 254, distance: 49.0
click at [1244, 254] on th "Net sales" at bounding box center [1245, 253] width 93 height 36
click at [1302, 284] on div "Market Basket Analysis The data you are viewing comes from: Shopify Products mo…" at bounding box center [717, 385] width 1220 height 770
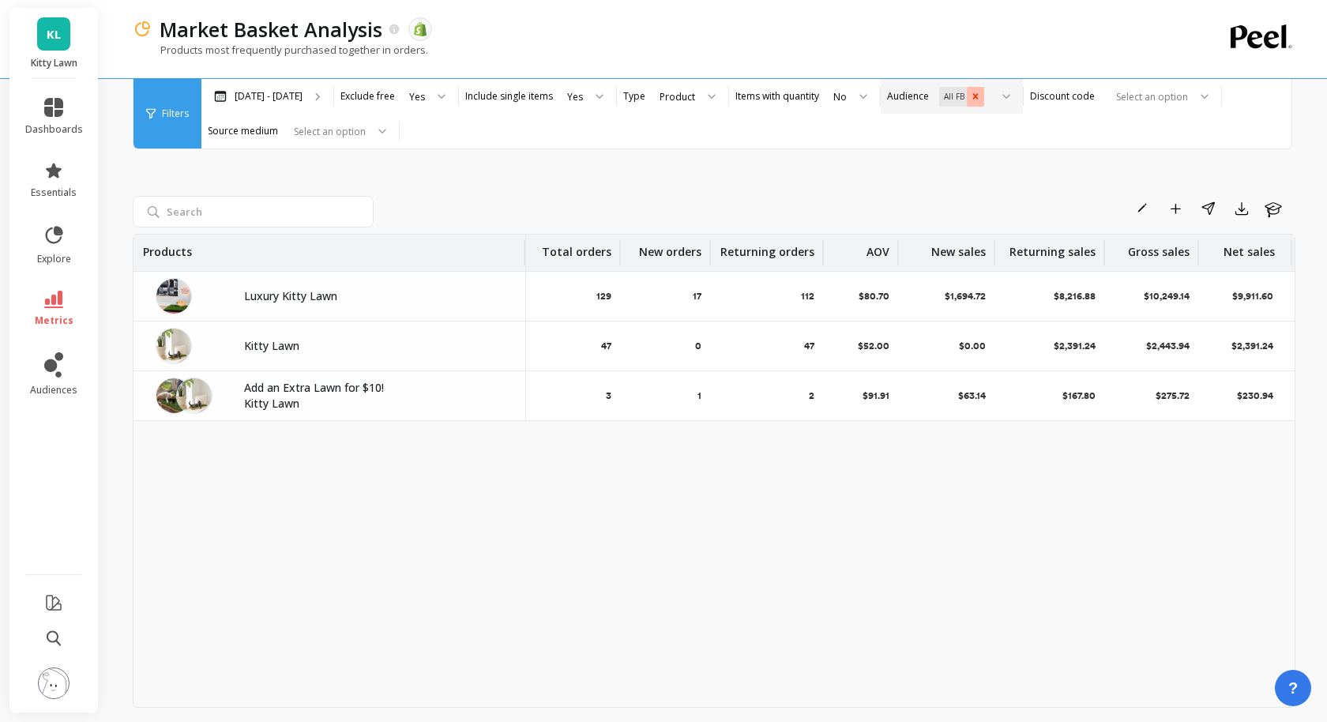
click at [970, 93] on icon "Remove All FB" at bounding box center [975, 96] width 11 height 11
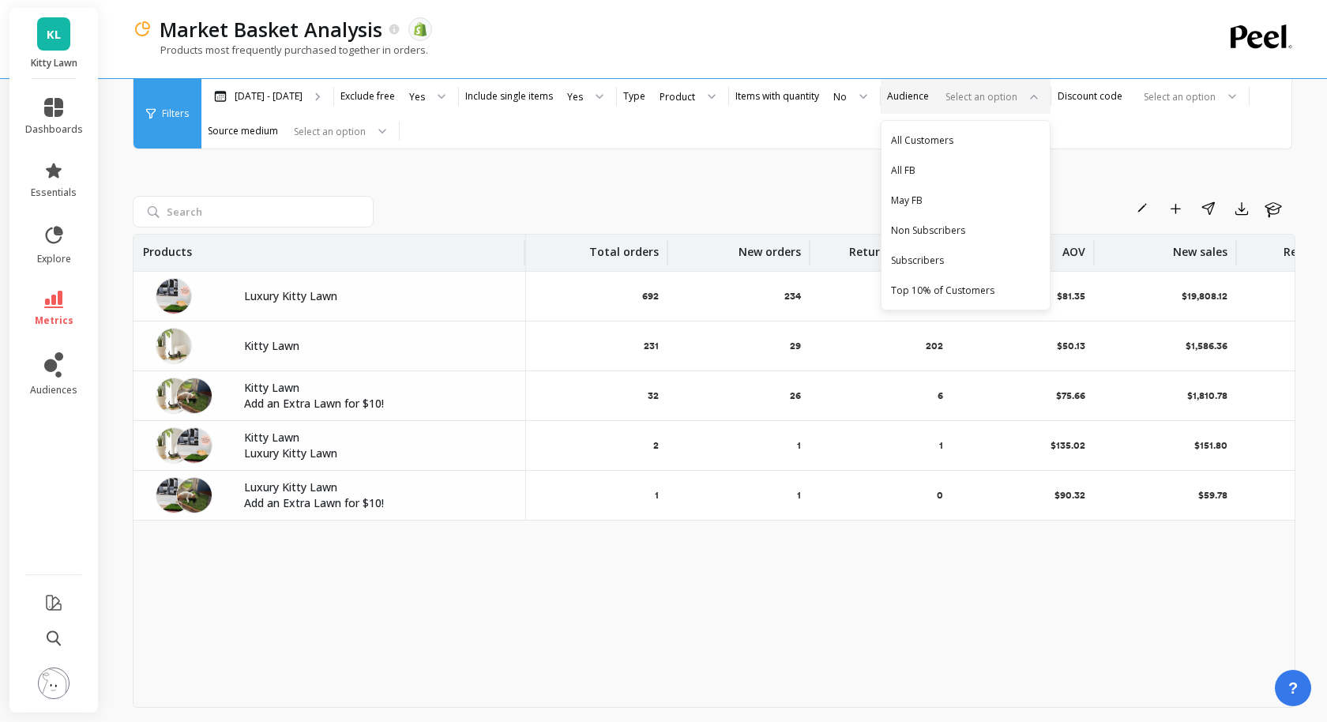
click at [1107, 191] on div "Rename Add to Dashboard Share Export Learn Products Total orders New orders Ret…" at bounding box center [714, 417] width 1163 height 668
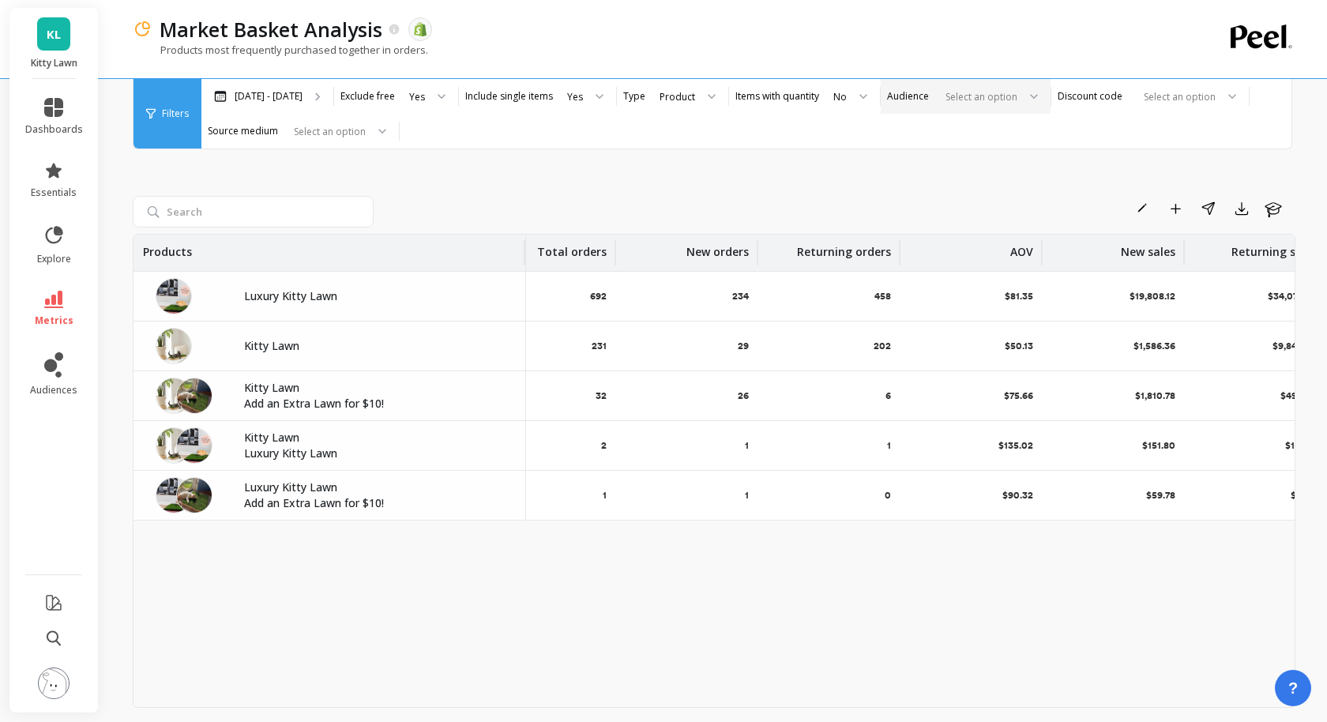
drag, startPoint x: 666, startPoint y: 250, endPoint x: 614, endPoint y: 258, distance: 52.6
click at [614, 258] on div at bounding box center [614, 252] width 3 height 25
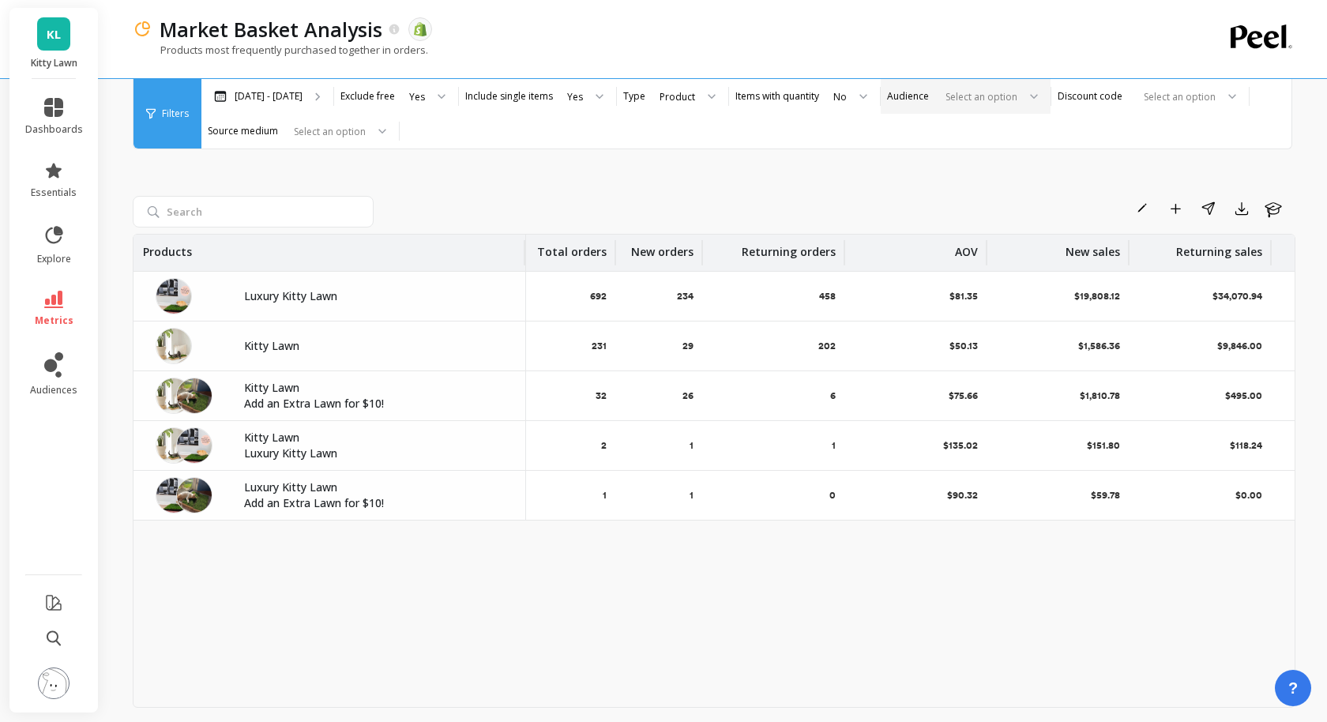
drag, startPoint x: 756, startPoint y: 252, endPoint x: 701, endPoint y: 252, distance: 55.3
click at [701, 252] on div at bounding box center [701, 252] width 3 height 25
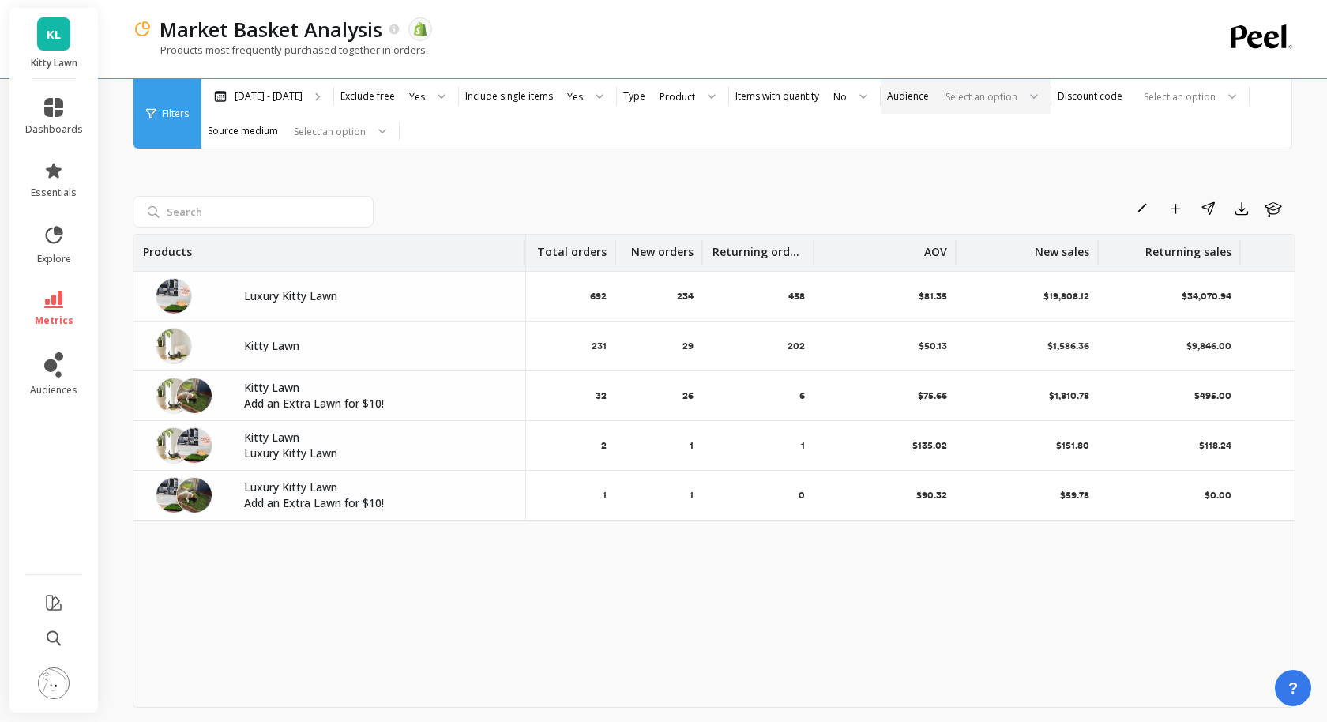
drag, startPoint x: 843, startPoint y: 254, endPoint x: 812, endPoint y: 253, distance: 30.9
click at [812, 253] on div at bounding box center [812, 252] width 3 height 25
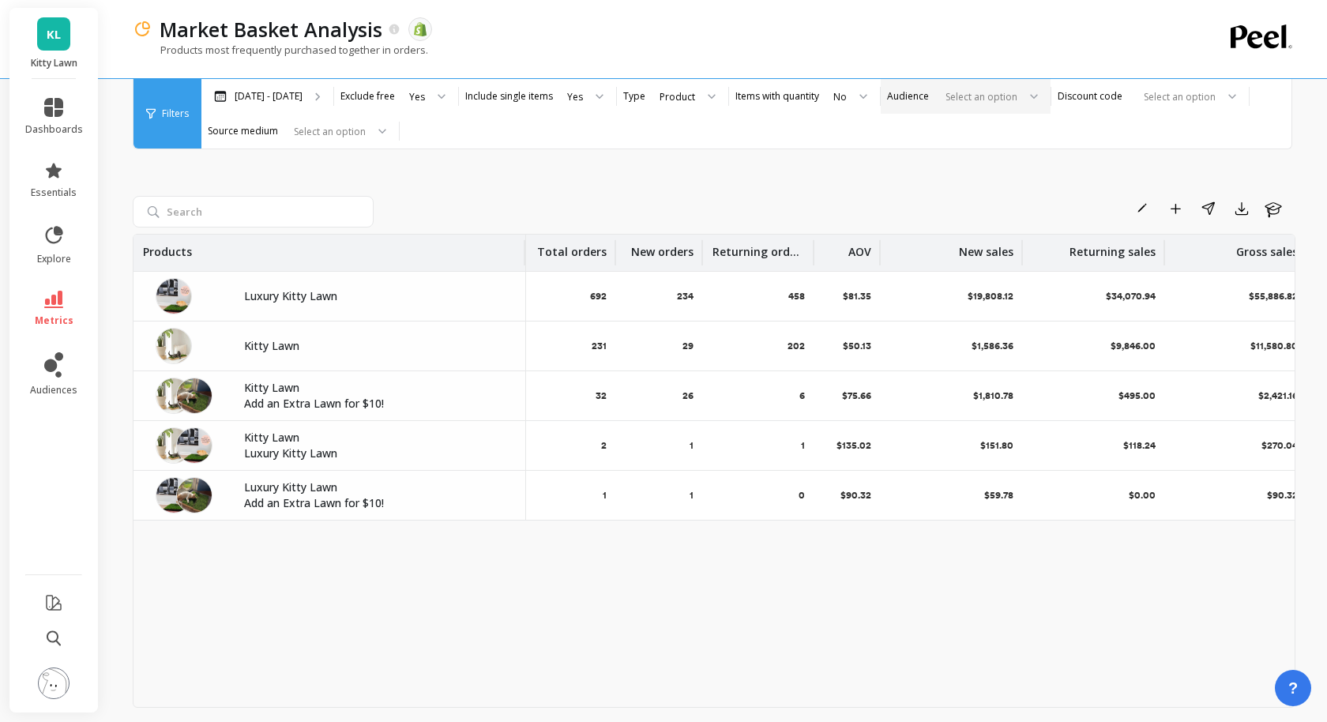
drag, startPoint x: 955, startPoint y: 253, endPoint x: 879, endPoint y: 254, distance: 76.6
click at [879, 254] on div at bounding box center [879, 252] width 3 height 25
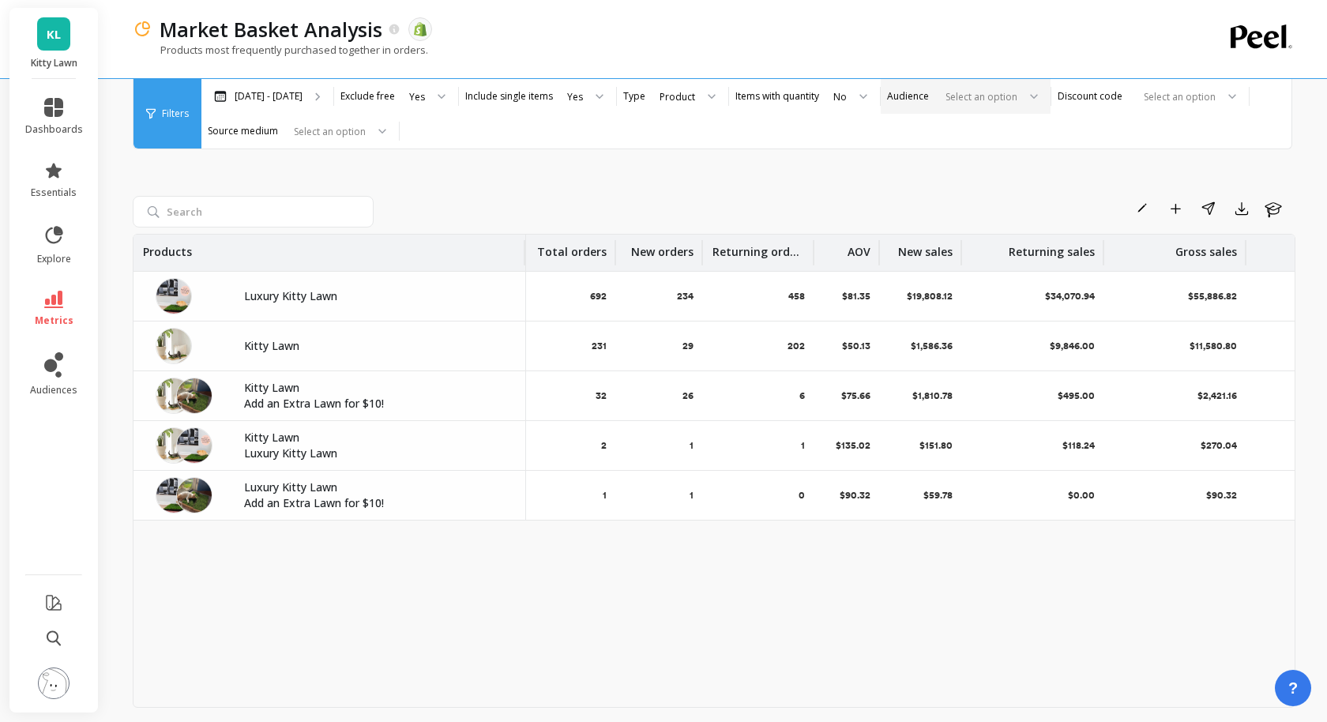
drag, startPoint x: 1021, startPoint y: 250, endPoint x: 961, endPoint y: 252, distance: 60.1
click at [961, 252] on div at bounding box center [960, 252] width 3 height 25
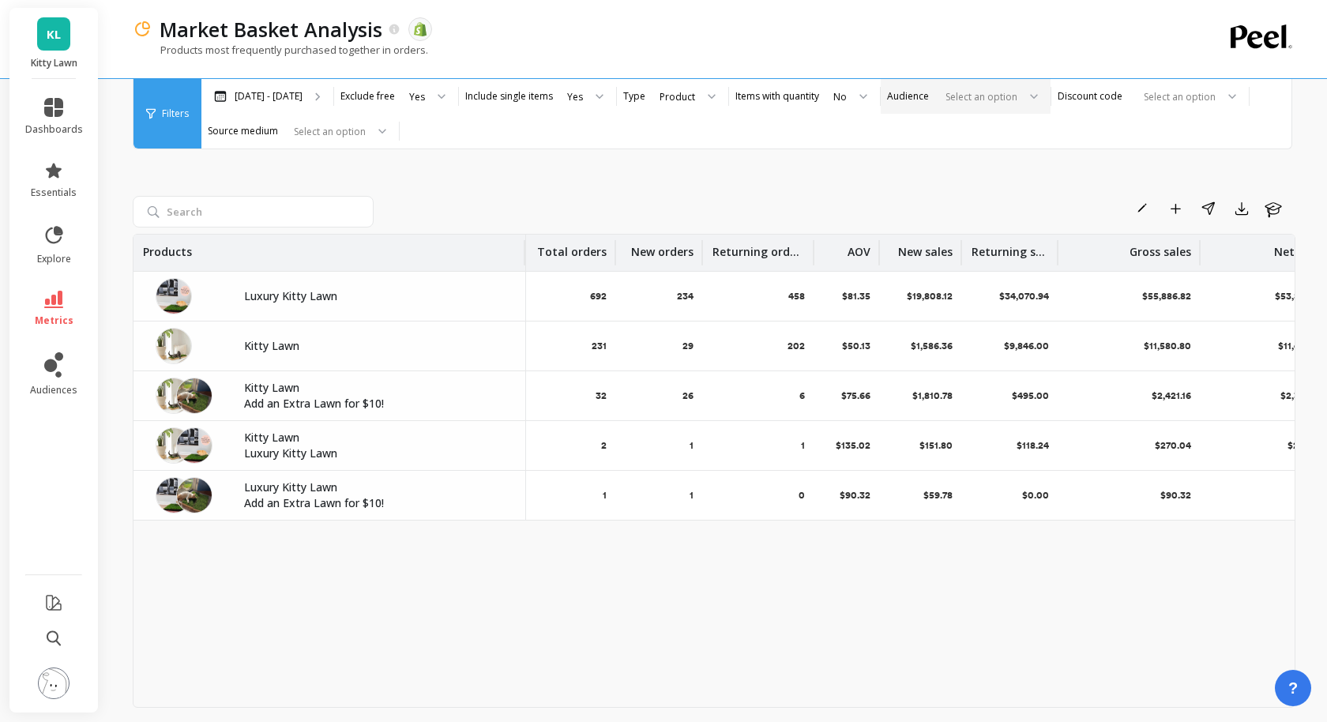
drag, startPoint x: 1103, startPoint y: 250, endPoint x: 1057, endPoint y: 250, distance: 45.8
click at [1057, 250] on div at bounding box center [1056, 252] width 3 height 25
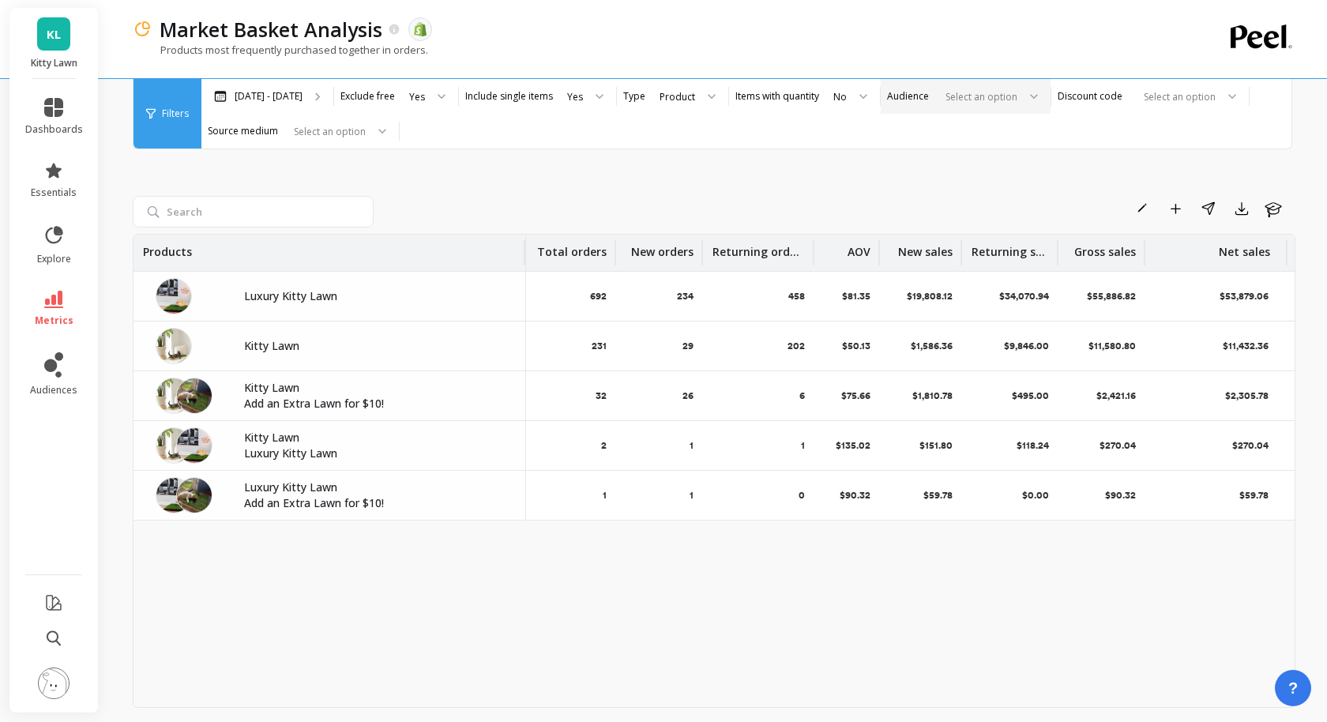
drag, startPoint x: 1198, startPoint y: 246, endPoint x: 1142, endPoint y: 249, distance: 55.4
click at [1142, 249] on div at bounding box center [1143, 252] width 3 height 25
